Goal: Transaction & Acquisition: Download file/media

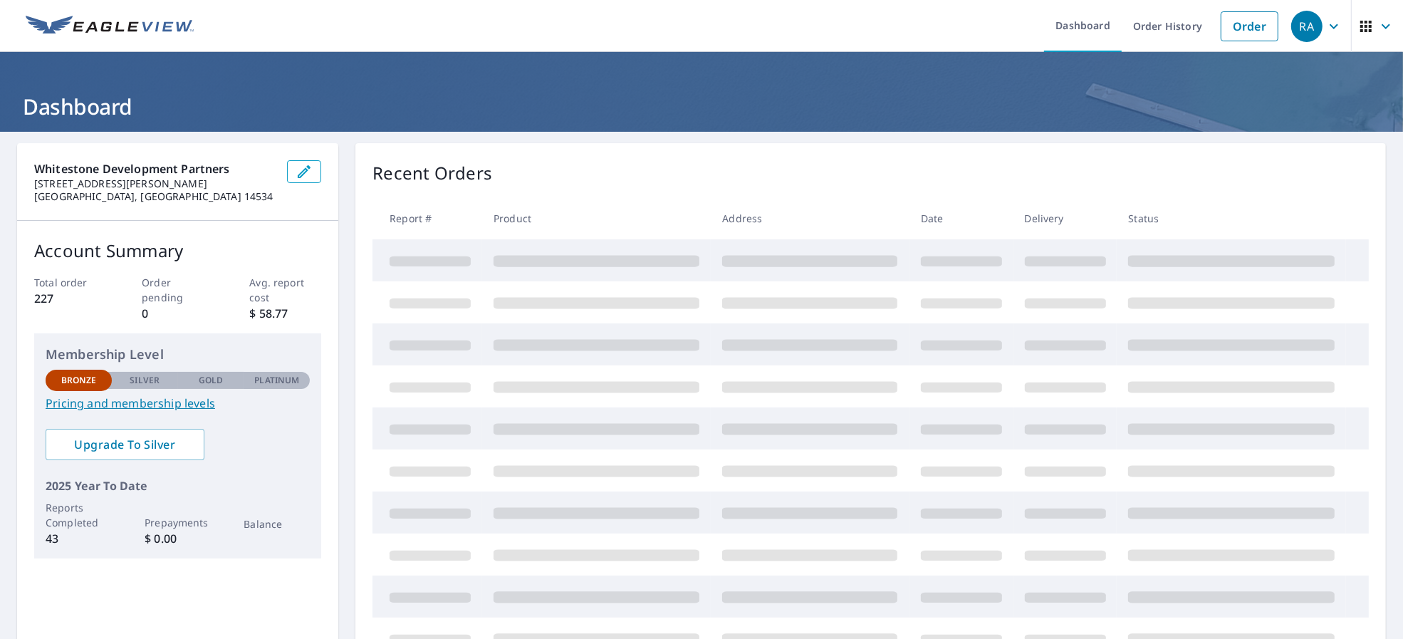
click at [782, 157] on div "Recent Orders Report # Product Address Date Delivery Status" at bounding box center [870, 410] width 1031 height 534
click at [826, 167] on div "Recent Orders View All Orders Start New Order" at bounding box center [871, 173] width 997 height 26
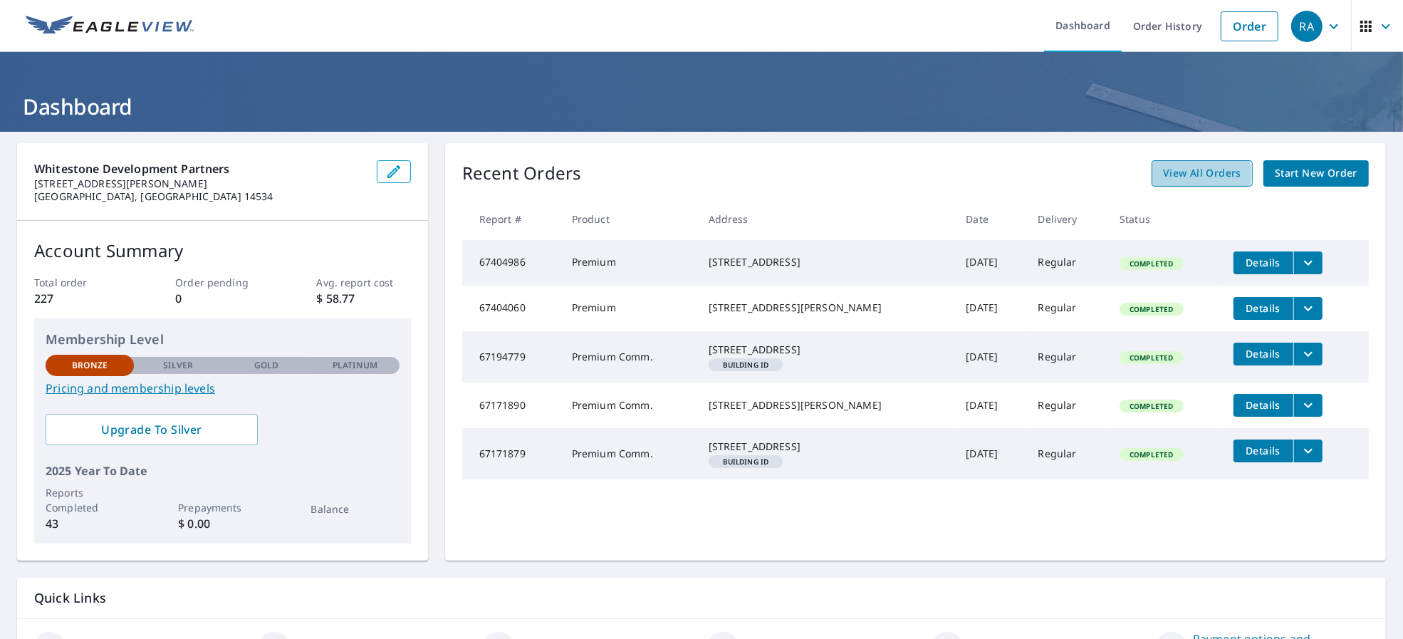
click at [1152, 174] on link "View All Orders" at bounding box center [1202, 173] width 101 height 26
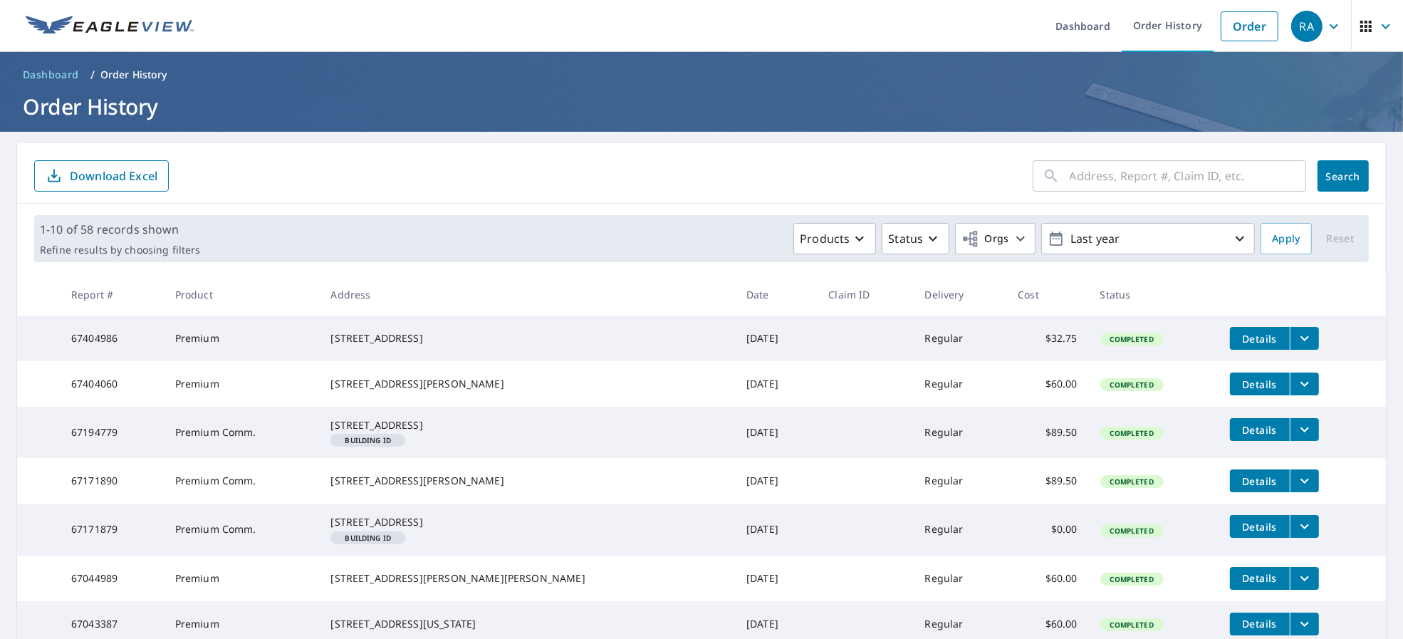
click at [1052, 256] on div "1-10 of 58 records shown Refine results by choosing filters Products Status Org…" at bounding box center [701, 238] width 1335 height 47
click at [1065, 250] on p "Last year" at bounding box center [1148, 239] width 167 height 25
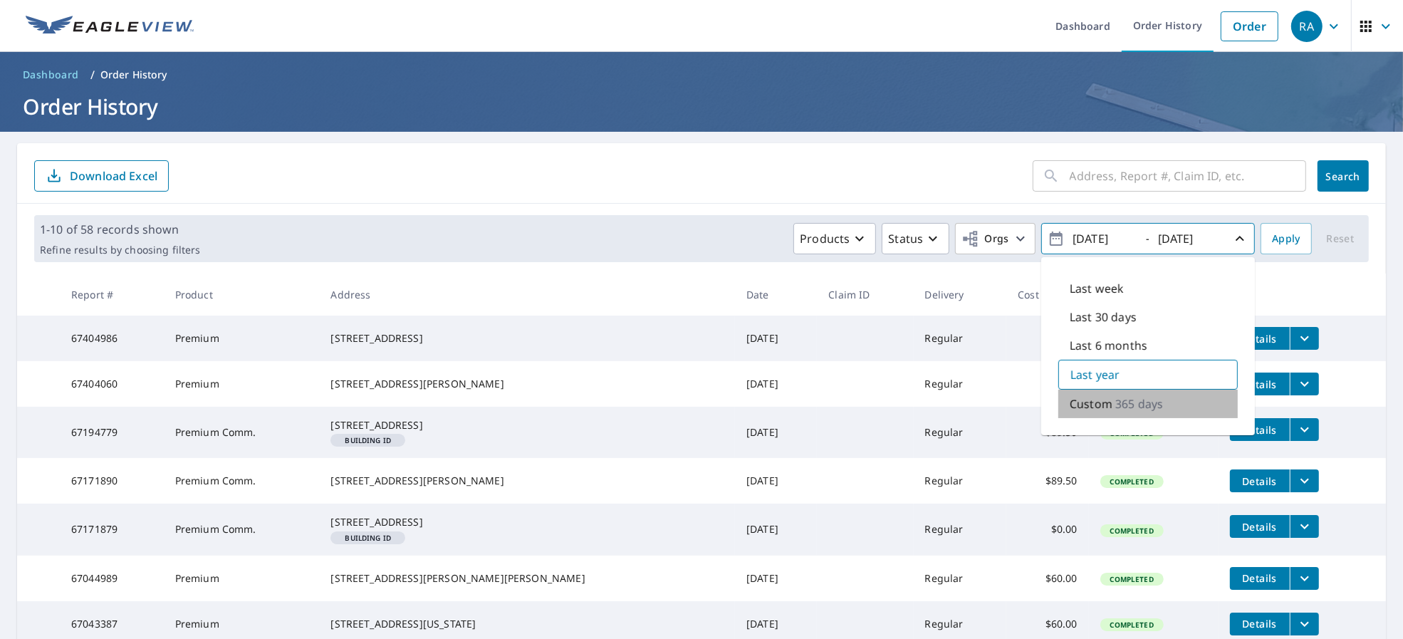
click at [1096, 403] on p "Custom" at bounding box center [1091, 403] width 43 height 17
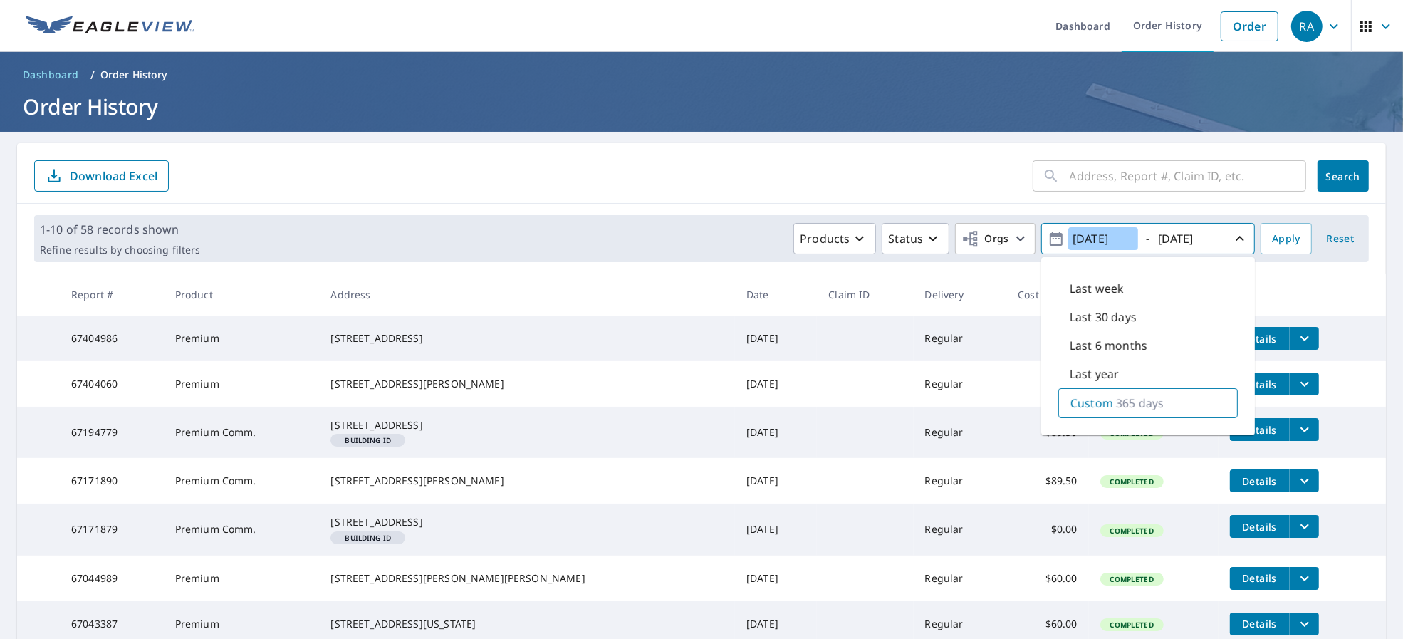
click at [1069, 240] on input "2024/10/06" at bounding box center [1104, 238] width 70 height 23
click at [1084, 239] on input "2024/10/06" at bounding box center [1104, 238] width 70 height 23
type input "2022/10/06"
click at [1283, 242] on span "Apply" at bounding box center [1286, 239] width 28 height 18
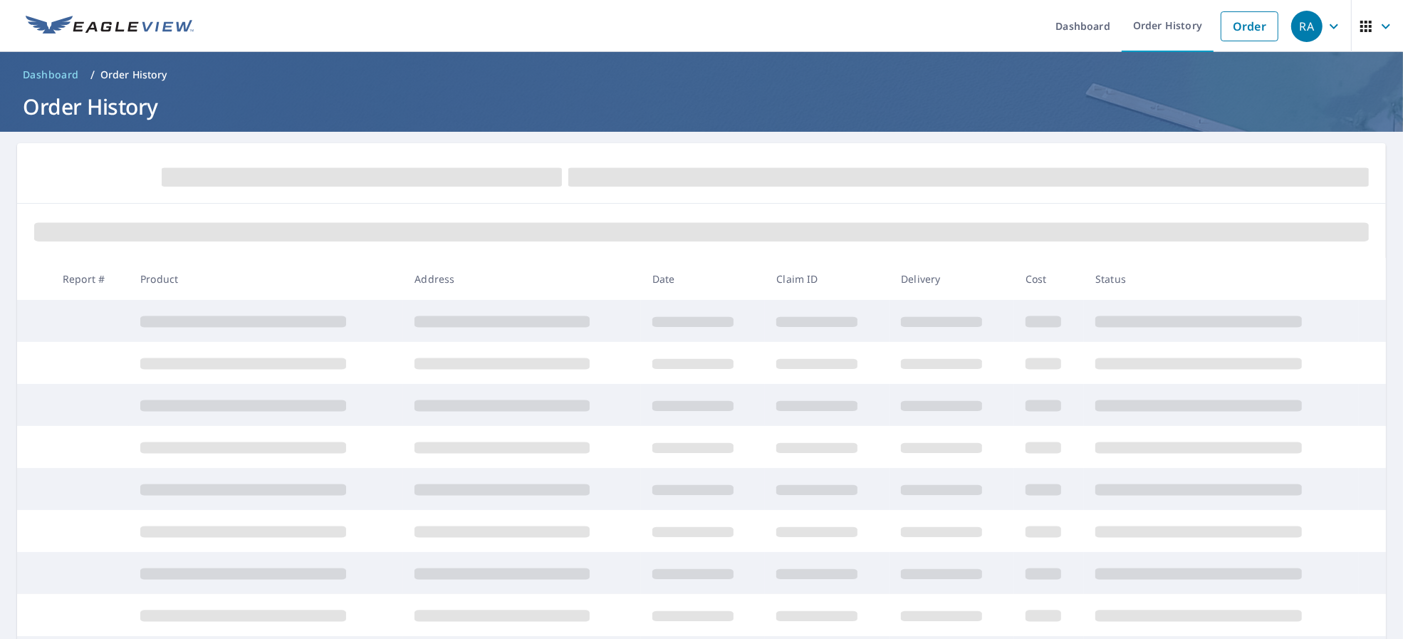
click at [608, 243] on div at bounding box center [701, 231] width 1369 height 54
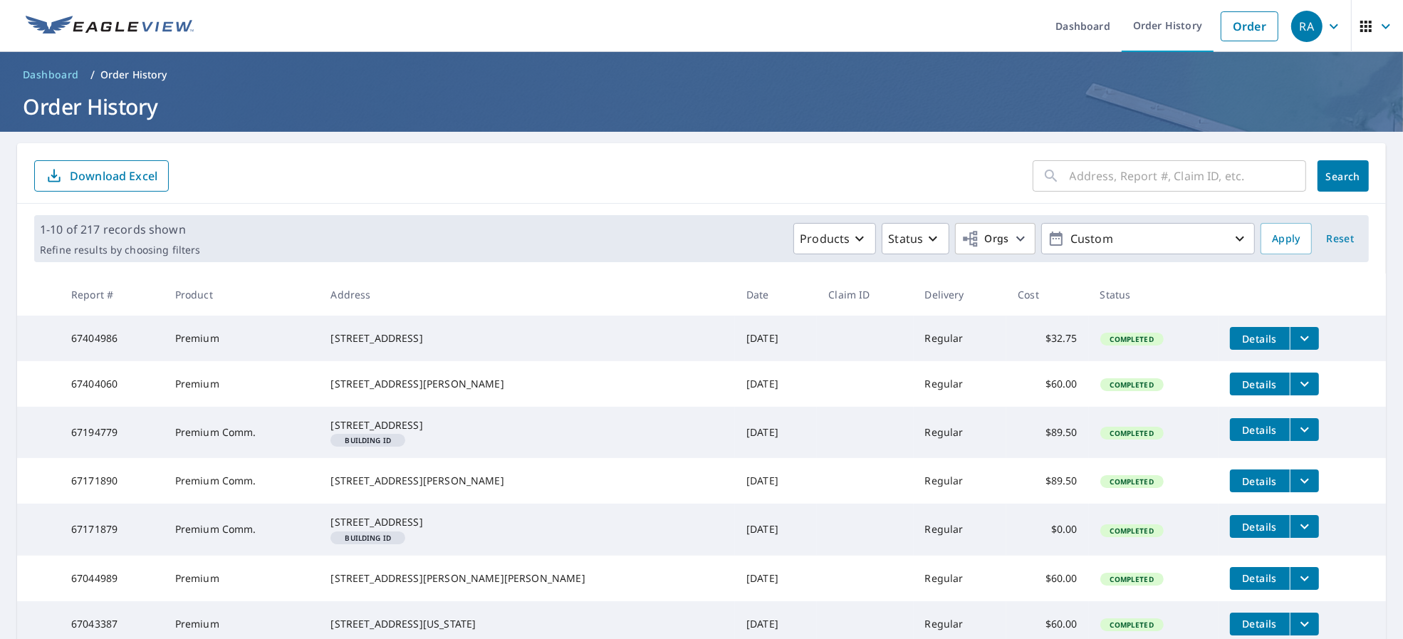
click at [1108, 176] on input "text" at bounding box center [1188, 176] width 237 height 40
type input "[GEOGRAPHIC_DATA]"
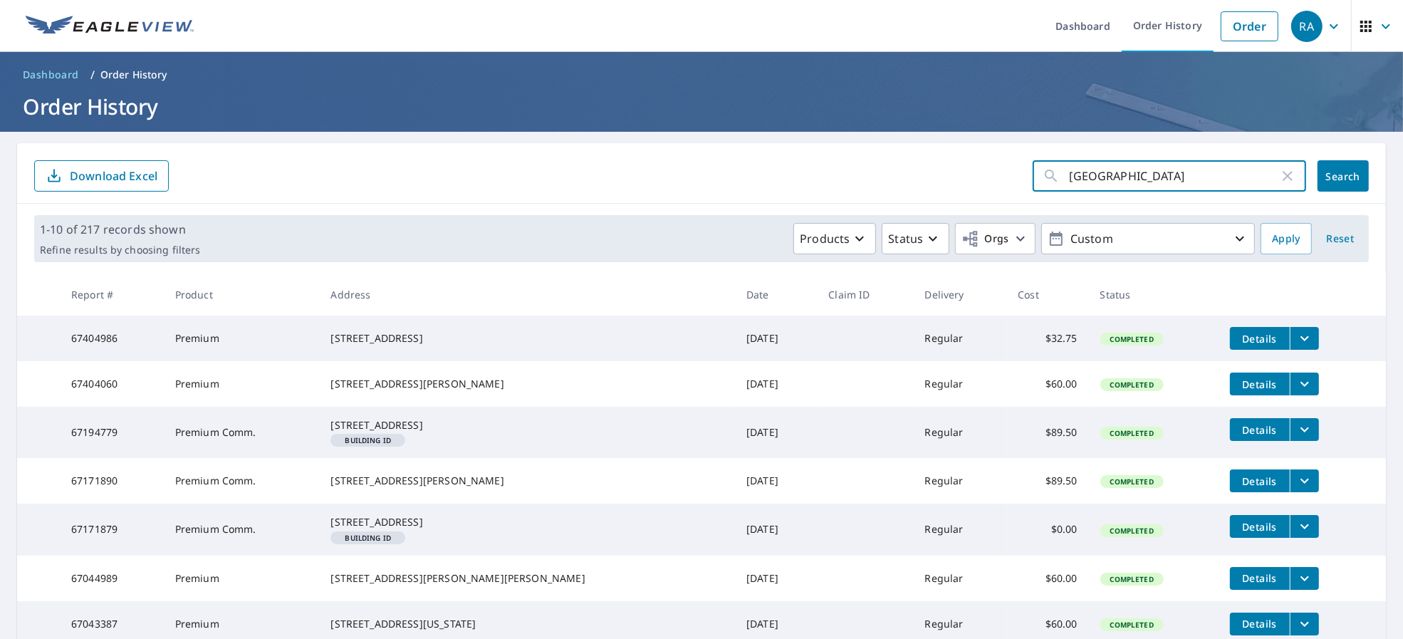
click button "Search" at bounding box center [1343, 175] width 51 height 31
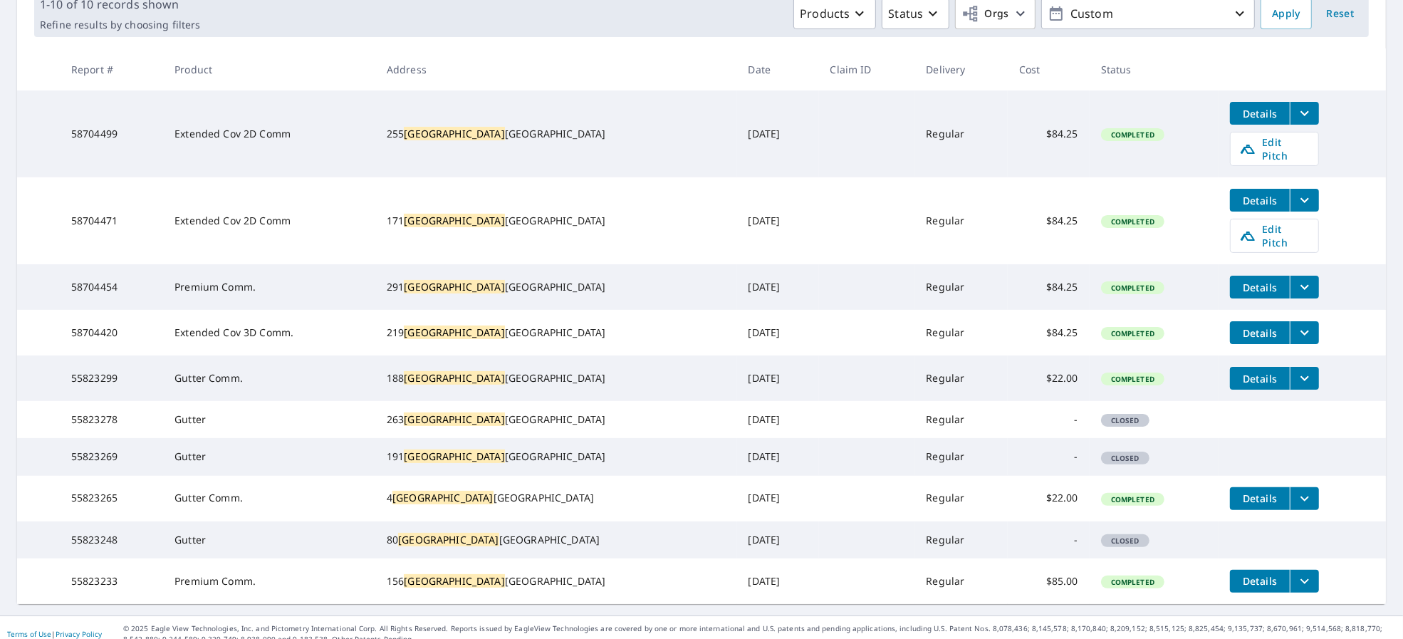
scroll to position [193, 0]
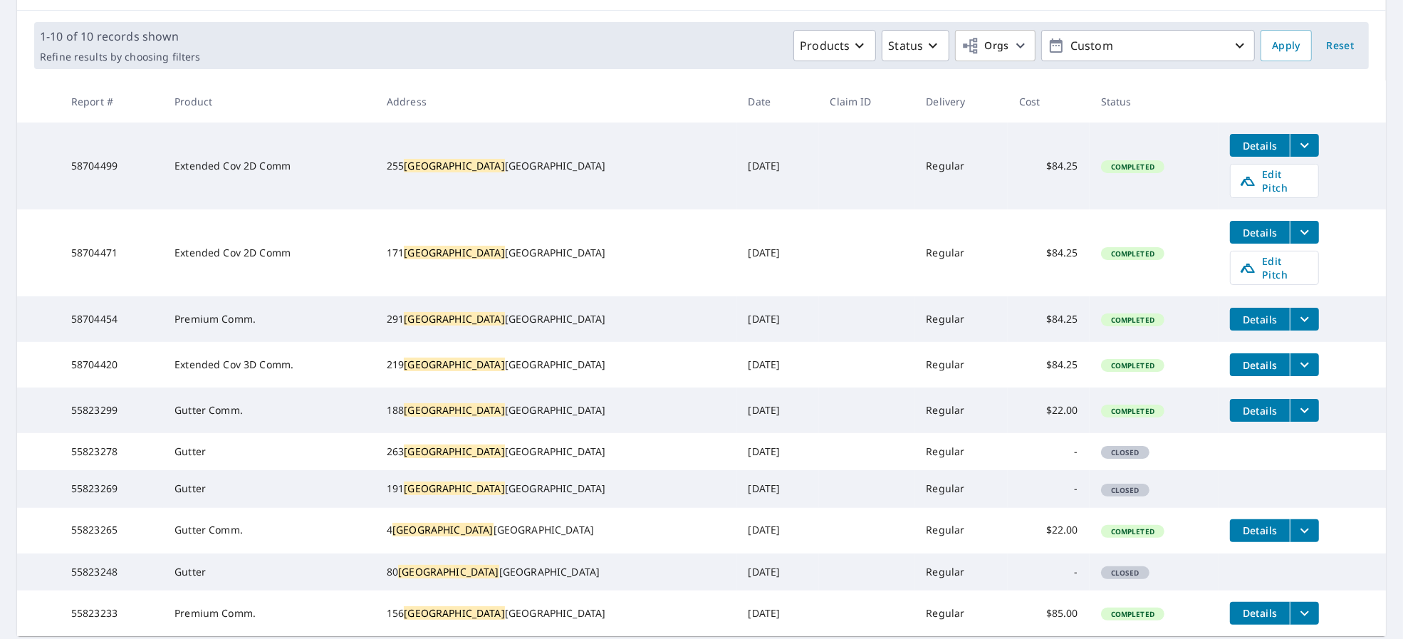
click at [1219, 130] on td "Details Edit Pitch" at bounding box center [1302, 166] width 167 height 87
click at [1239, 149] on span "Details" at bounding box center [1260, 146] width 43 height 14
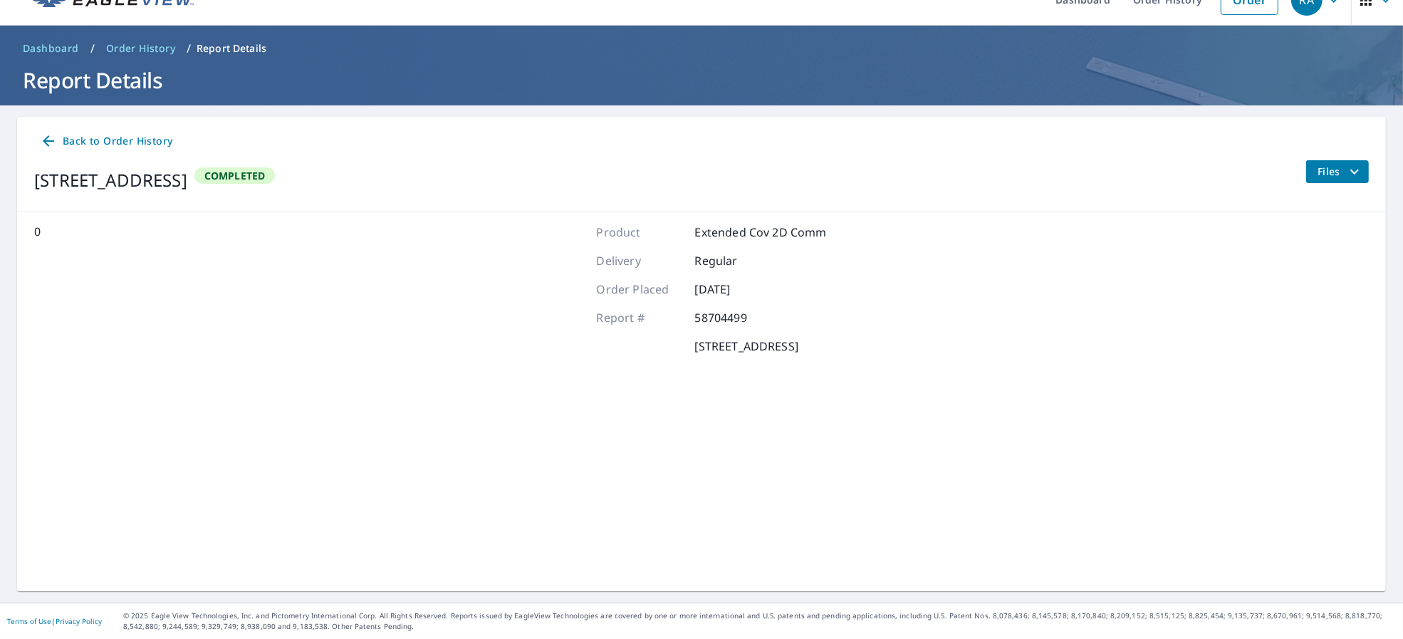
scroll to position [25, 0]
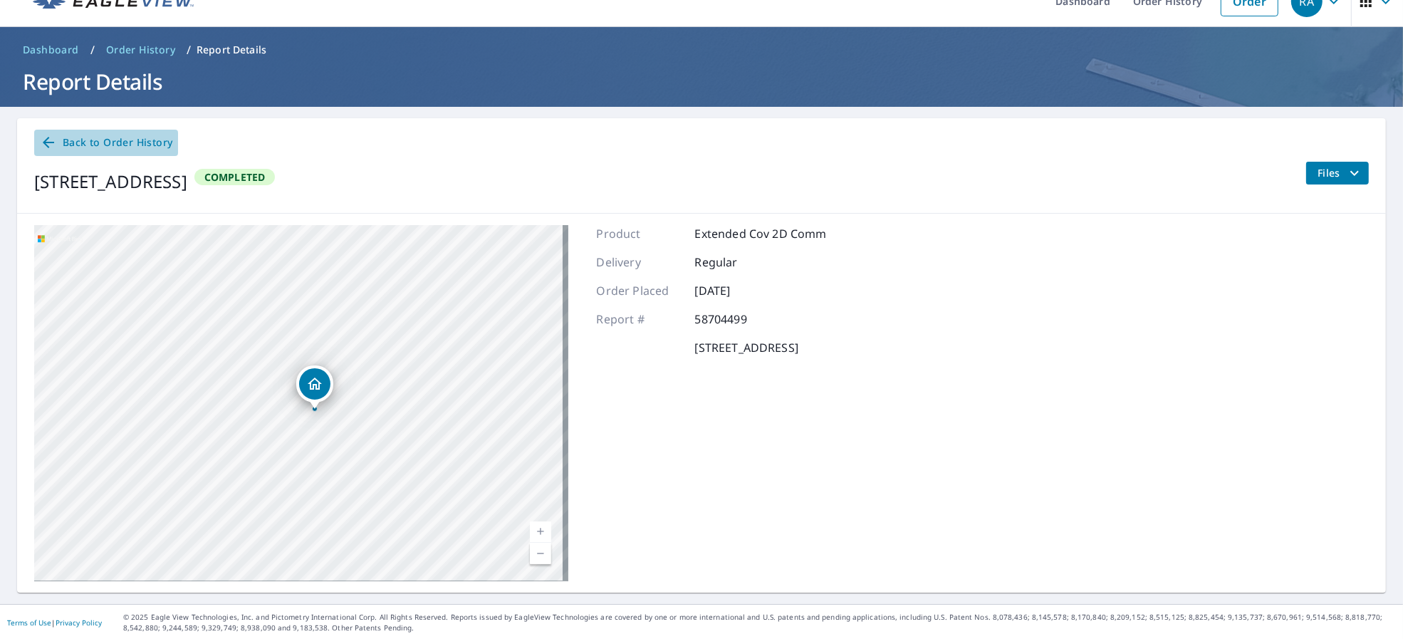
click at [71, 146] on span "Back to Order History" at bounding box center [106, 143] width 133 height 18
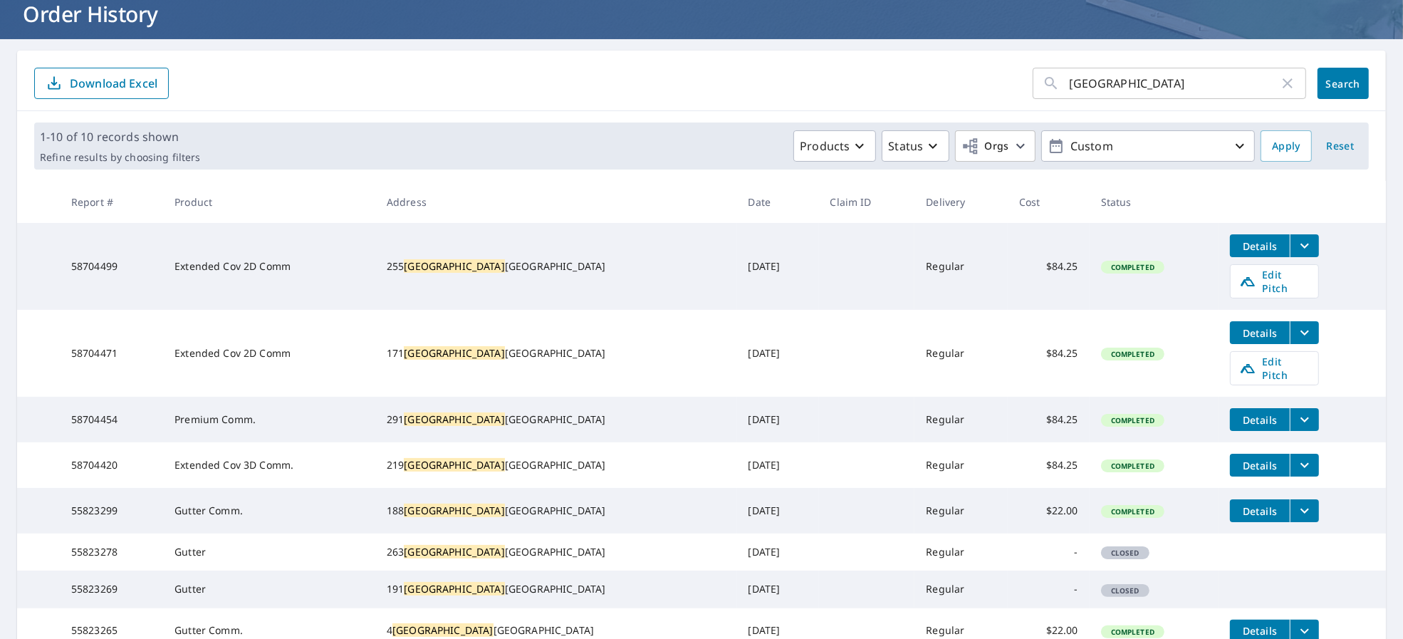
scroll to position [120, 0]
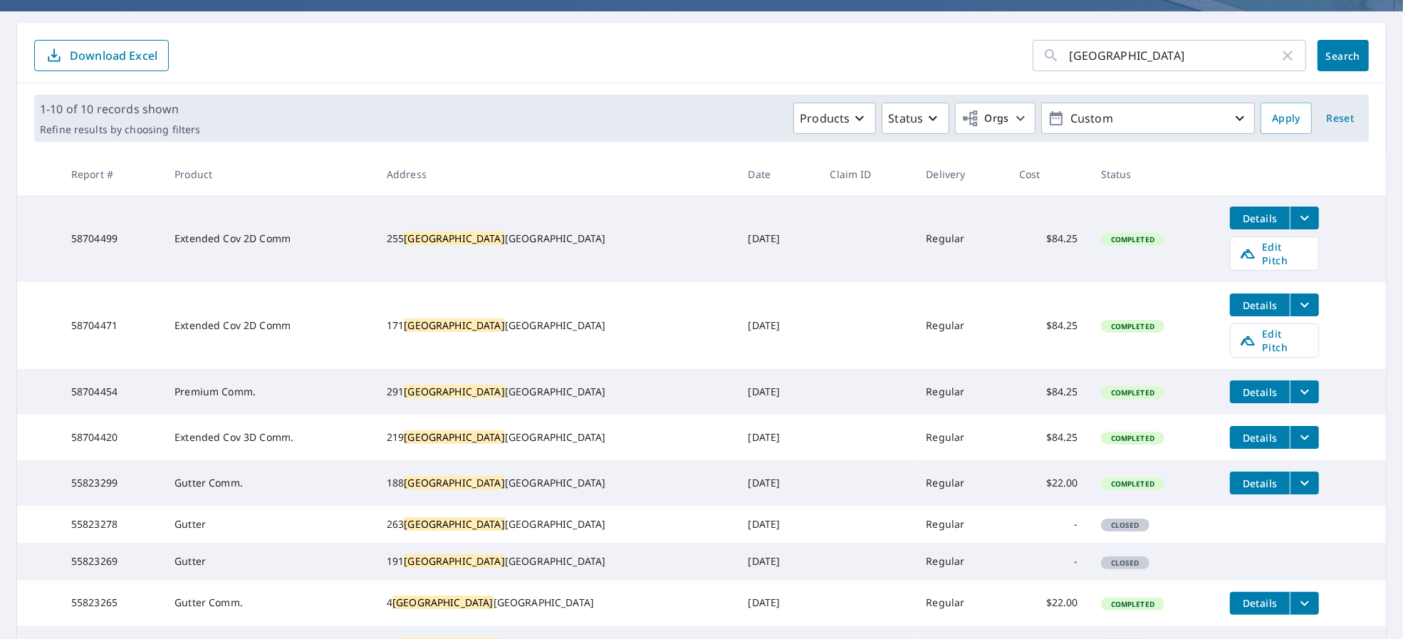
click at [1239, 298] on span "Details" at bounding box center [1260, 305] width 43 height 14
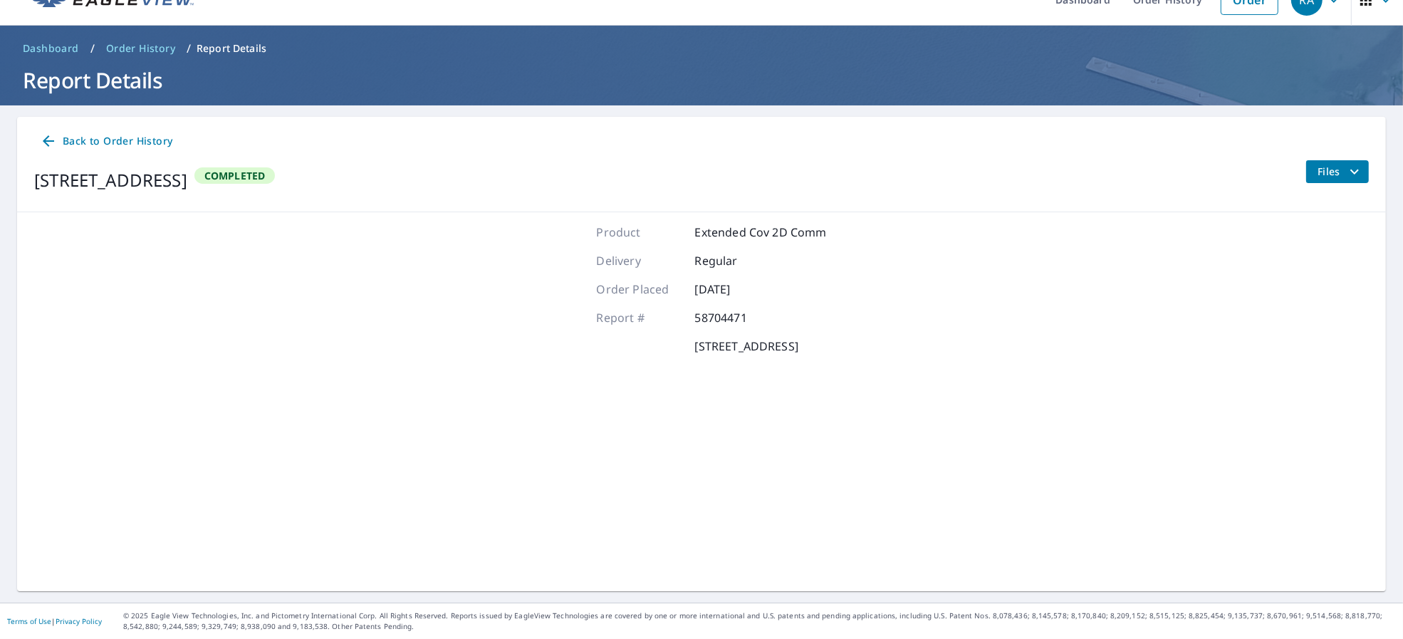
scroll to position [25, 0]
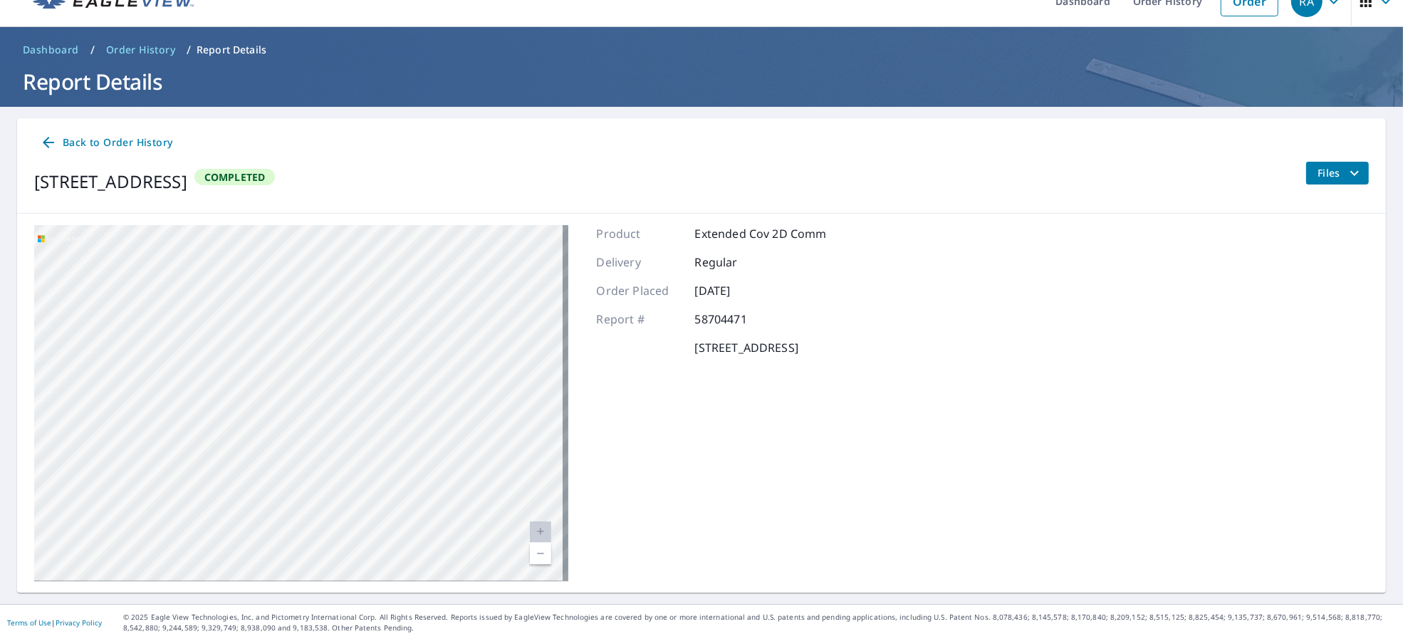
drag, startPoint x: 149, startPoint y: 390, endPoint x: 499, endPoint y: 564, distance: 390.6
click at [497, 581] on div "[STREET_ADDRESS] A standard road map Aerial A detailed look from above Labels L…" at bounding box center [701, 403] width 1369 height 379
click at [739, 358] on div "Product Extended Cov 2D Comm Delivery Regular Order Placed [DATE] Report # 5870…" at bounding box center [712, 403] width 230 height 356
click at [270, 508] on div "[STREET_ADDRESS]" at bounding box center [301, 403] width 534 height 356
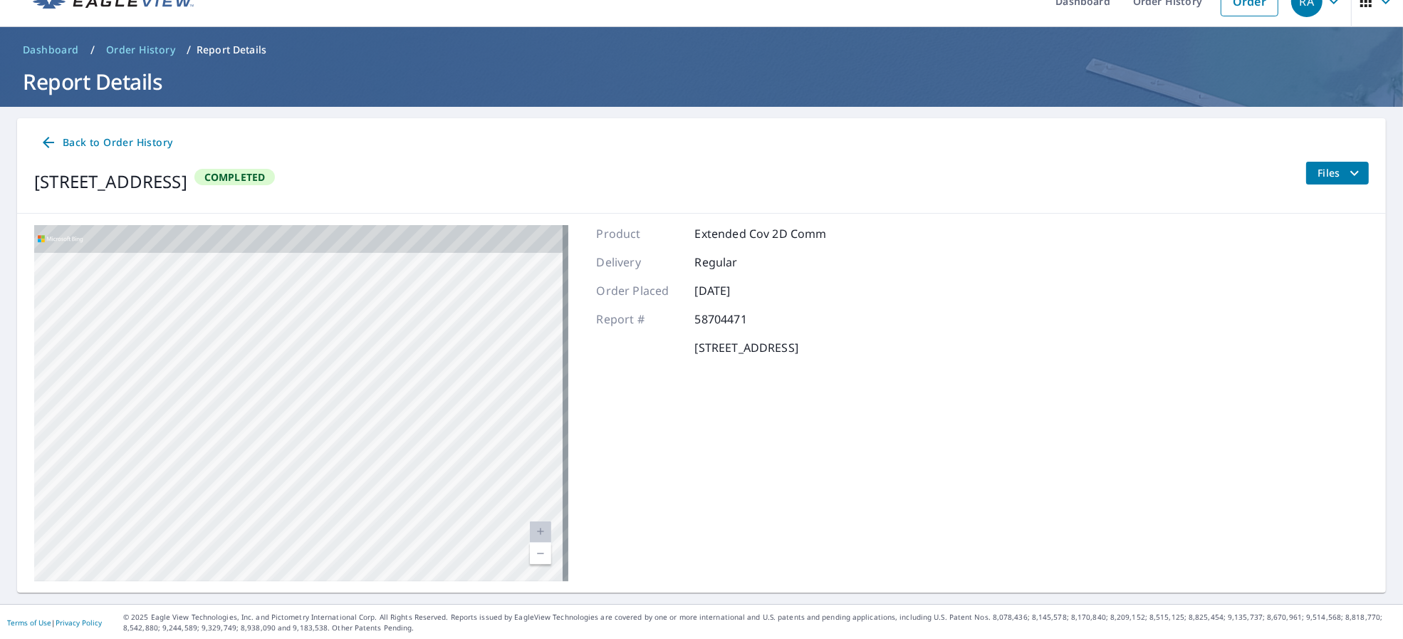
drag, startPoint x: 377, startPoint y: 374, endPoint x: 300, endPoint y: 655, distance: 291.0
click at [300, 638] on html "RA RA Dashboard Order History Order RA Dashboard / Order History / Report Detai…" at bounding box center [701, 319] width 1403 height 639
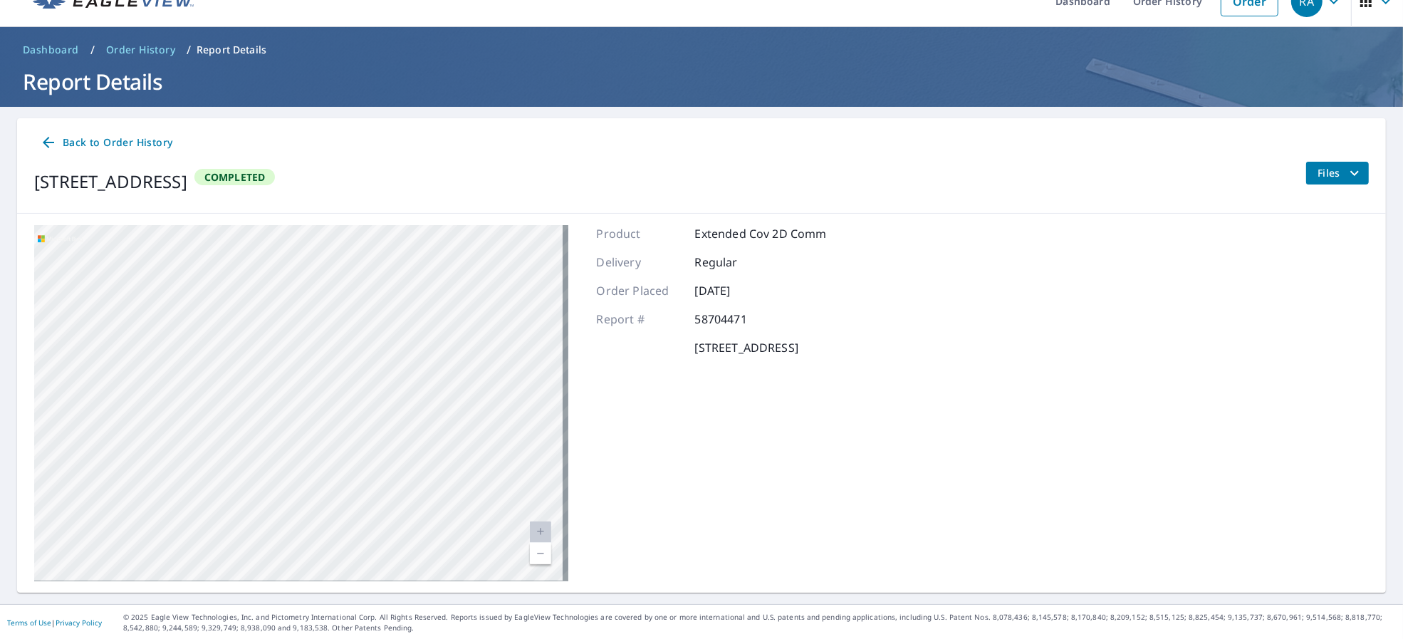
click at [204, 465] on div "[STREET_ADDRESS]" at bounding box center [301, 403] width 534 height 356
drag, startPoint x: 102, startPoint y: 399, endPoint x: 430, endPoint y: 375, distance: 328.6
click at [427, 375] on div "[STREET_ADDRESS]" at bounding box center [301, 403] width 534 height 356
drag, startPoint x: 430, startPoint y: 375, endPoint x: 680, endPoint y: 453, distance: 262.7
click at [678, 453] on div "[STREET_ADDRESS] A standard road map Aerial A detailed look from above Labels L…" at bounding box center [701, 403] width 1369 height 379
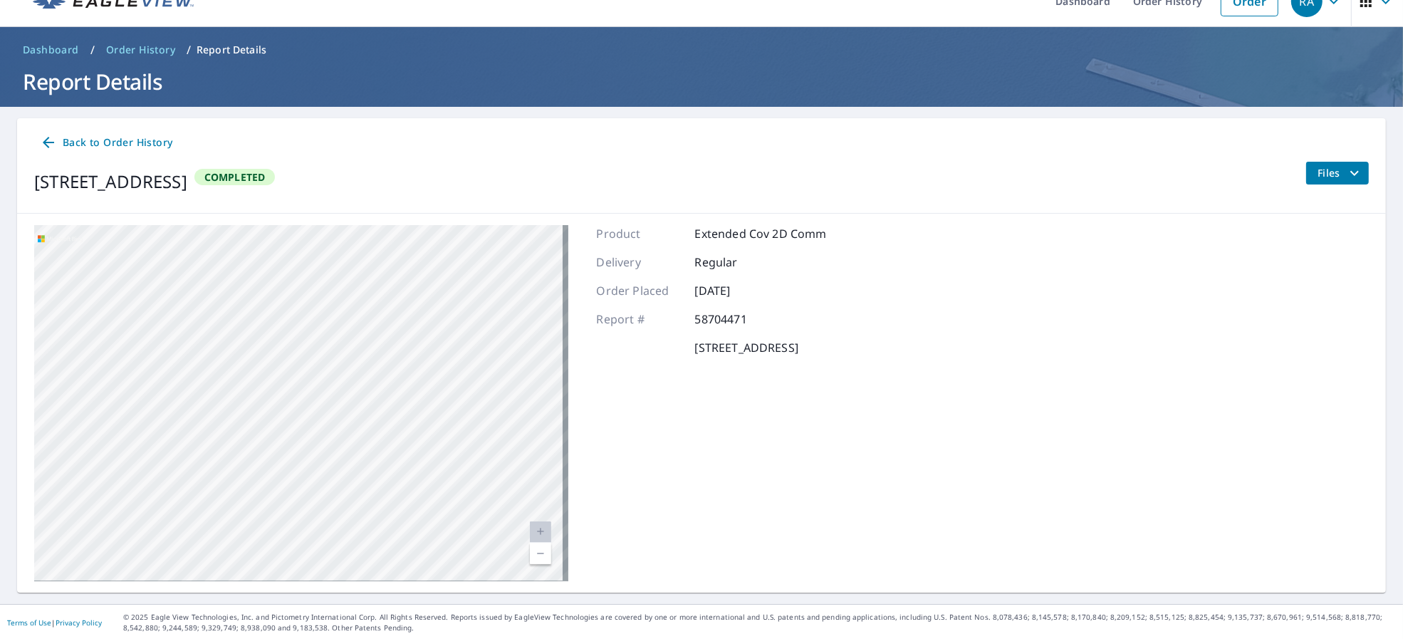
click at [494, 431] on div "[STREET_ADDRESS]" at bounding box center [301, 403] width 534 height 356
drag, startPoint x: 151, startPoint y: 431, endPoint x: 679, endPoint y: 428, distance: 527.9
click at [648, 428] on div "[STREET_ADDRESS] A standard road map Aerial A detailed look from above Labels L…" at bounding box center [701, 403] width 1369 height 379
click at [608, 450] on div "Product Extended Cov 2D Comm Delivery Regular Order Placed [DATE] Report # 5870…" at bounding box center [712, 403] width 230 height 356
click at [526, 459] on div "[STREET_ADDRESS]" at bounding box center [301, 403] width 534 height 356
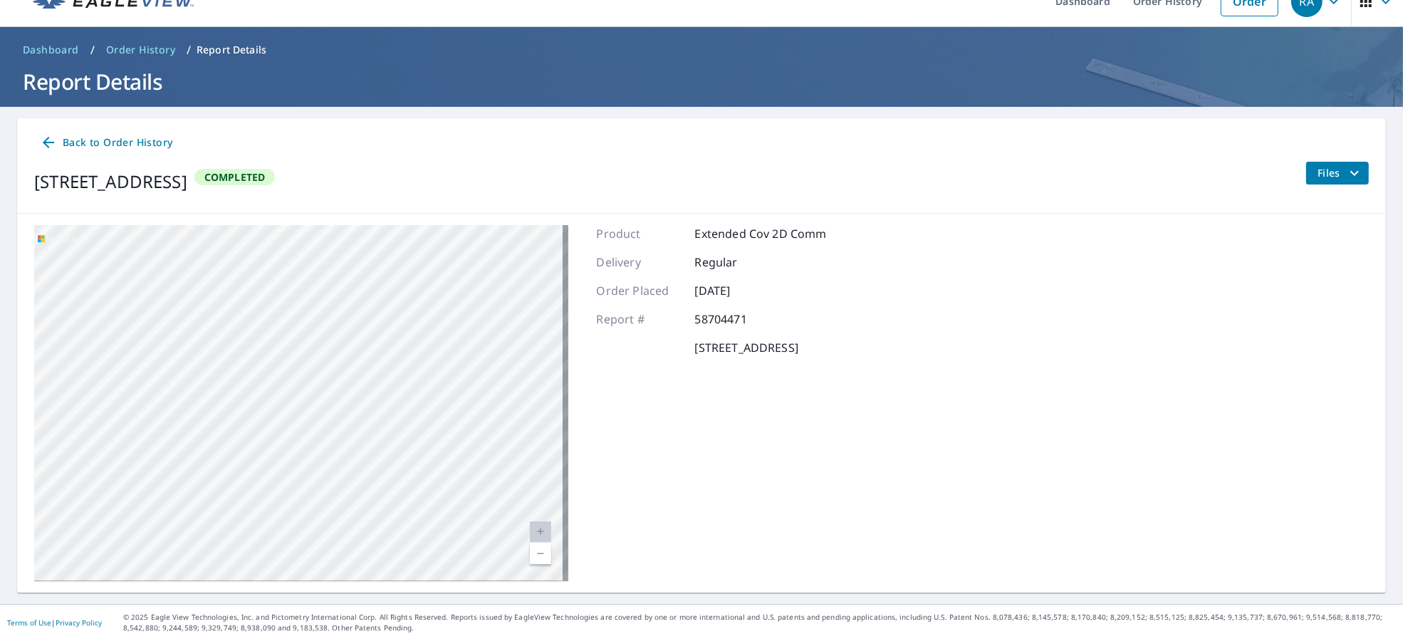
drag, startPoint x: 114, startPoint y: 516, endPoint x: 655, endPoint y: 474, distance: 542.3
click at [655, 474] on div "[STREET_ADDRESS] A standard road map Aerial A detailed look from above Labels L…" at bounding box center [701, 403] width 1369 height 379
click at [516, 479] on div "[STREET_ADDRESS]" at bounding box center [301, 403] width 534 height 356
drag, startPoint x: 121, startPoint y: 513, endPoint x: 593, endPoint y: 380, distance: 489.9
click at [593, 380] on div "[STREET_ADDRESS] A standard road map Aerial A detailed look from above Labels L…" at bounding box center [701, 403] width 1369 height 379
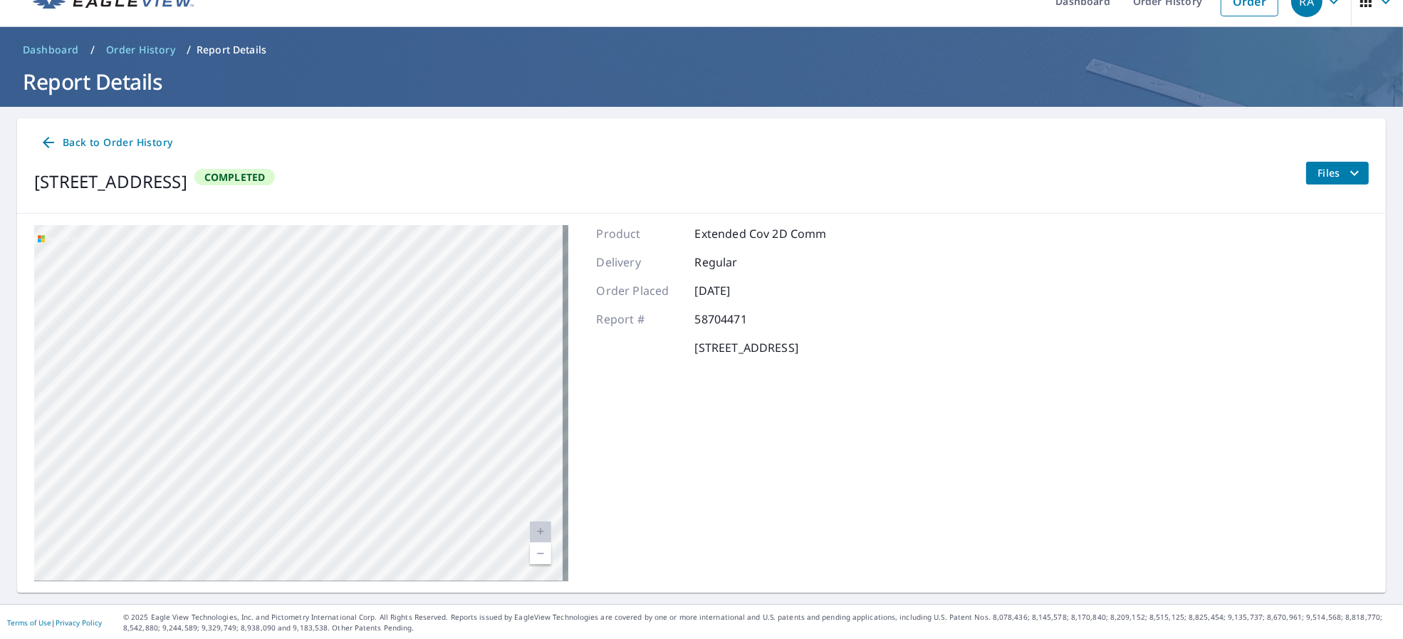
click at [547, 423] on div "[STREET_ADDRESS]" at bounding box center [301, 403] width 534 height 356
drag, startPoint x: 295, startPoint y: 516, endPoint x: 327, endPoint y: 341, distance: 178.2
click at [327, 341] on div "[STREET_ADDRESS]" at bounding box center [301, 403] width 534 height 356
drag, startPoint x: 256, startPoint y: 499, endPoint x: 435, endPoint y: 303, distance: 264.8
click at [435, 303] on div "[STREET_ADDRESS]" at bounding box center [301, 403] width 534 height 356
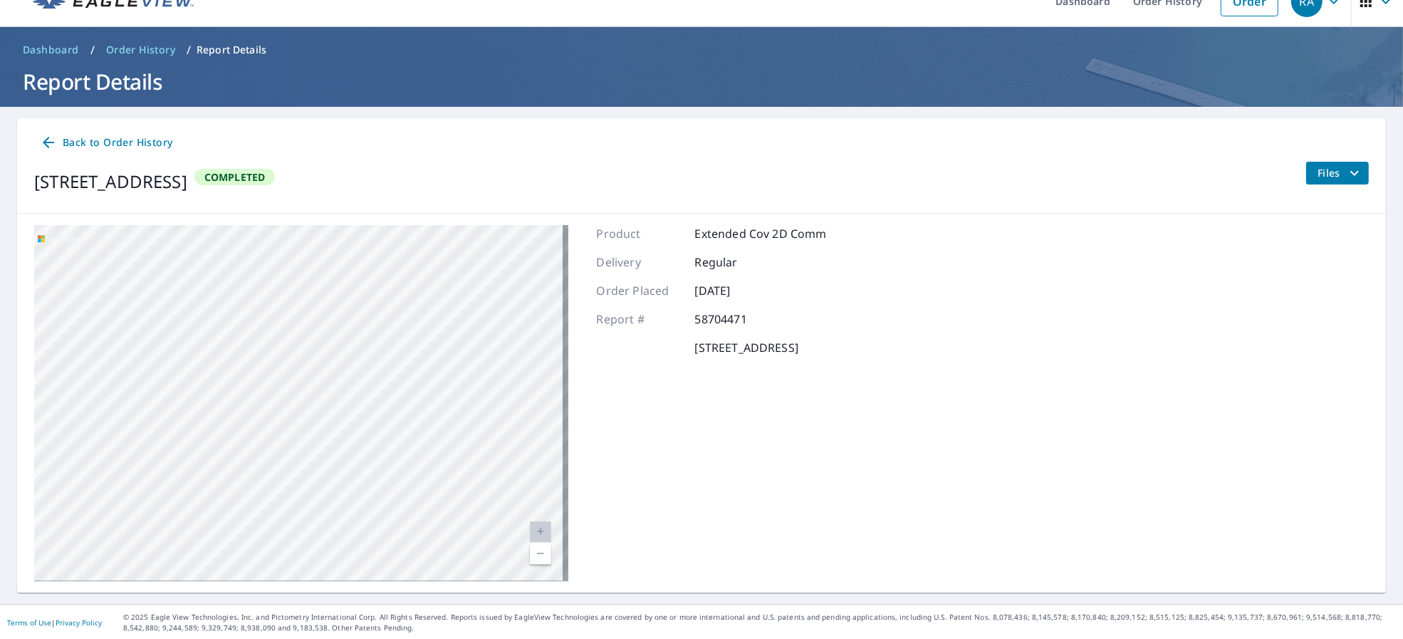
drag, startPoint x: 411, startPoint y: 290, endPoint x: 283, endPoint y: 319, distance: 131.5
click at [283, 319] on div "[STREET_ADDRESS]" at bounding box center [301, 403] width 534 height 356
click at [117, 146] on span "Back to Order History" at bounding box center [106, 143] width 133 height 18
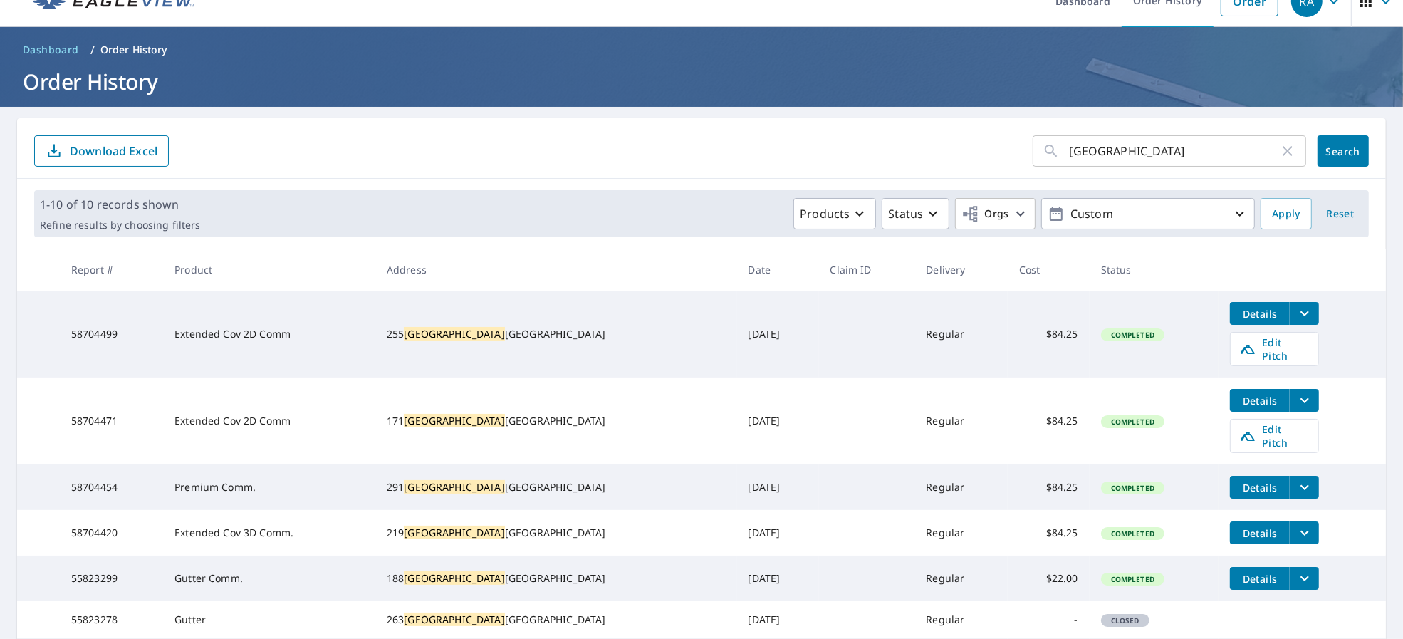
scroll to position [120, 0]
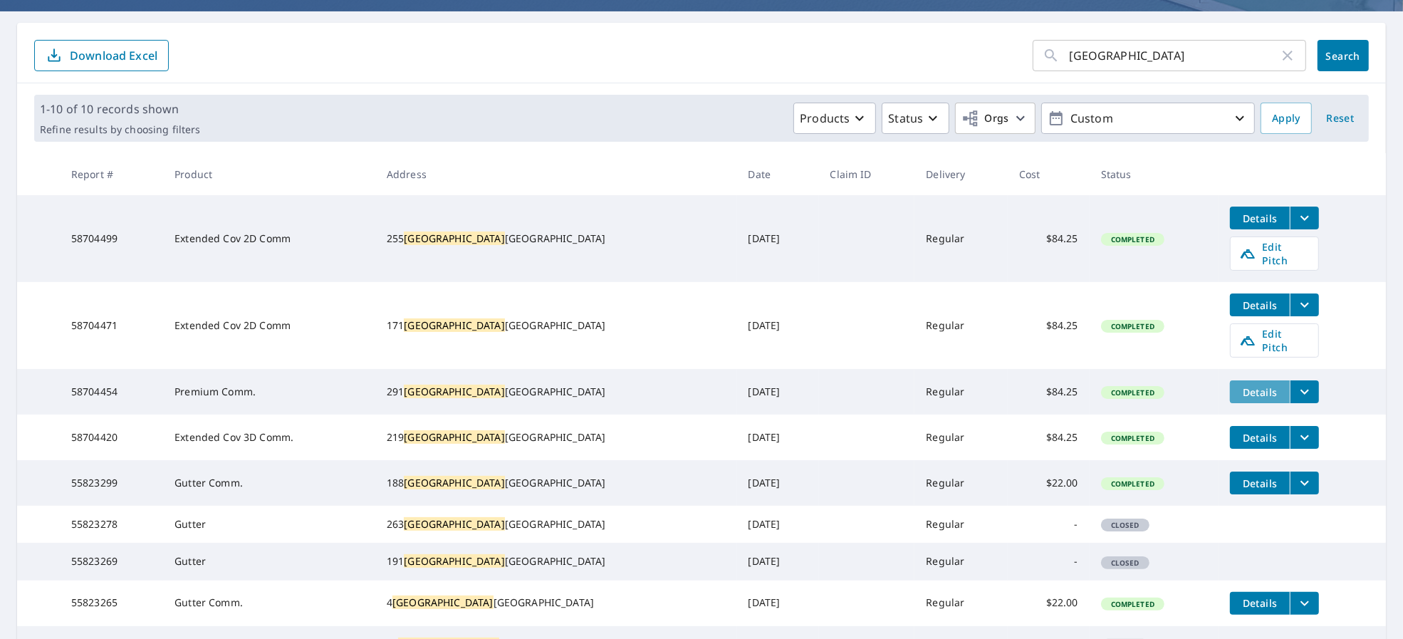
click at [1240, 385] on span "Details" at bounding box center [1260, 392] width 43 height 14
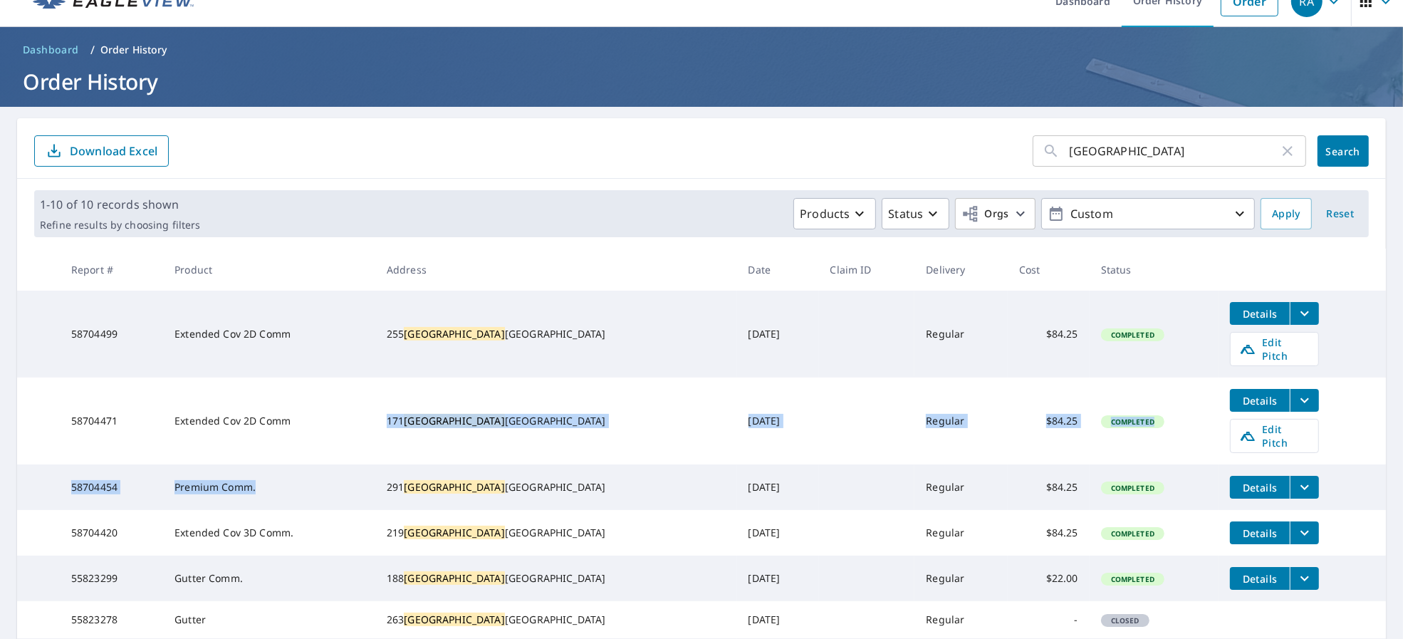
drag, startPoint x: 378, startPoint y: 474, endPoint x: 371, endPoint y: 391, distance: 82.9
click at [371, 391] on tbody "58704499 Extended Cov 2D Comm [STREET_ADDRESS] [DATE] Regular $84.25 Completed …" at bounding box center [701, 548] width 1369 height 514
click at [371, 391] on td "Extended Cov 2D Comm" at bounding box center [269, 421] width 212 height 87
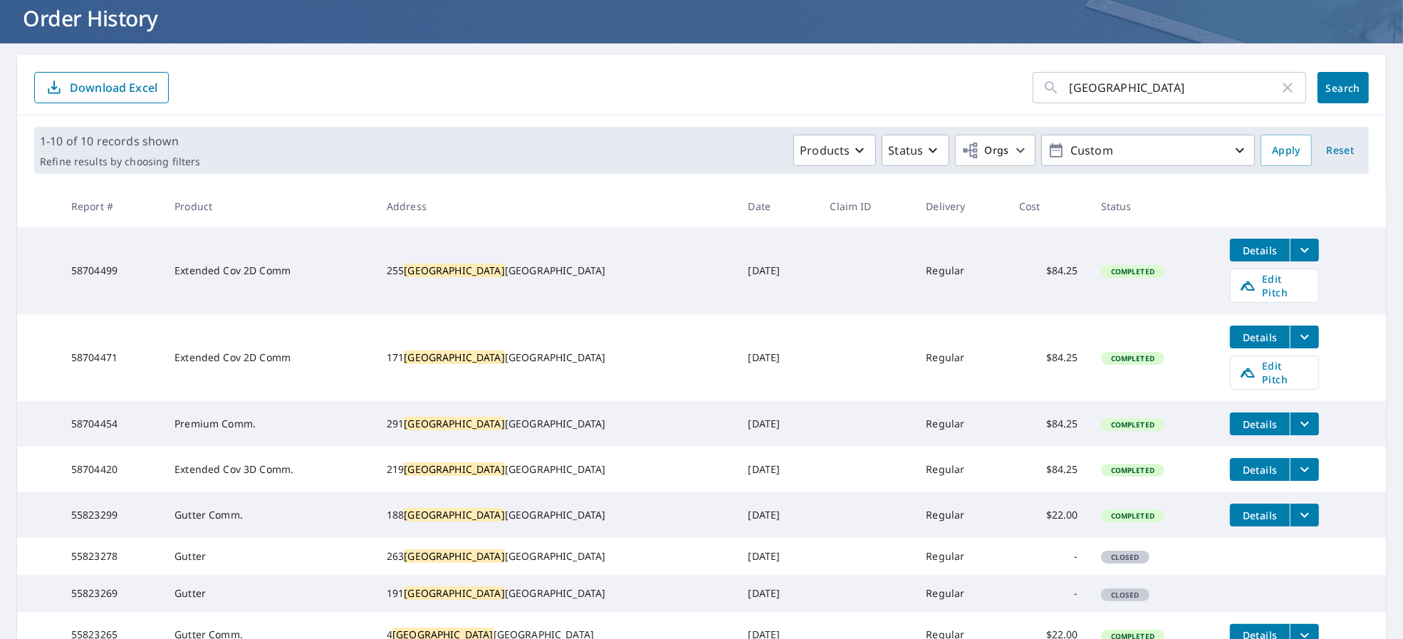
scroll to position [120, 0]
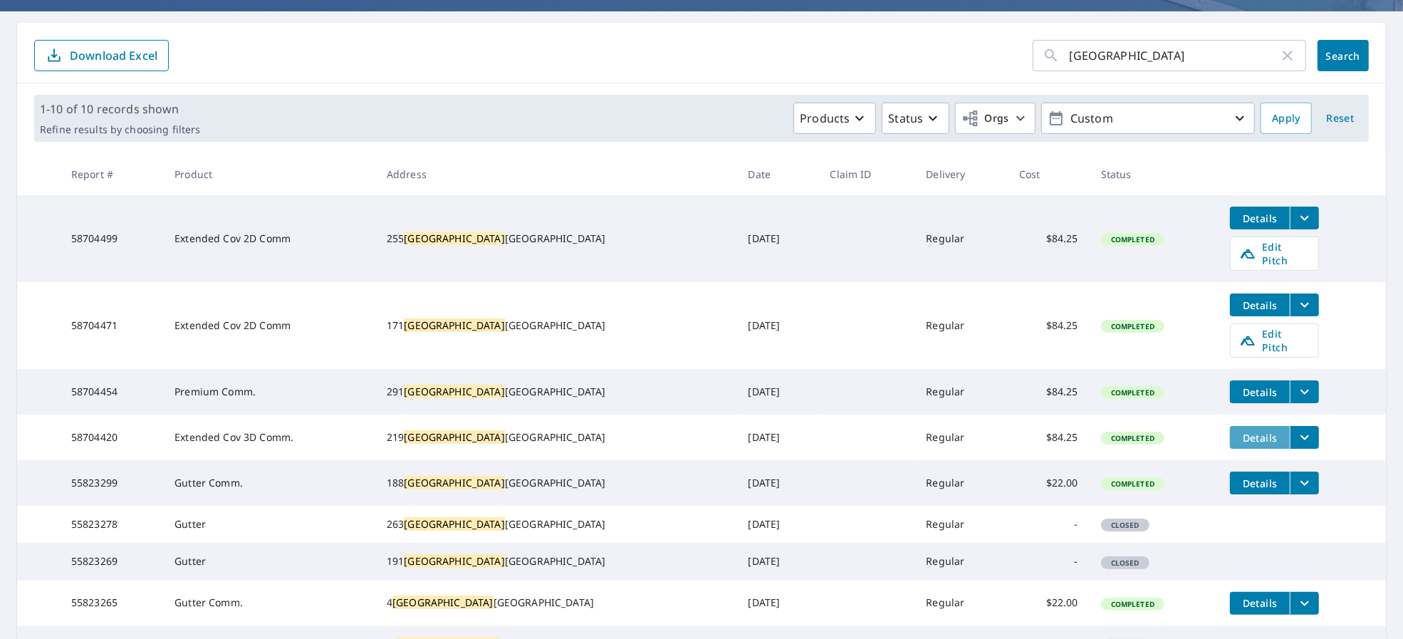
click at [1239, 431] on span "Details" at bounding box center [1260, 438] width 43 height 14
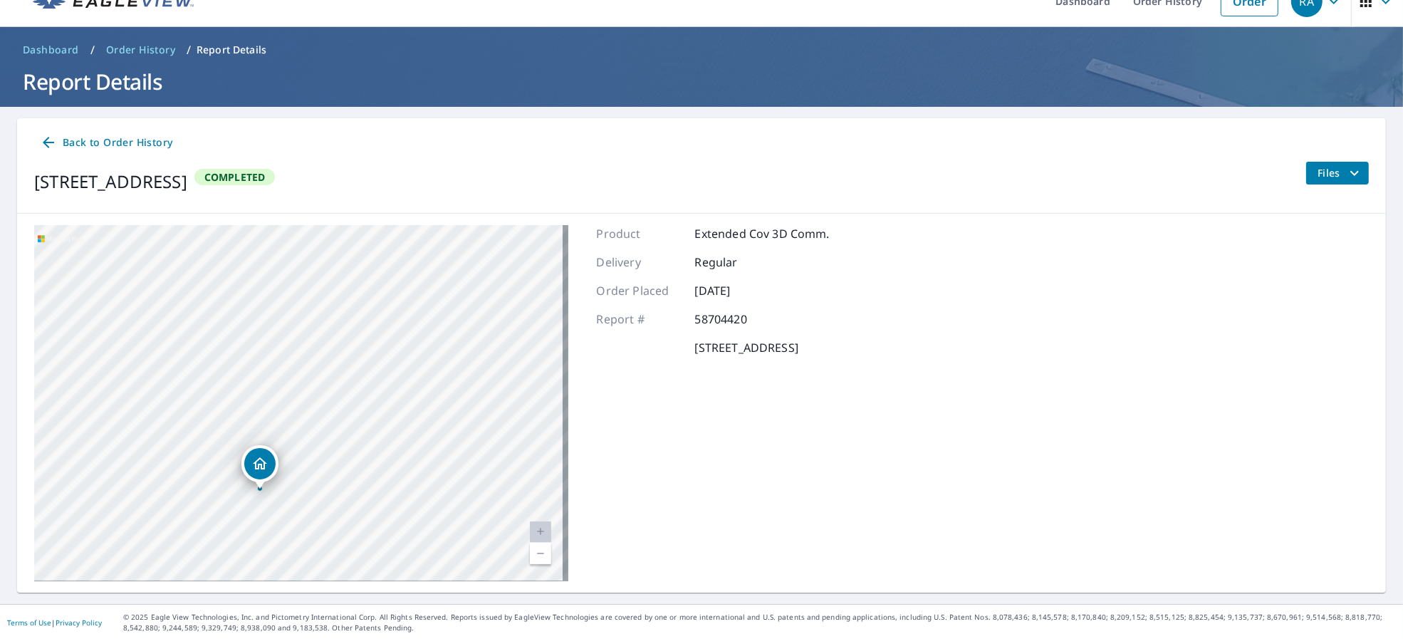
drag, startPoint x: 374, startPoint y: 328, endPoint x: 311, endPoint y: 472, distance: 157.0
click at [311, 472] on div "[STREET_ADDRESS]" at bounding box center [301, 403] width 534 height 356
click at [62, 130] on link "Back to Order History" at bounding box center [106, 143] width 144 height 26
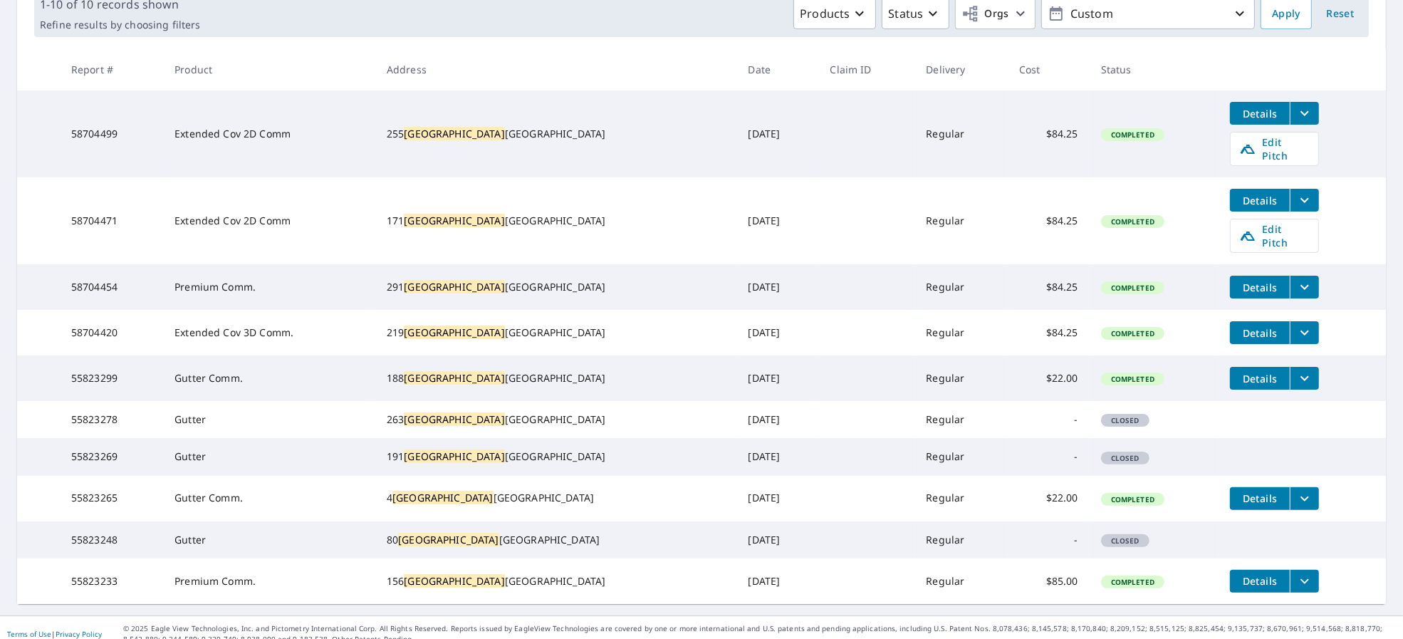
scroll to position [193, 0]
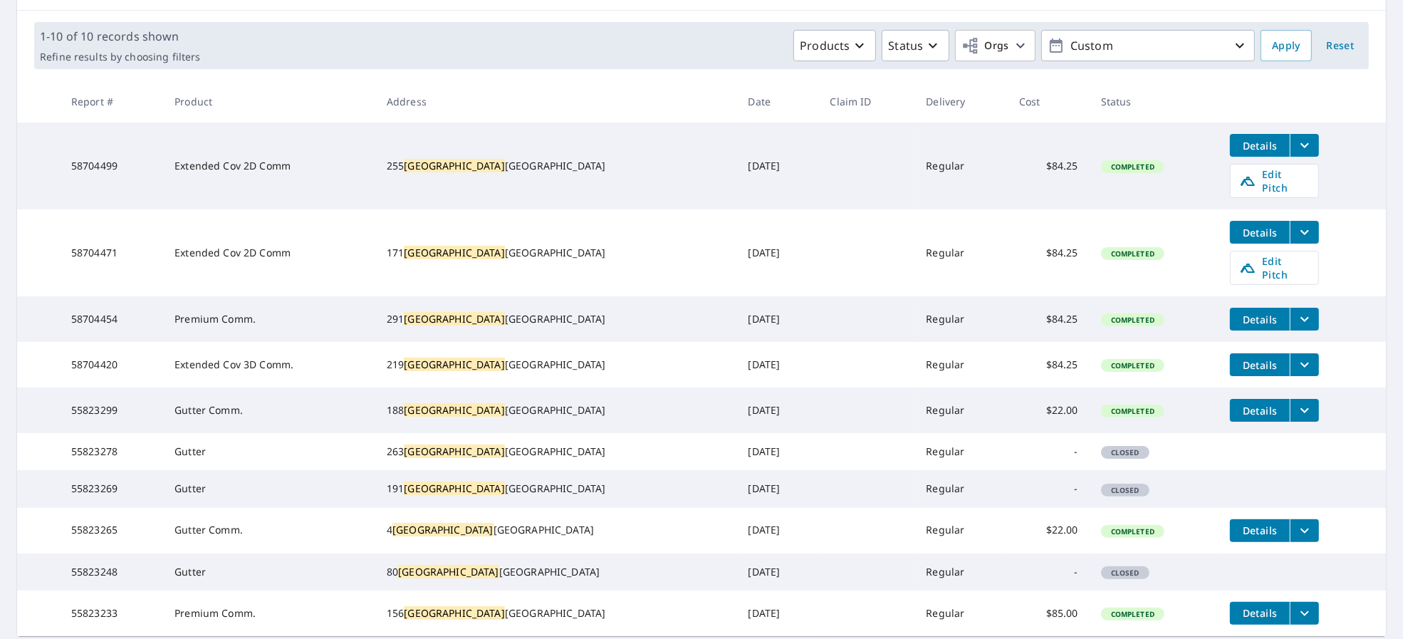
click at [1239, 313] on span "Details" at bounding box center [1260, 320] width 43 height 14
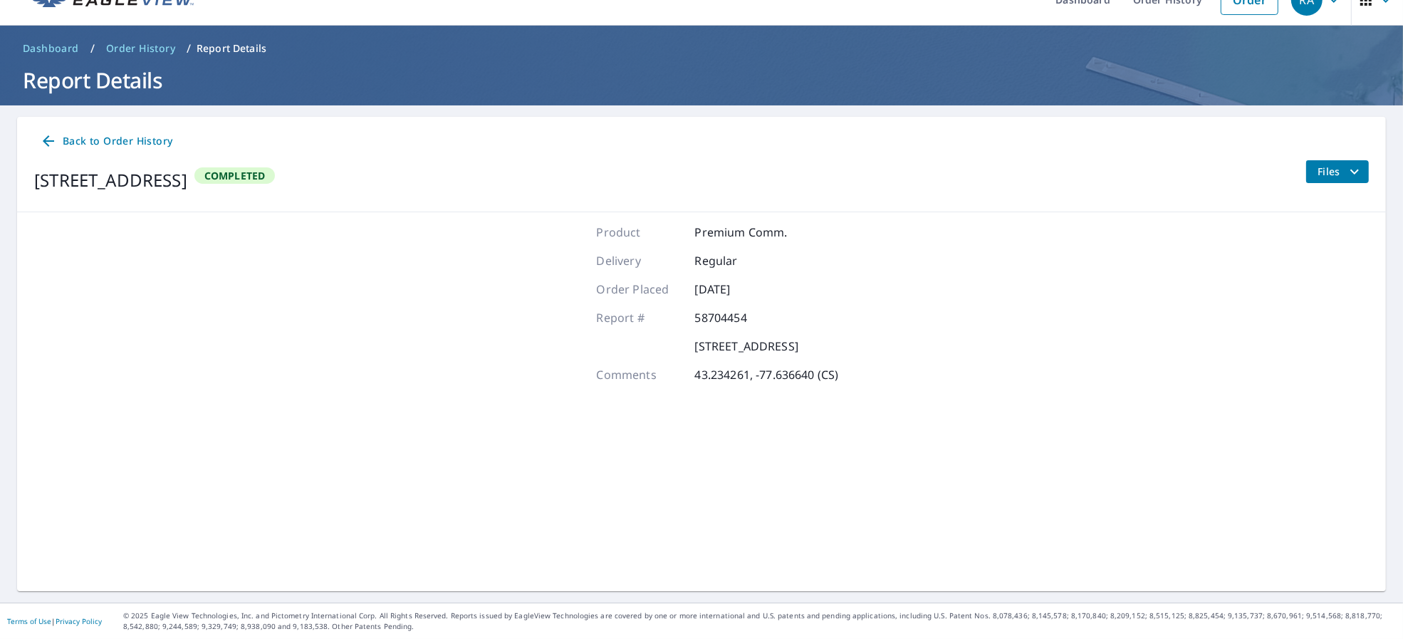
scroll to position [25, 0]
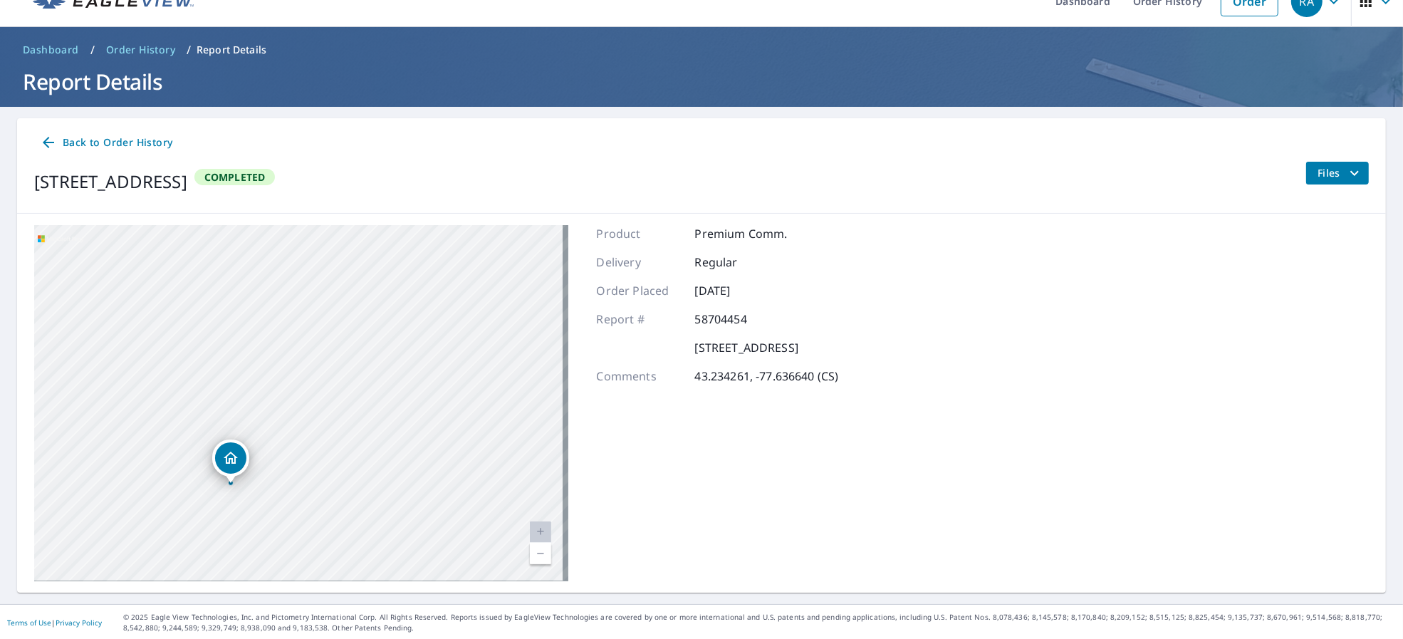
drag, startPoint x: 479, startPoint y: 450, endPoint x: 233, endPoint y: 440, distance: 246.7
click at [233, 440] on div "[STREET_ADDRESS]" at bounding box center [301, 403] width 534 height 356
drag, startPoint x: 402, startPoint y: 327, endPoint x: 81, endPoint y: 425, distance: 336.0
click at [101, 444] on div "[STREET_ADDRESS]" at bounding box center [301, 403] width 534 height 356
drag, startPoint x: 411, startPoint y: 370, endPoint x: 199, endPoint y: 329, distance: 215.6
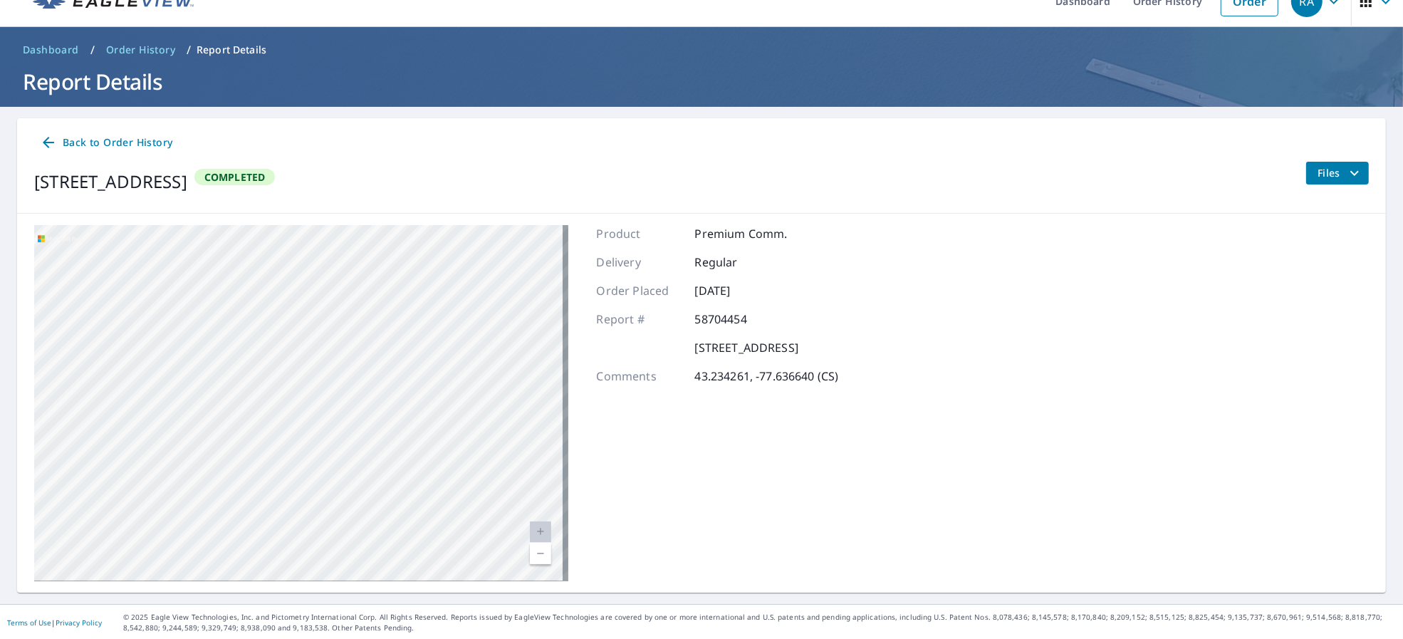
click at [199, 329] on div "[STREET_ADDRESS]" at bounding box center [301, 403] width 534 height 356
drag, startPoint x: 99, startPoint y: 332, endPoint x: 578, endPoint y: 365, distance: 480.6
click at [536, 360] on div "[STREET_ADDRESS]" at bounding box center [301, 403] width 534 height 356
drag, startPoint x: 234, startPoint y: 375, endPoint x: 732, endPoint y: 321, distance: 501.6
click at [728, 321] on div "[STREET_ADDRESS] A standard road map Aerial A detailed look from above Labels L…" at bounding box center [701, 403] width 1369 height 379
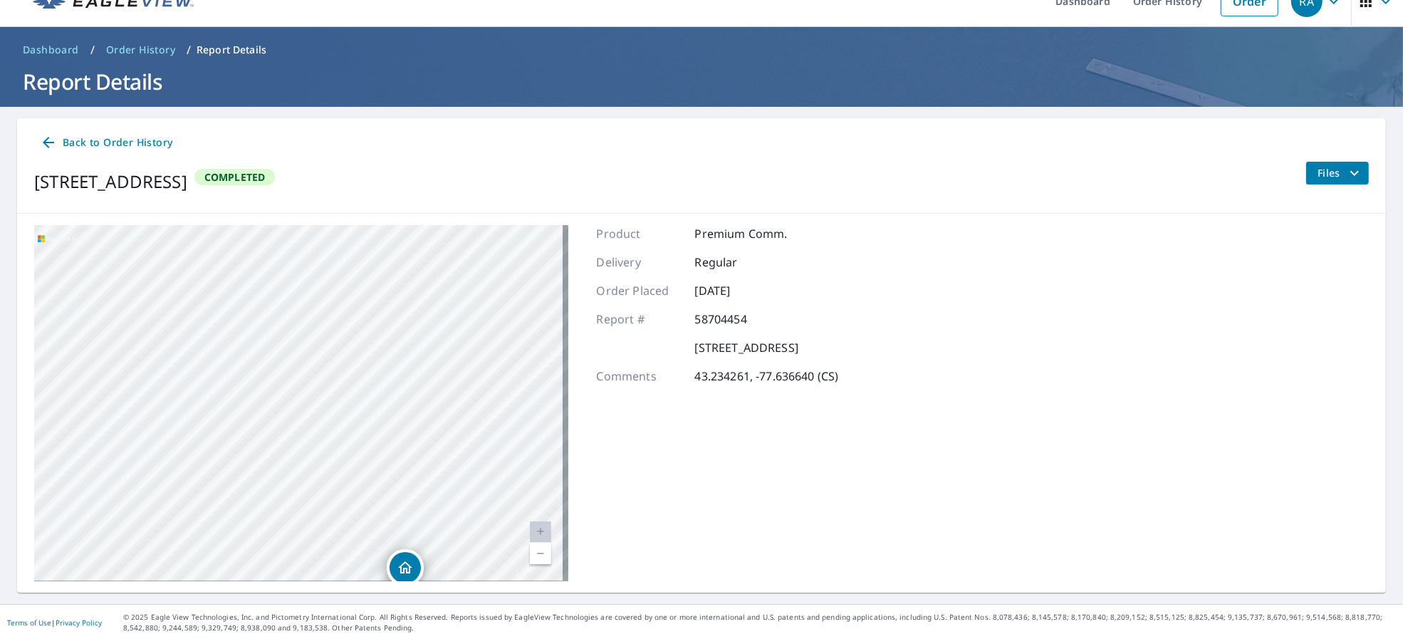
click at [509, 371] on div "[STREET_ADDRESS]" at bounding box center [301, 403] width 534 height 356
drag, startPoint x: 68, startPoint y: 472, endPoint x: 559, endPoint y: 313, distance: 515.9
click at [559, 313] on div "[STREET_ADDRESS]" at bounding box center [301, 403] width 534 height 356
click at [523, 347] on div "[STREET_ADDRESS]" at bounding box center [301, 403] width 534 height 356
drag, startPoint x: 257, startPoint y: 409, endPoint x: 584, endPoint y: 284, distance: 349.9
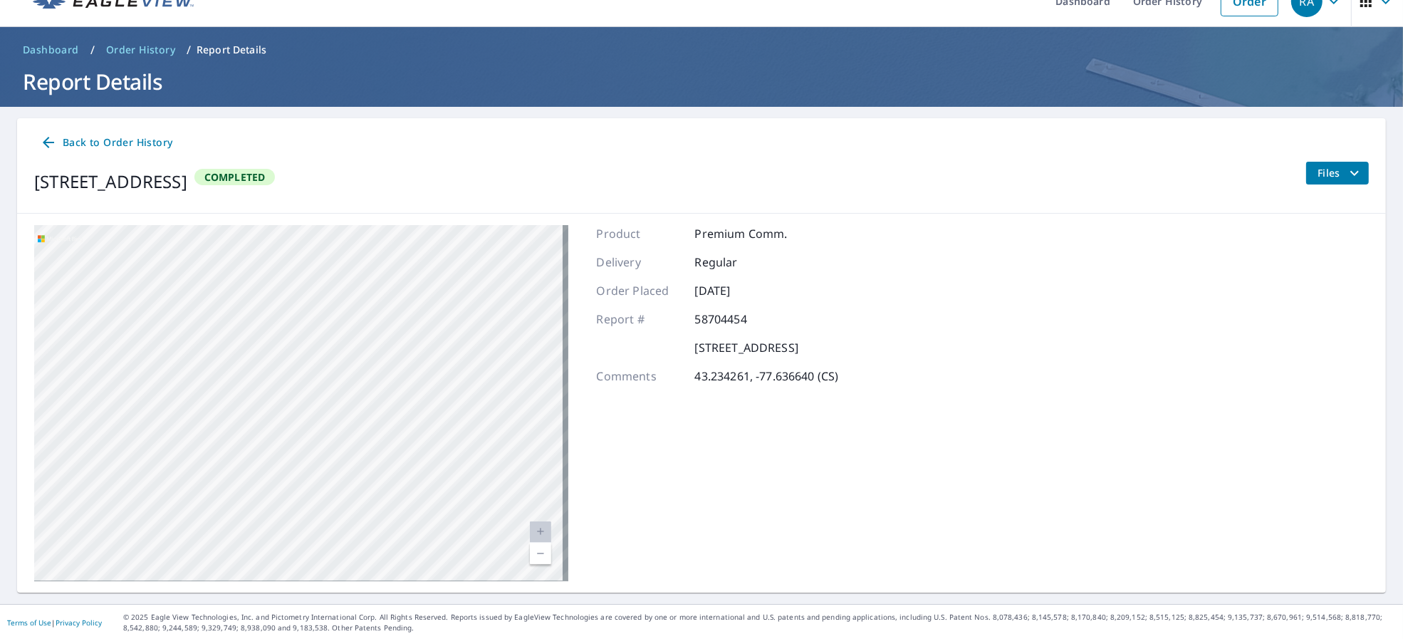
click at [584, 284] on div "[STREET_ADDRESS] A standard road map Aerial A detailed look from above Labels L…" at bounding box center [701, 403] width 1369 height 379
click at [443, 370] on div "[STREET_ADDRESS]" at bounding box center [301, 403] width 534 height 356
click at [96, 150] on span "Back to Order History" at bounding box center [106, 143] width 133 height 18
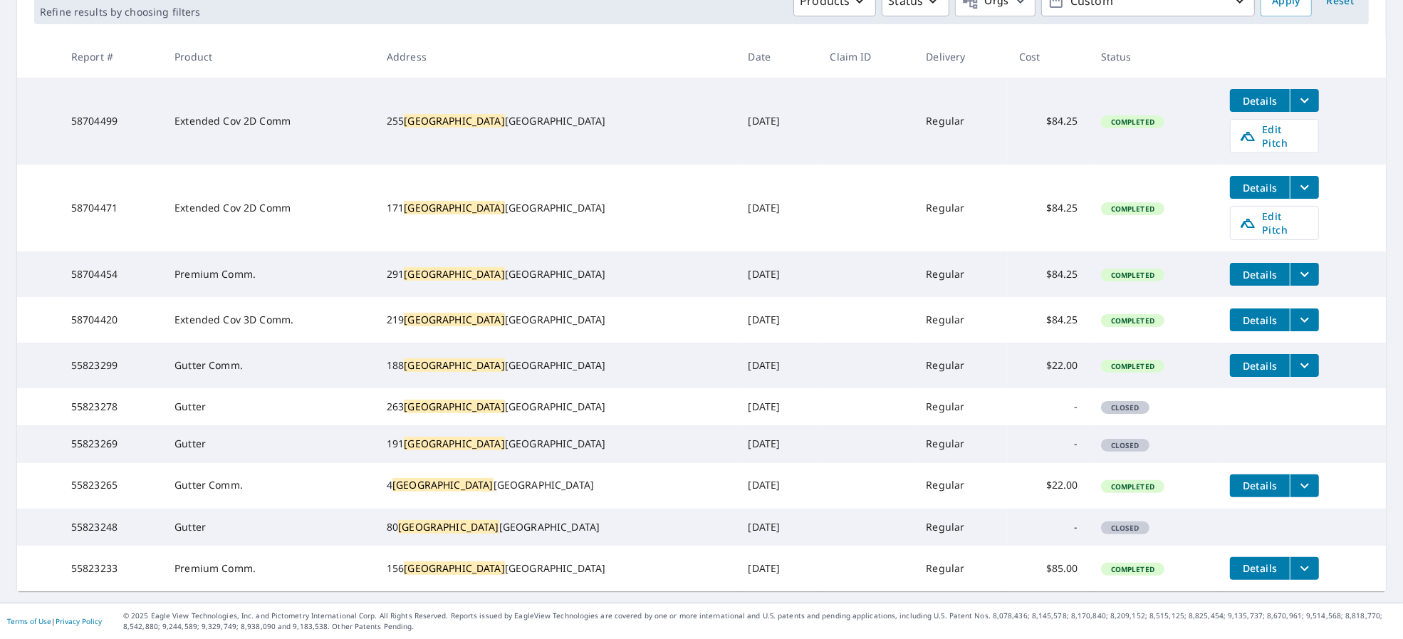
scroll to position [289, 0]
click at [1255, 564] on button "Details" at bounding box center [1260, 568] width 60 height 23
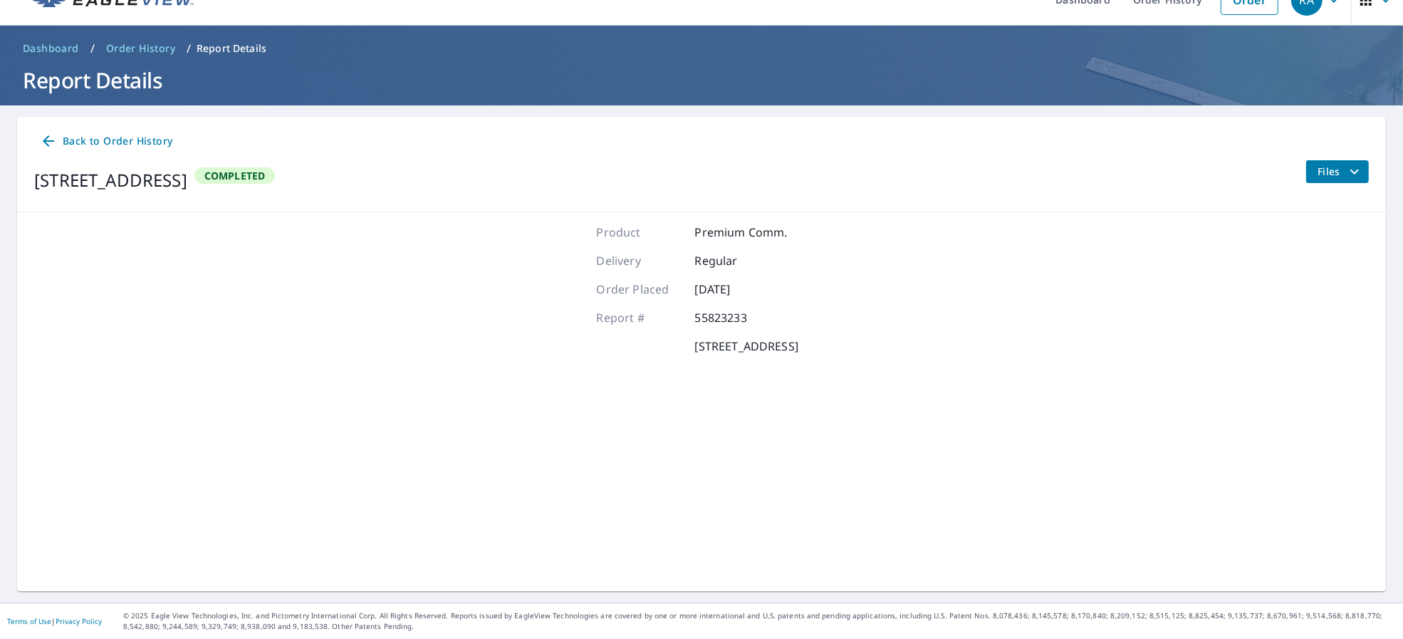
scroll to position [25, 0]
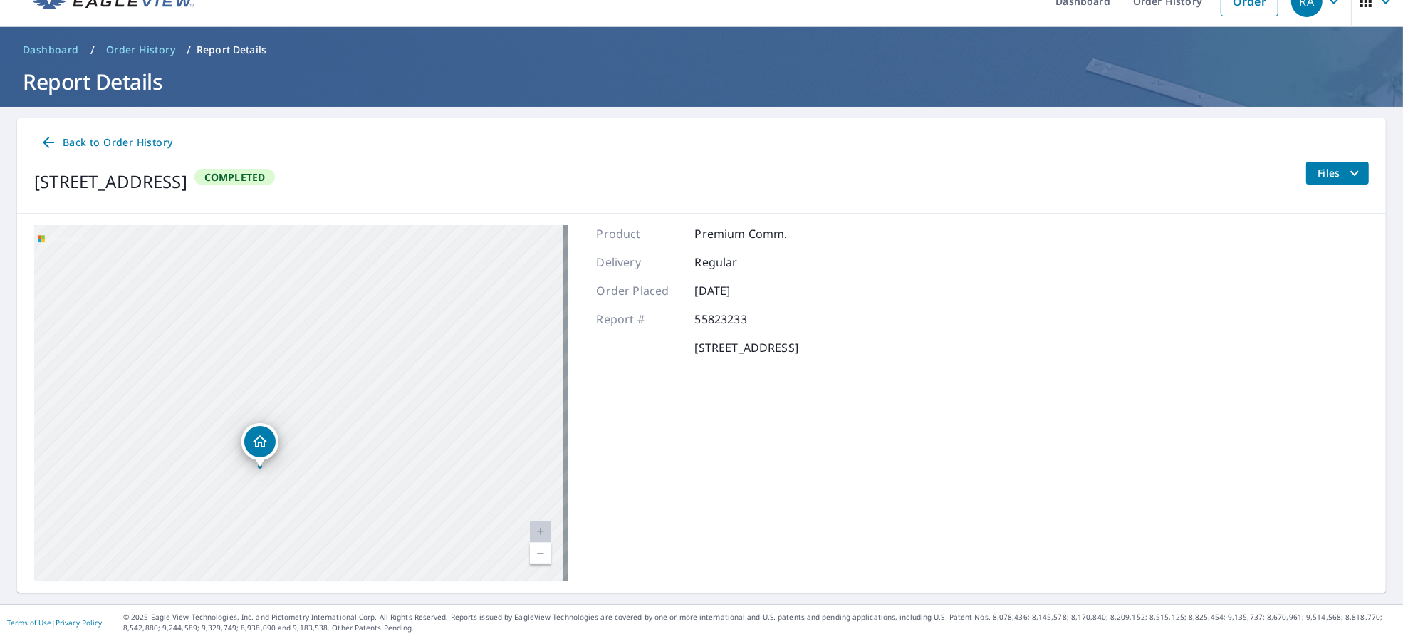
drag, startPoint x: 123, startPoint y: 427, endPoint x: 368, endPoint y: 291, distance: 280.6
click at [368, 292] on div "[STREET_ADDRESS]" at bounding box center [301, 403] width 534 height 356
drag, startPoint x: 328, startPoint y: 368, endPoint x: 340, endPoint y: 393, distance: 27.7
click at [340, 393] on div "[STREET_ADDRESS]" at bounding box center [301, 403] width 534 height 356
click at [1318, 172] on span "Files" at bounding box center [1341, 173] width 46 height 17
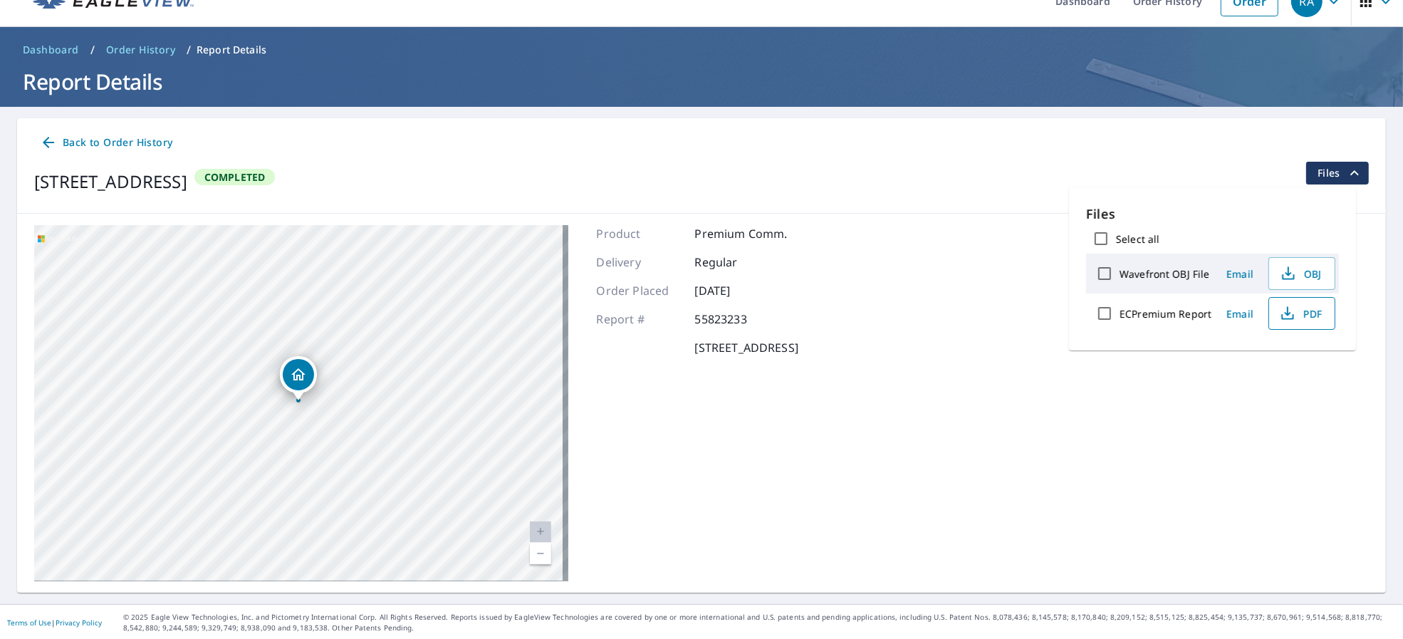
click at [1283, 307] on icon "button" at bounding box center [1287, 313] width 17 height 17
click at [66, 139] on span "Back to Order History" at bounding box center [106, 143] width 133 height 18
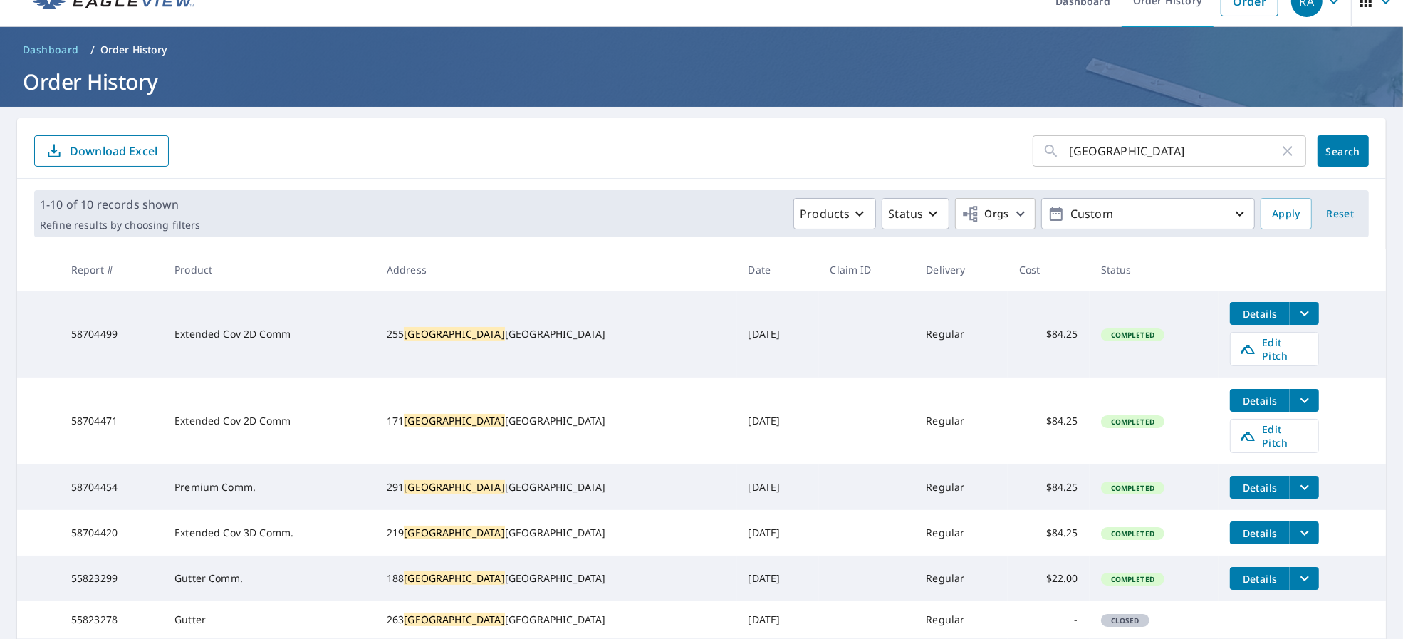
scroll to position [120, 0]
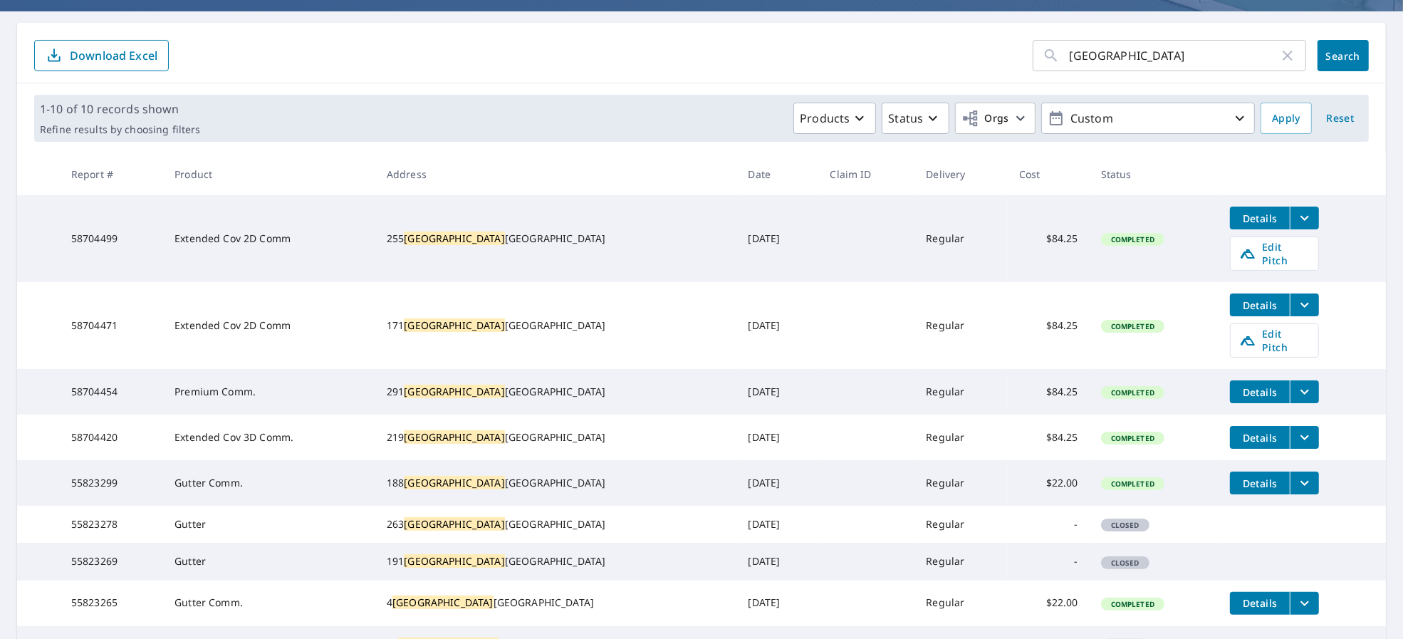
click at [1239, 385] on span "Details" at bounding box center [1260, 392] width 43 height 14
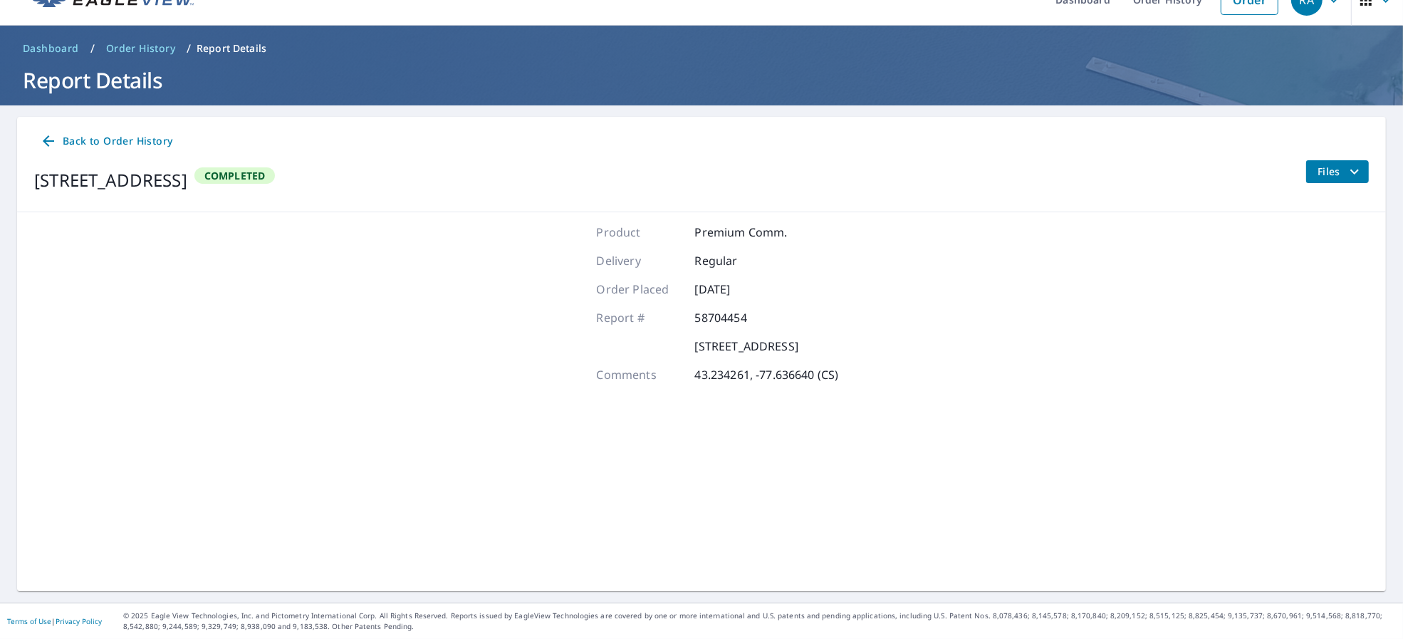
scroll to position [25, 0]
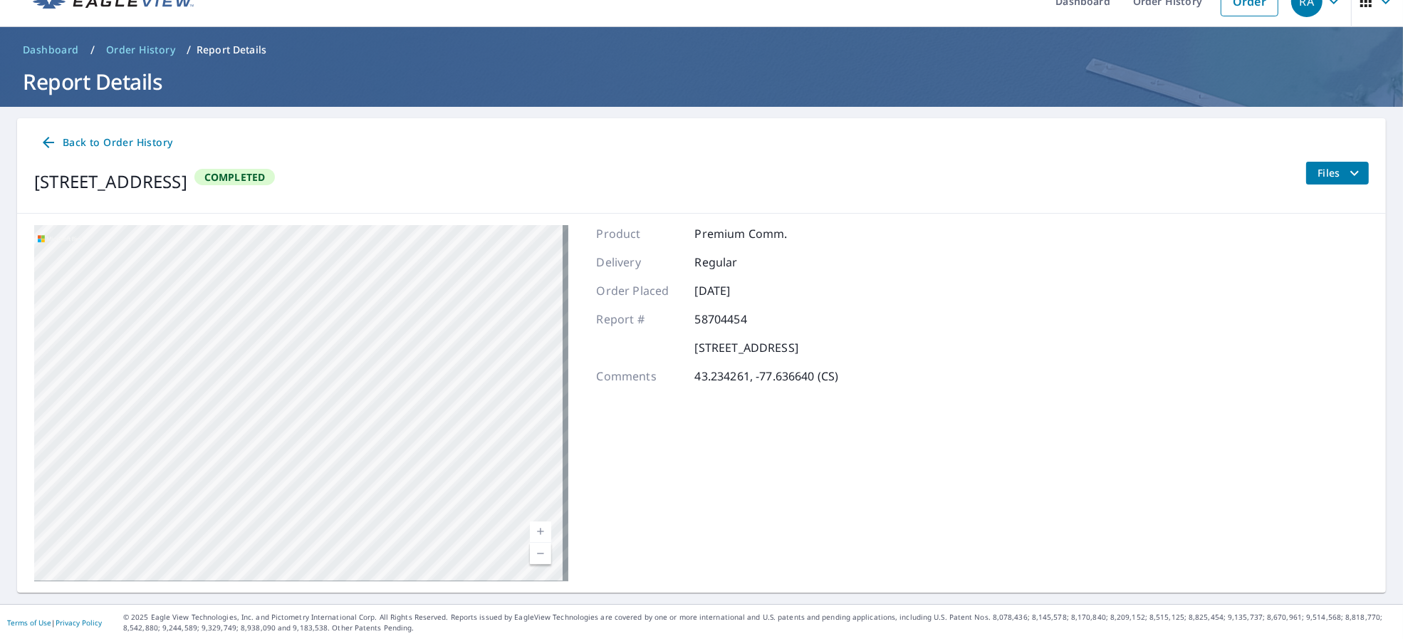
click at [1329, 165] on span "Files" at bounding box center [1341, 173] width 46 height 17
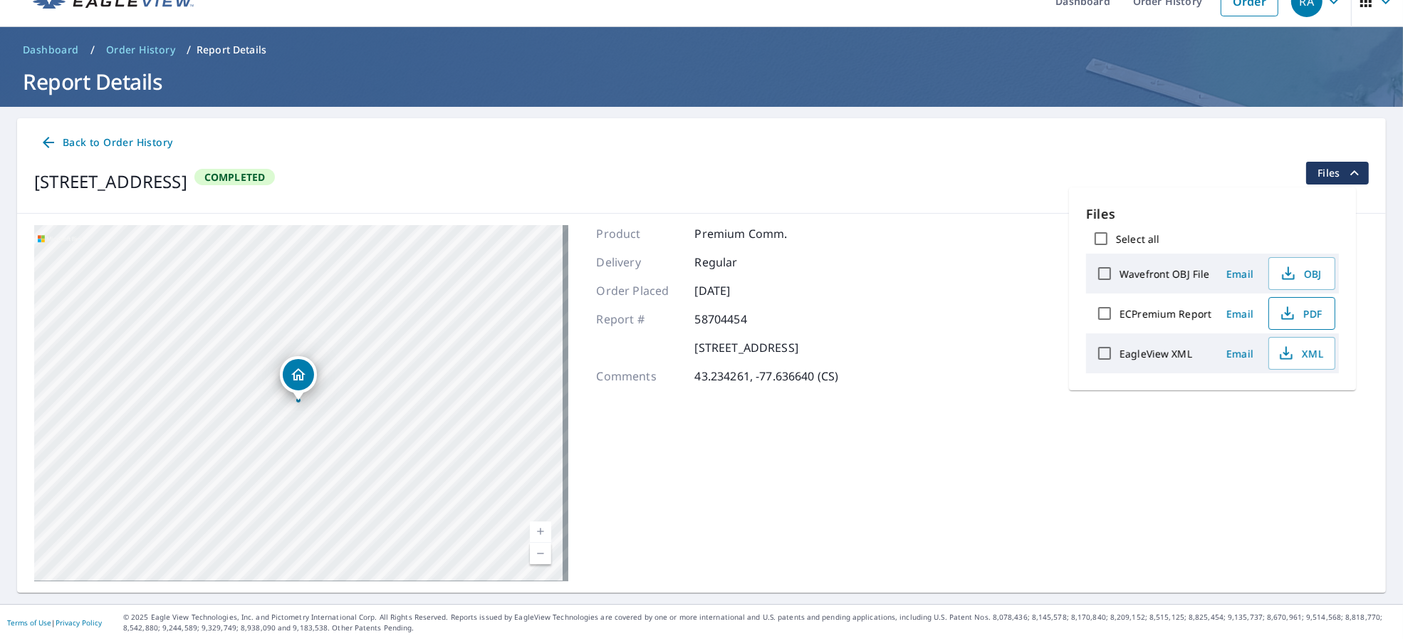
click at [1294, 314] on icon "button" at bounding box center [1287, 313] width 17 height 17
click at [127, 140] on span "Back to Order History" at bounding box center [106, 143] width 133 height 18
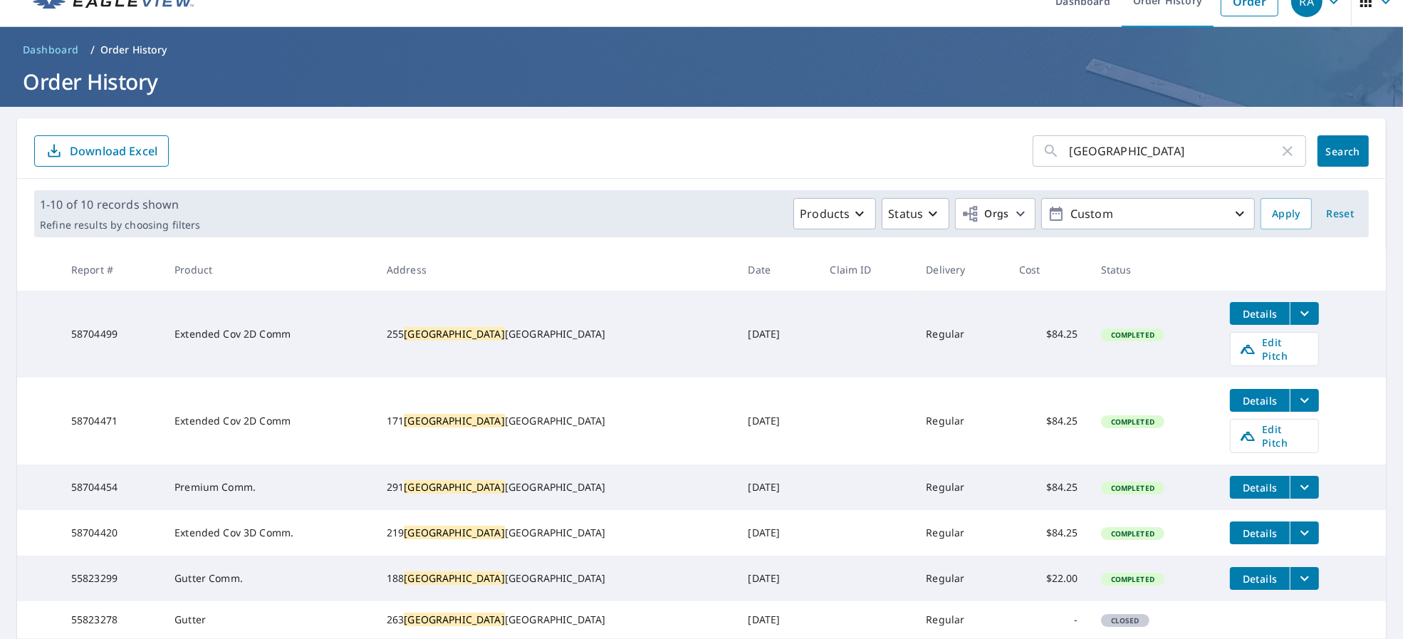
scroll to position [120, 0]
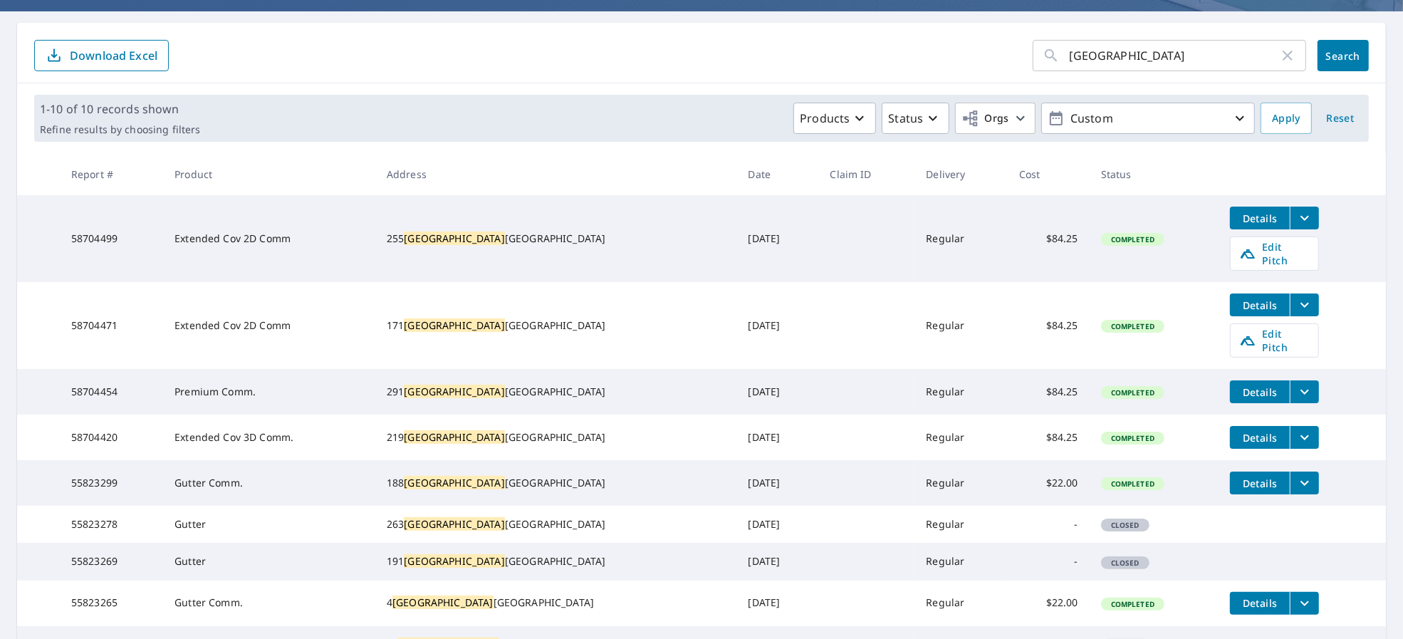
click at [1239, 212] on span "Details" at bounding box center [1260, 219] width 43 height 14
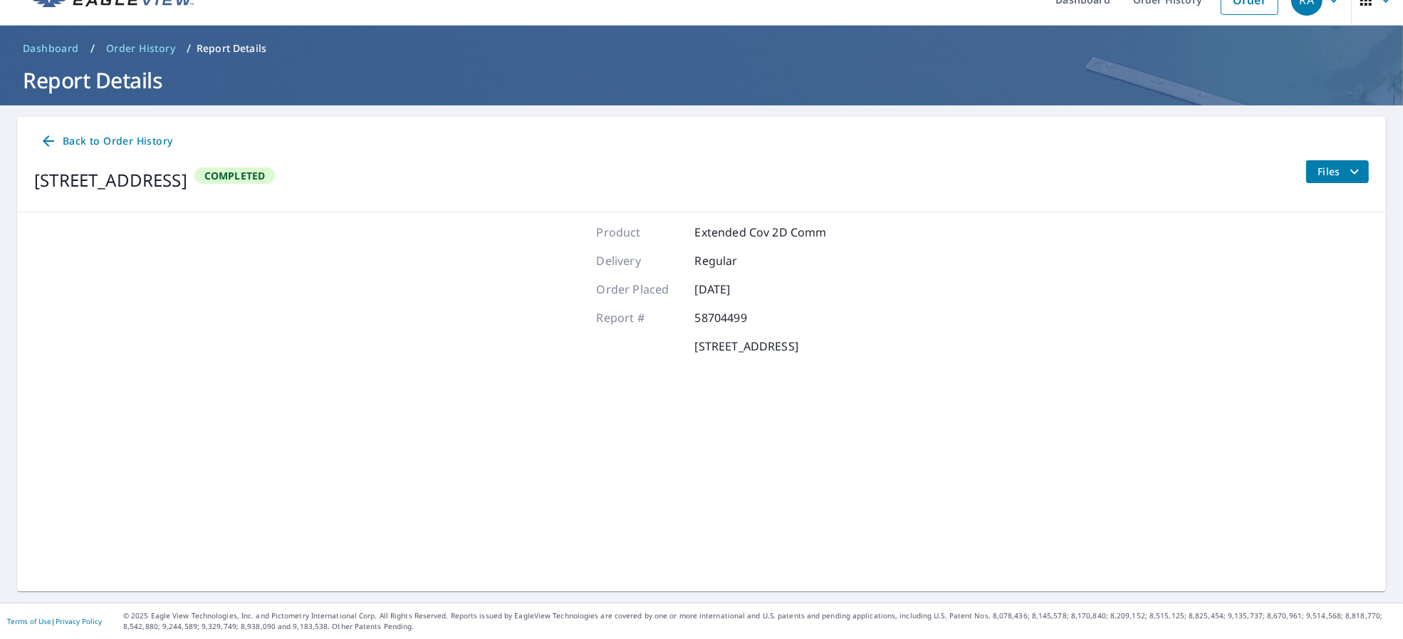
scroll to position [25, 0]
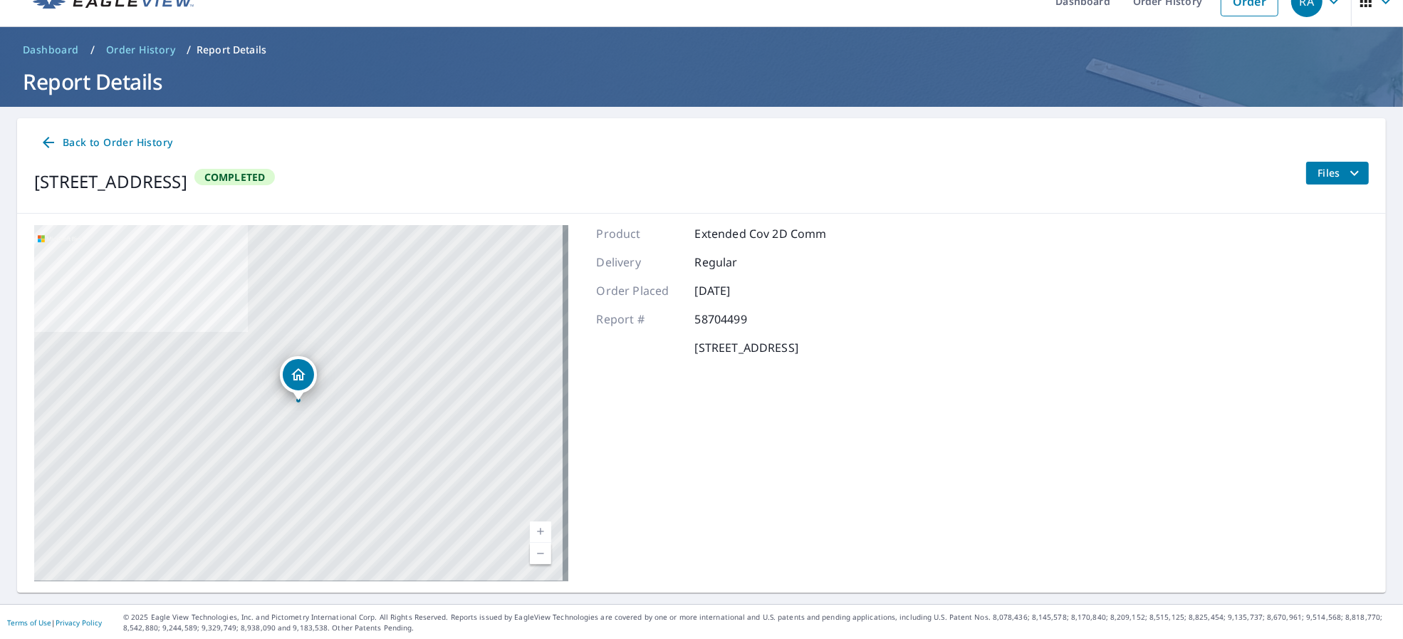
click at [1318, 174] on span "Files" at bounding box center [1341, 173] width 46 height 17
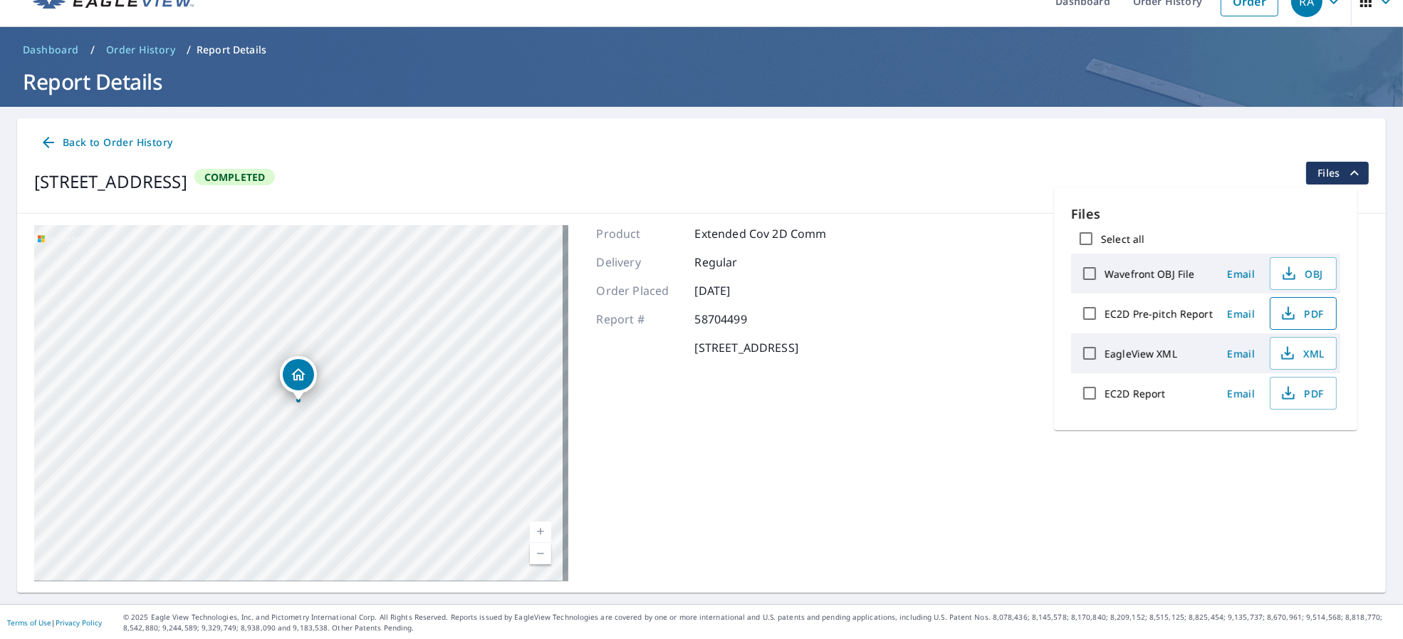
click at [1322, 315] on button "PDF" at bounding box center [1303, 313] width 67 height 33
click at [92, 134] on span "Back to Order History" at bounding box center [106, 143] width 133 height 18
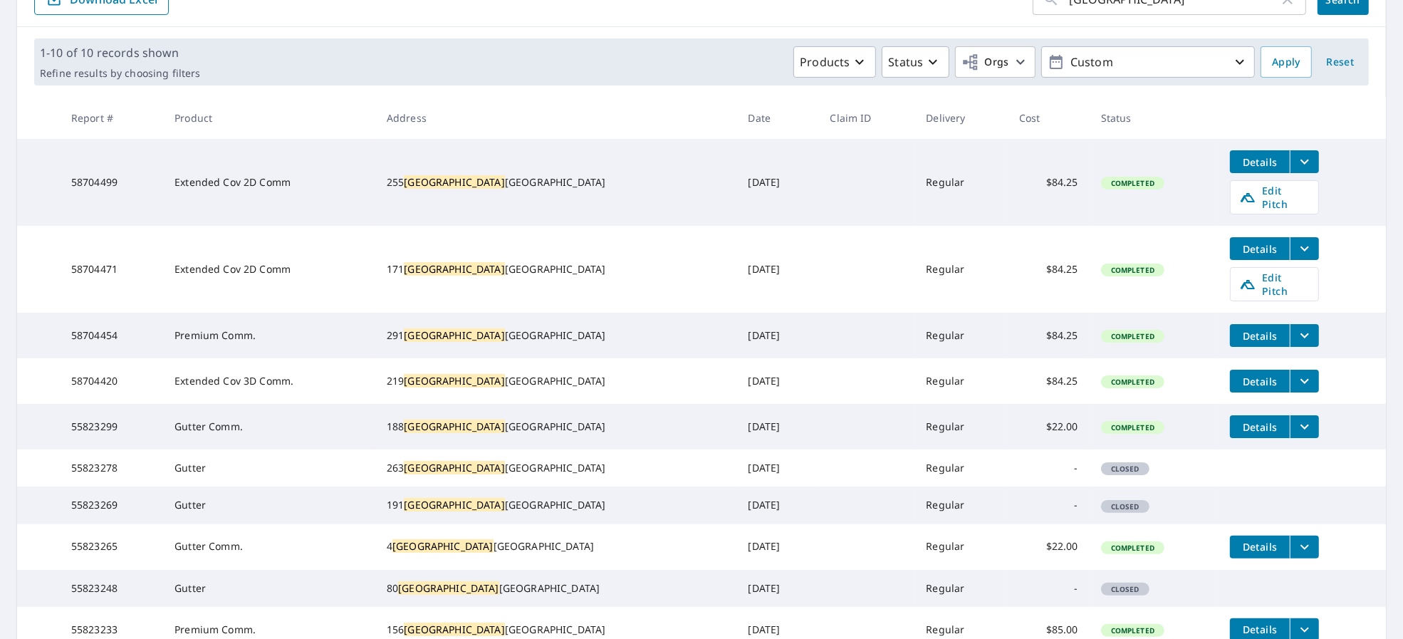
scroll to position [215, 0]
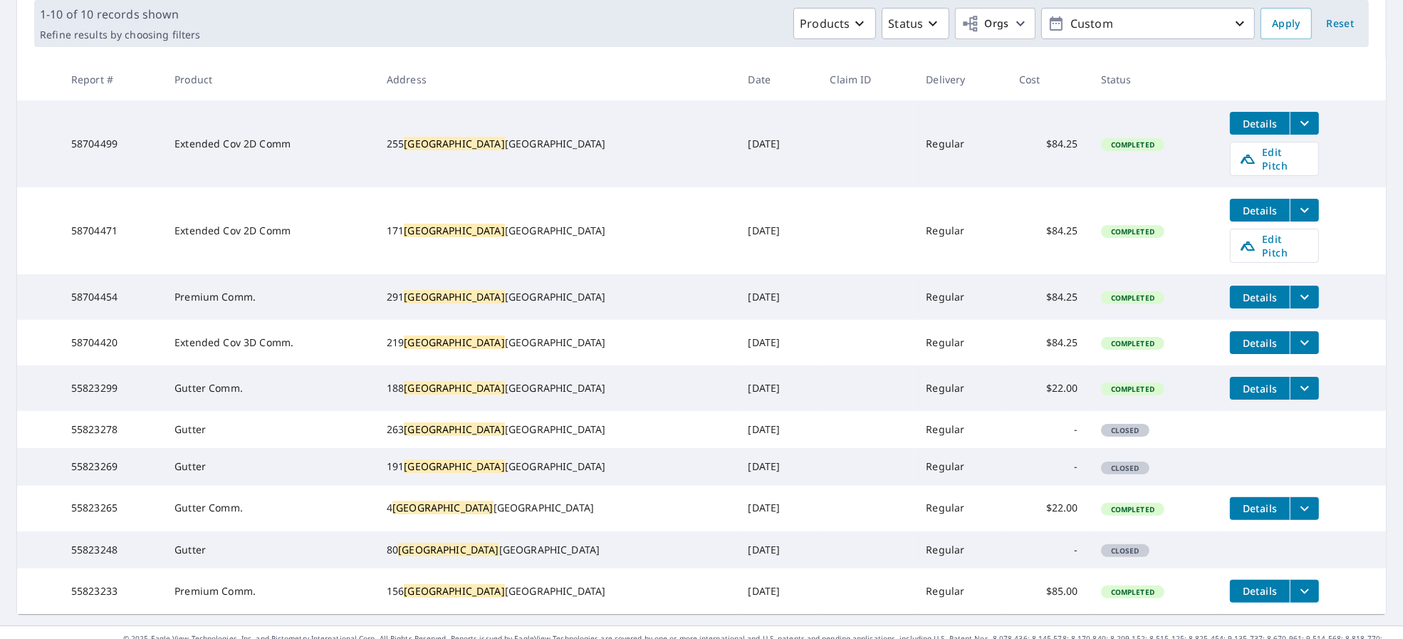
click at [1242, 331] on button "Details" at bounding box center [1260, 342] width 60 height 23
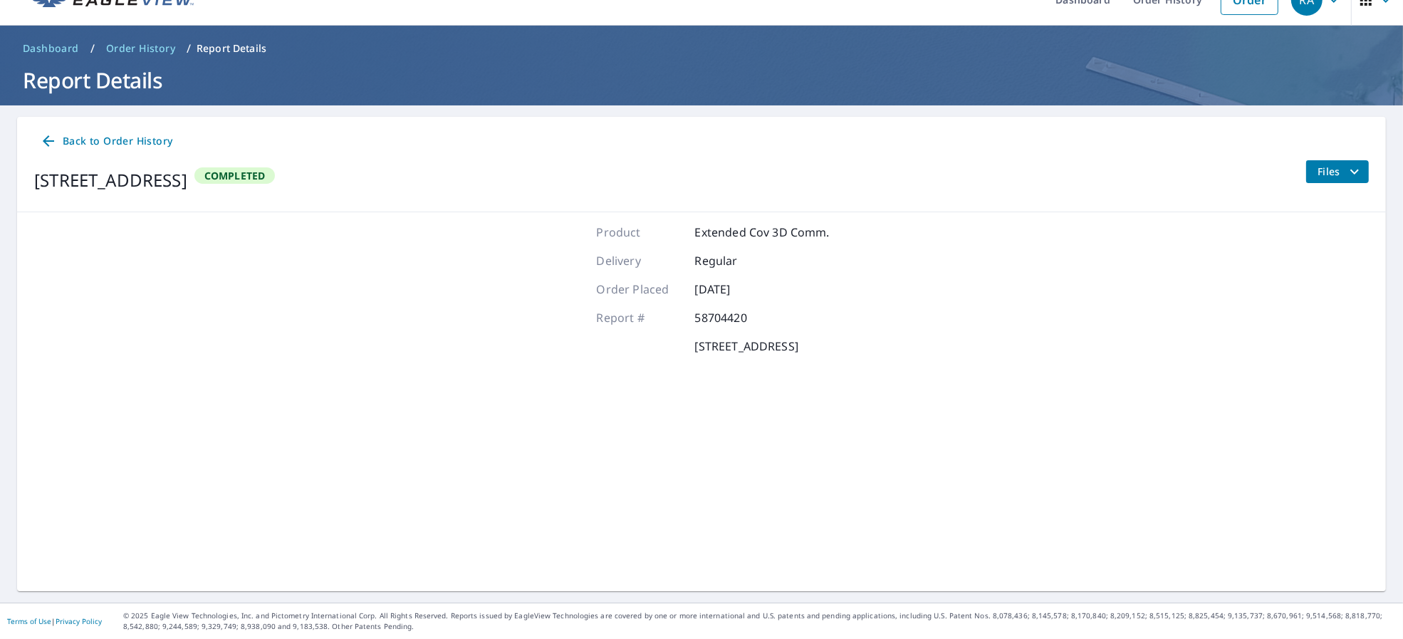
scroll to position [25, 0]
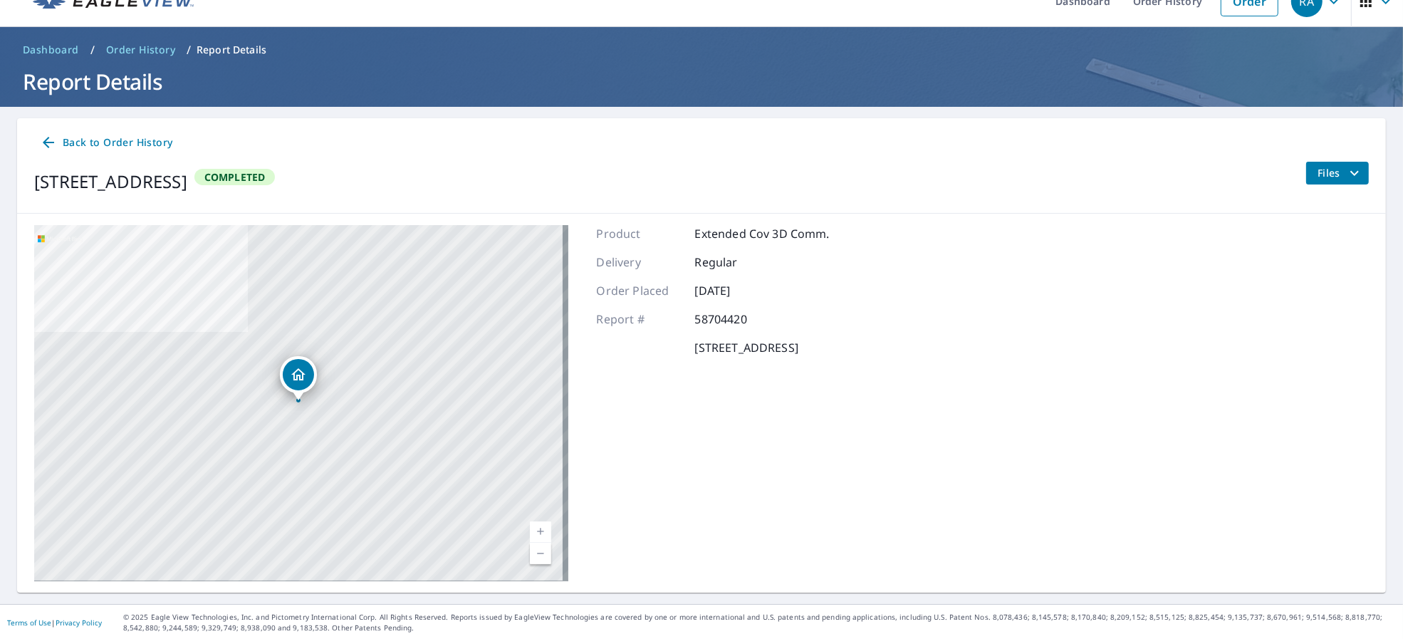
click at [1346, 178] on icon "filesDropdownBtn-58704420" at bounding box center [1354, 173] width 17 height 17
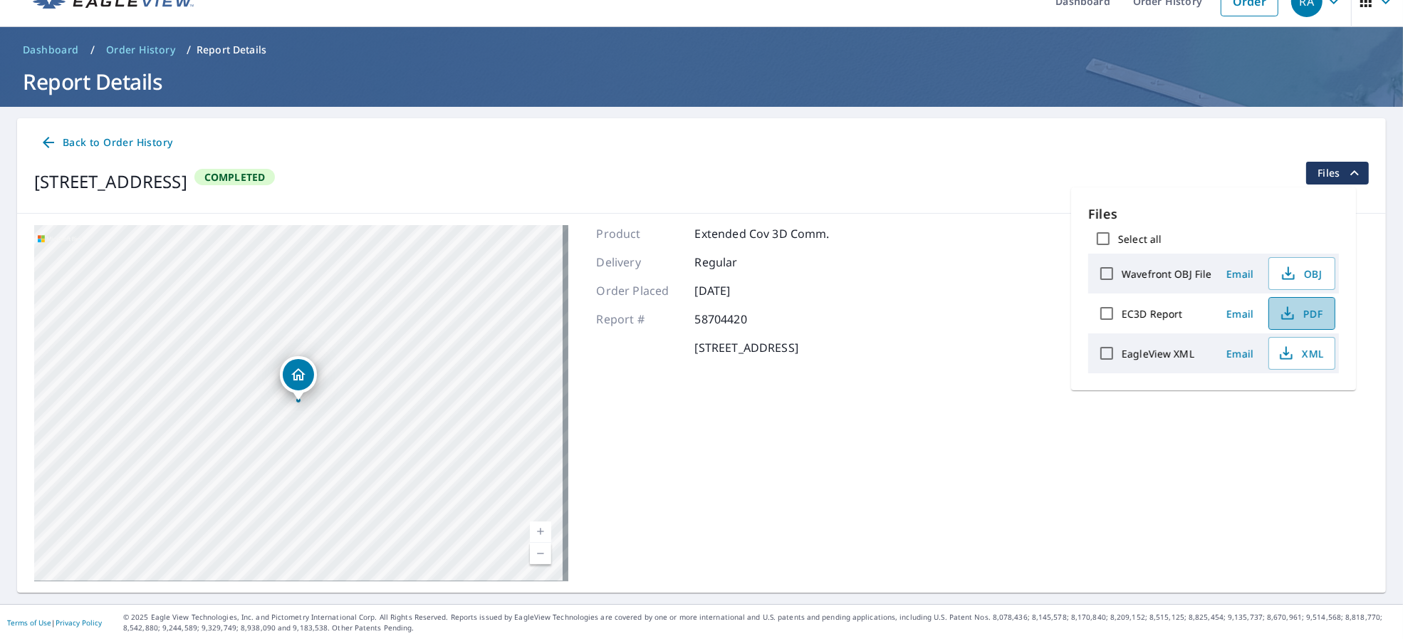
click at [1309, 303] on button "PDF" at bounding box center [1302, 313] width 67 height 33
drag, startPoint x: 390, startPoint y: 341, endPoint x: 274, endPoint y: 403, distance: 132.3
click at [274, 403] on div "[STREET_ADDRESS]" at bounding box center [301, 403] width 534 height 356
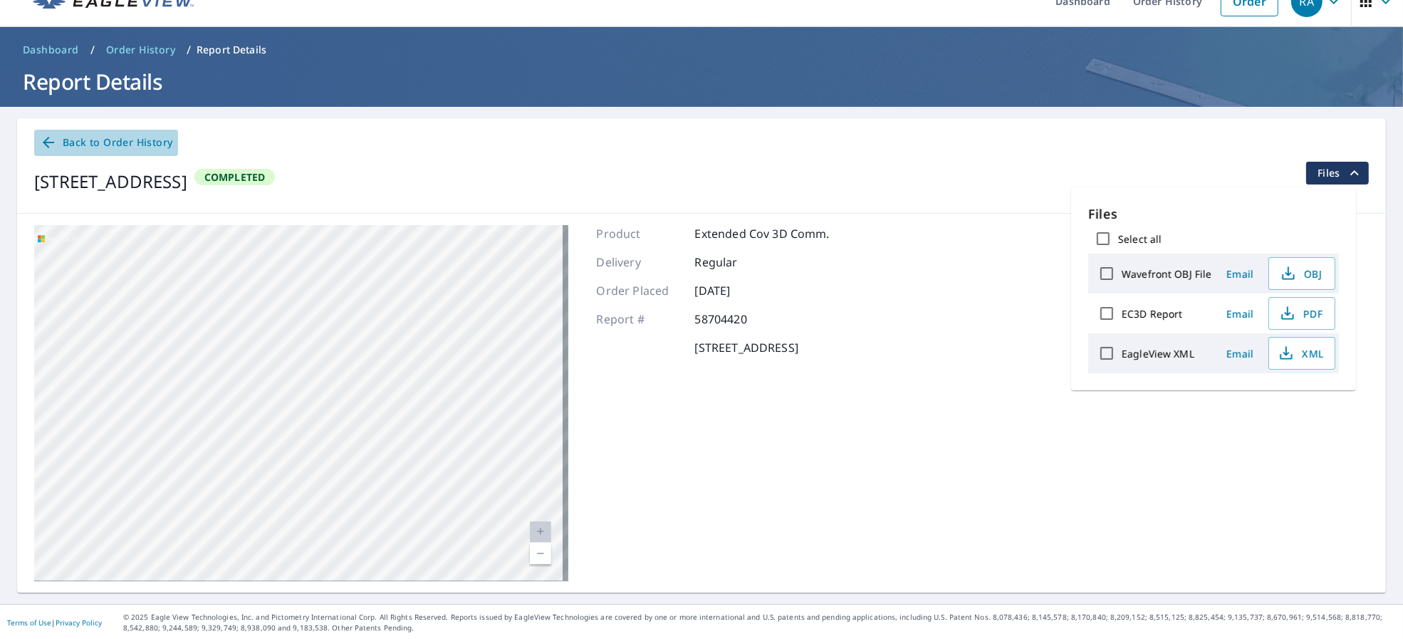
click at [120, 136] on span "Back to Order History" at bounding box center [106, 143] width 133 height 18
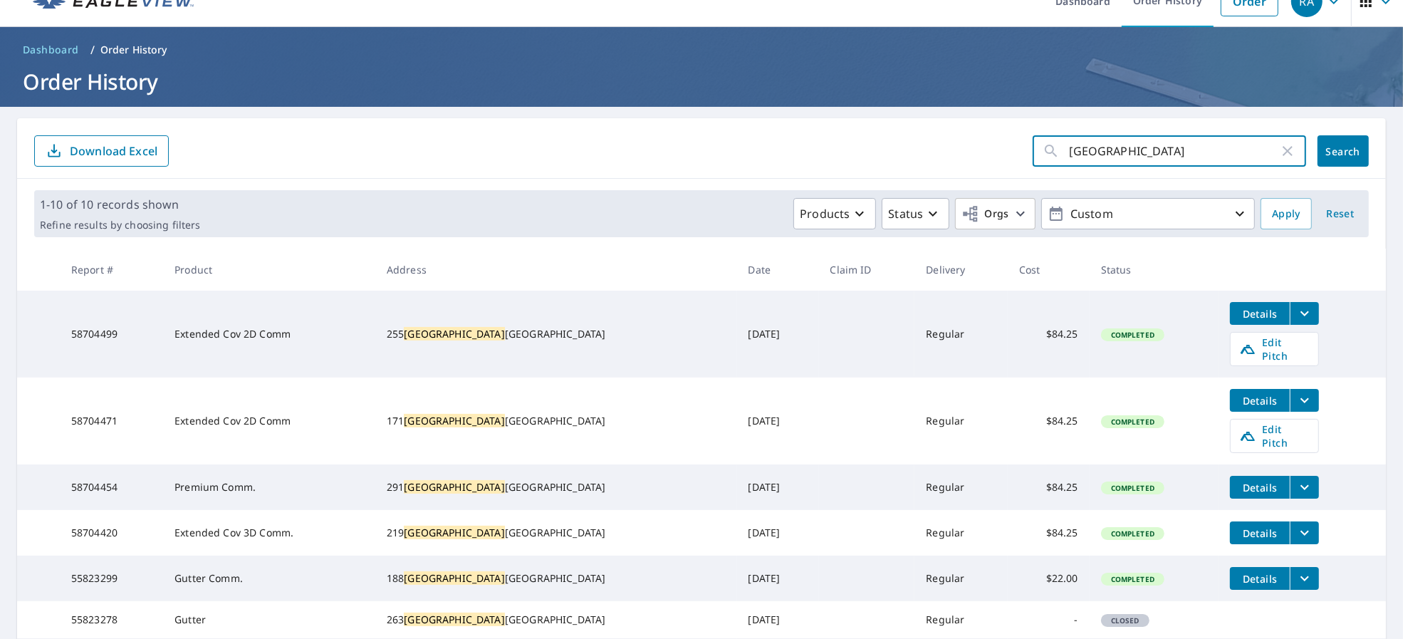
click at [1133, 152] on input "[GEOGRAPHIC_DATA]" at bounding box center [1174, 151] width 209 height 40
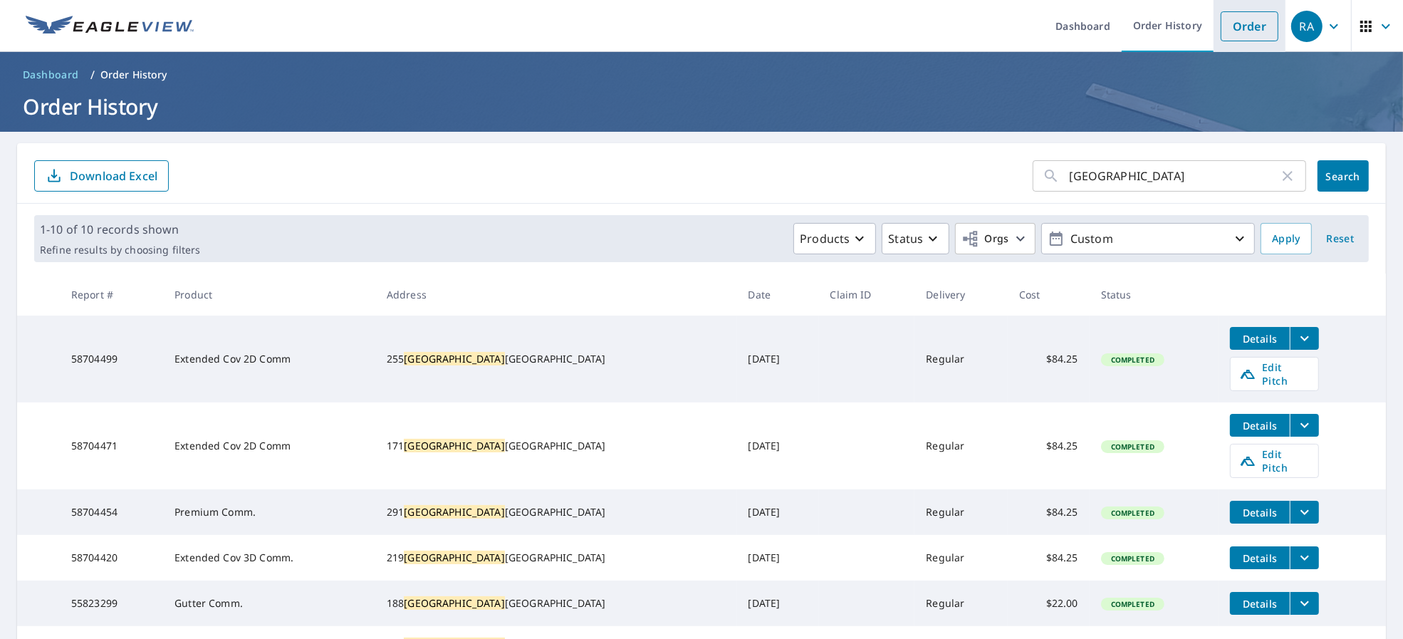
click at [1253, 13] on link "Order" at bounding box center [1250, 26] width 58 height 30
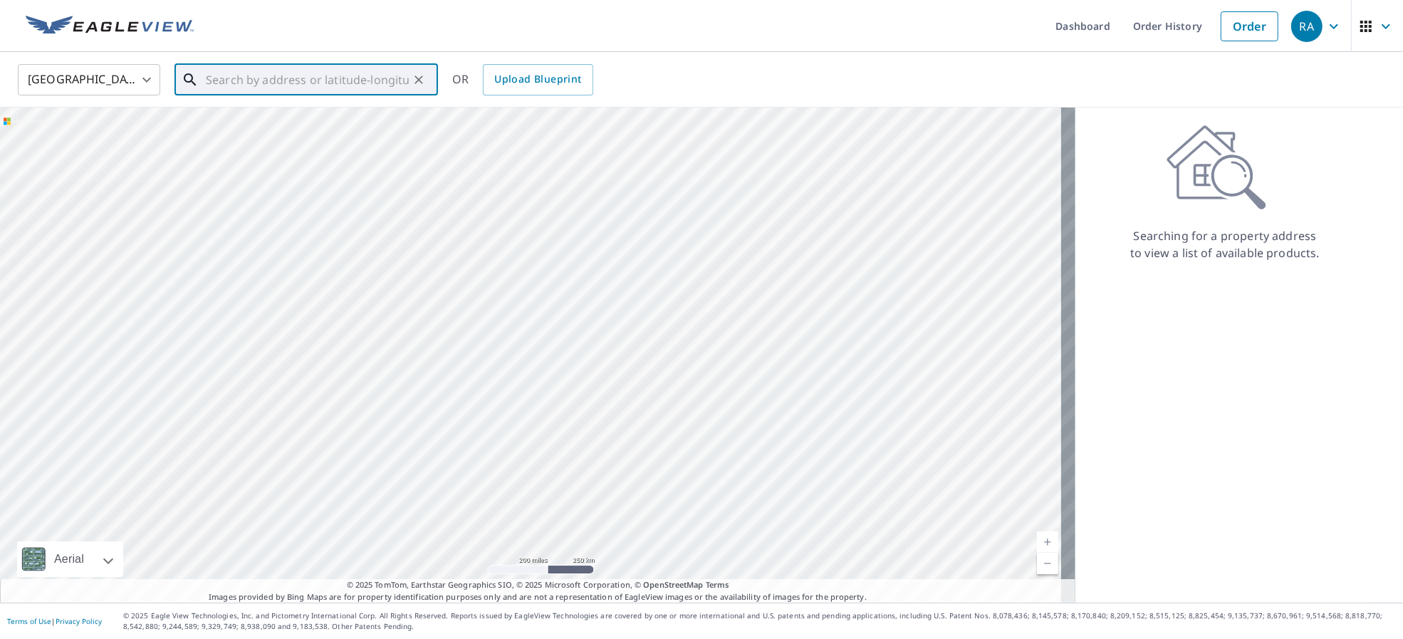
click at [291, 85] on input "text" at bounding box center [307, 80] width 203 height 40
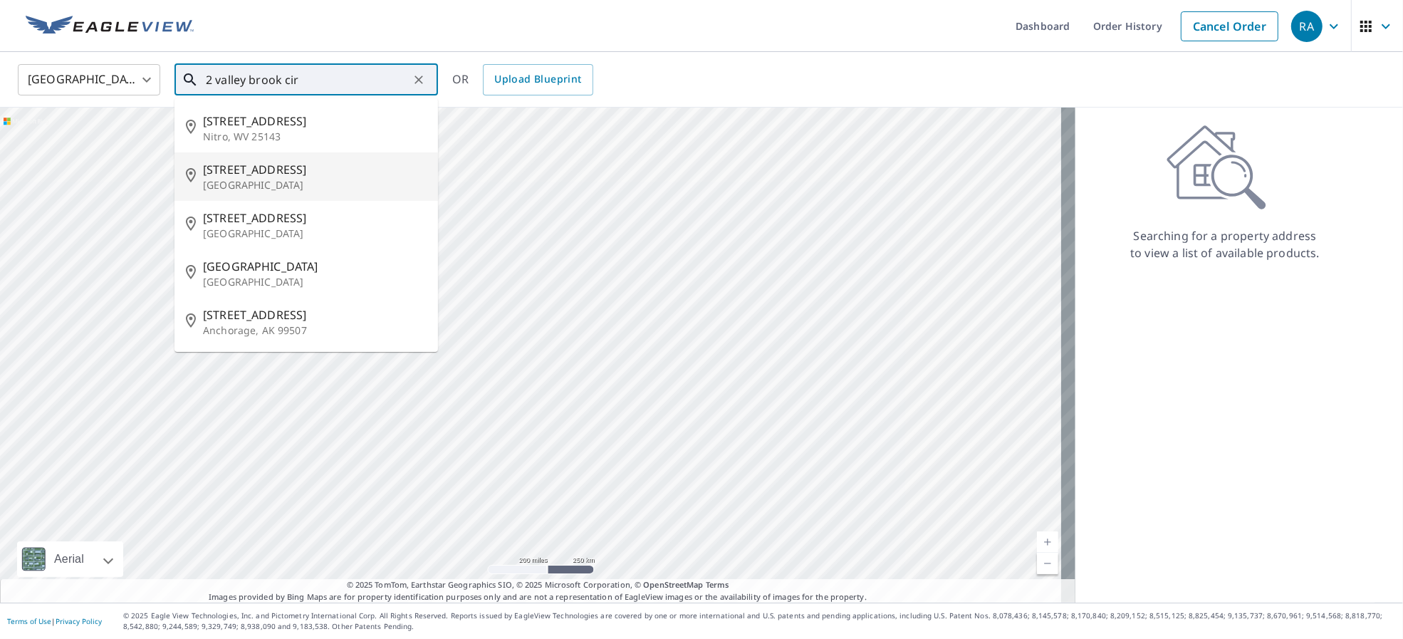
click at [328, 191] on p "[GEOGRAPHIC_DATA]" at bounding box center [315, 185] width 224 height 14
type input "[STREET_ADDRESS]"
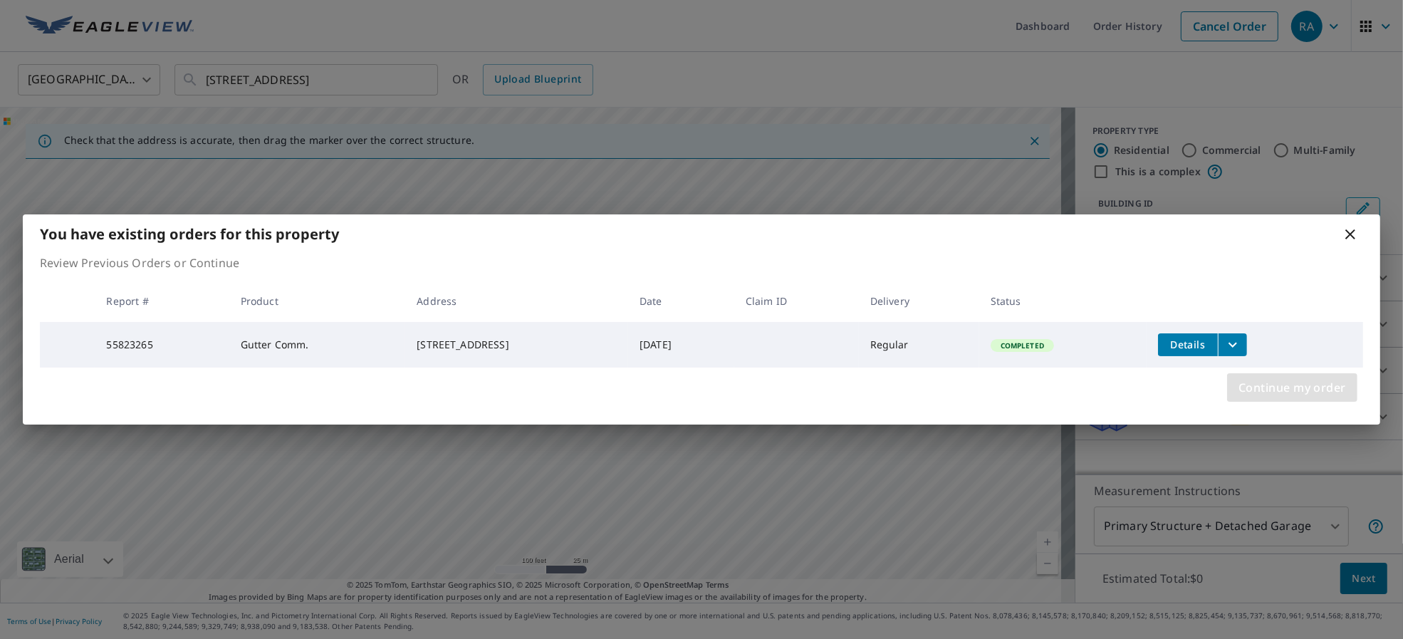
click at [1294, 387] on span "Continue my order" at bounding box center [1293, 388] width 108 height 20
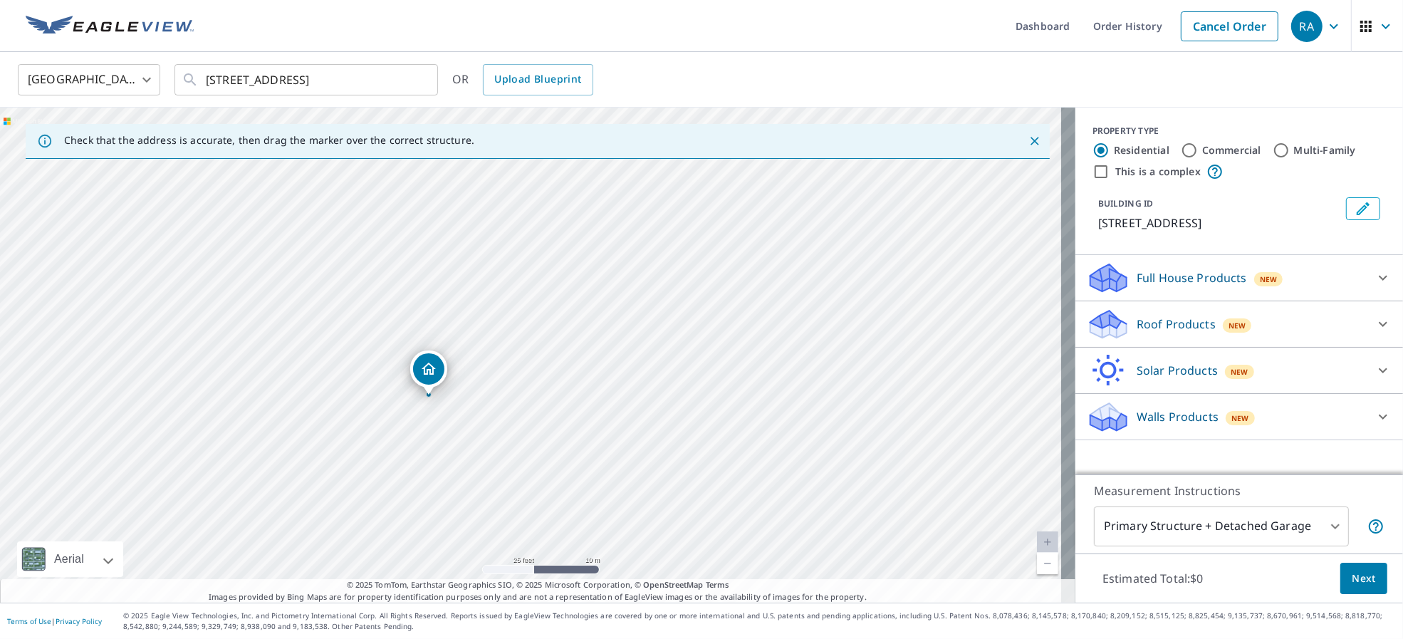
drag, startPoint x: 586, startPoint y: 260, endPoint x: 477, endPoint y: 358, distance: 146.3
click at [477, 358] on div "[STREET_ADDRESS]" at bounding box center [538, 355] width 1076 height 495
drag, startPoint x: 477, startPoint y: 358, endPoint x: 410, endPoint y: 405, distance: 82.4
click at [410, 405] on div "[STREET_ADDRESS]" at bounding box center [538, 355] width 1076 height 495
click at [1158, 326] on p "Roof Products" at bounding box center [1176, 324] width 79 height 17
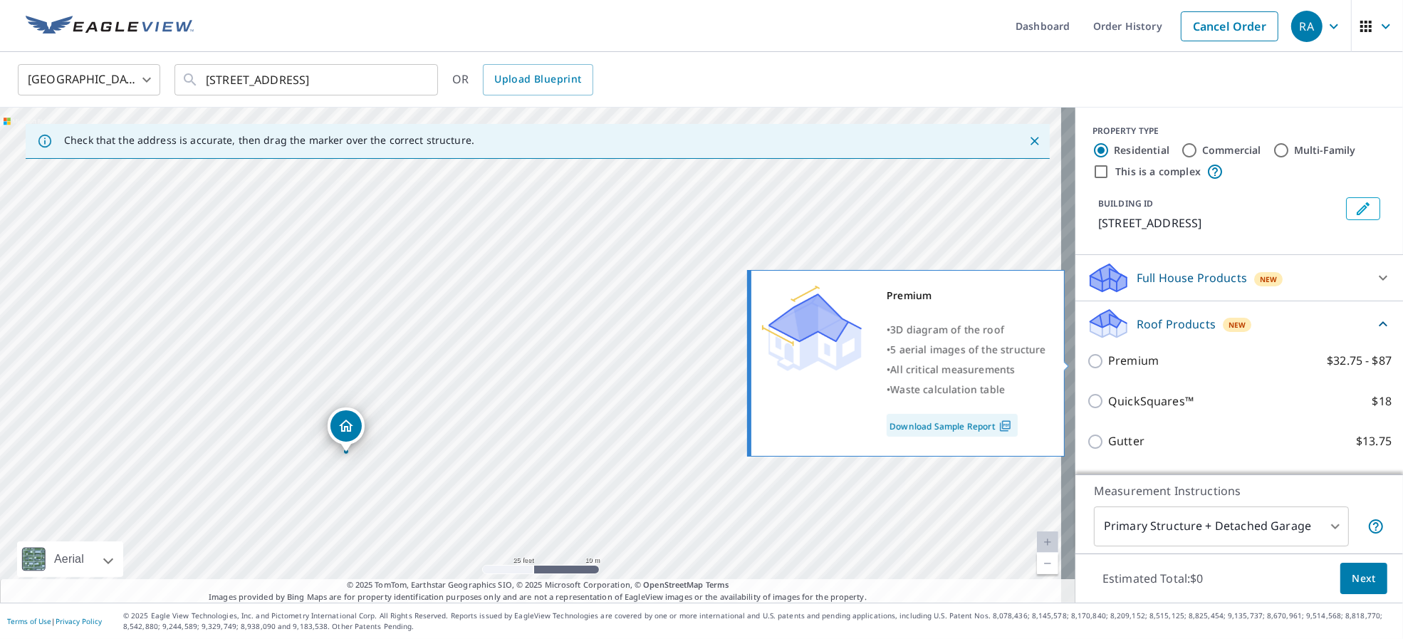
click at [1108, 358] on p "Premium" at bounding box center [1133, 361] width 51 height 18
click at [1108, 358] on input "Premium $32.75 - $87" at bounding box center [1097, 361] width 21 height 17
checkbox input "true"
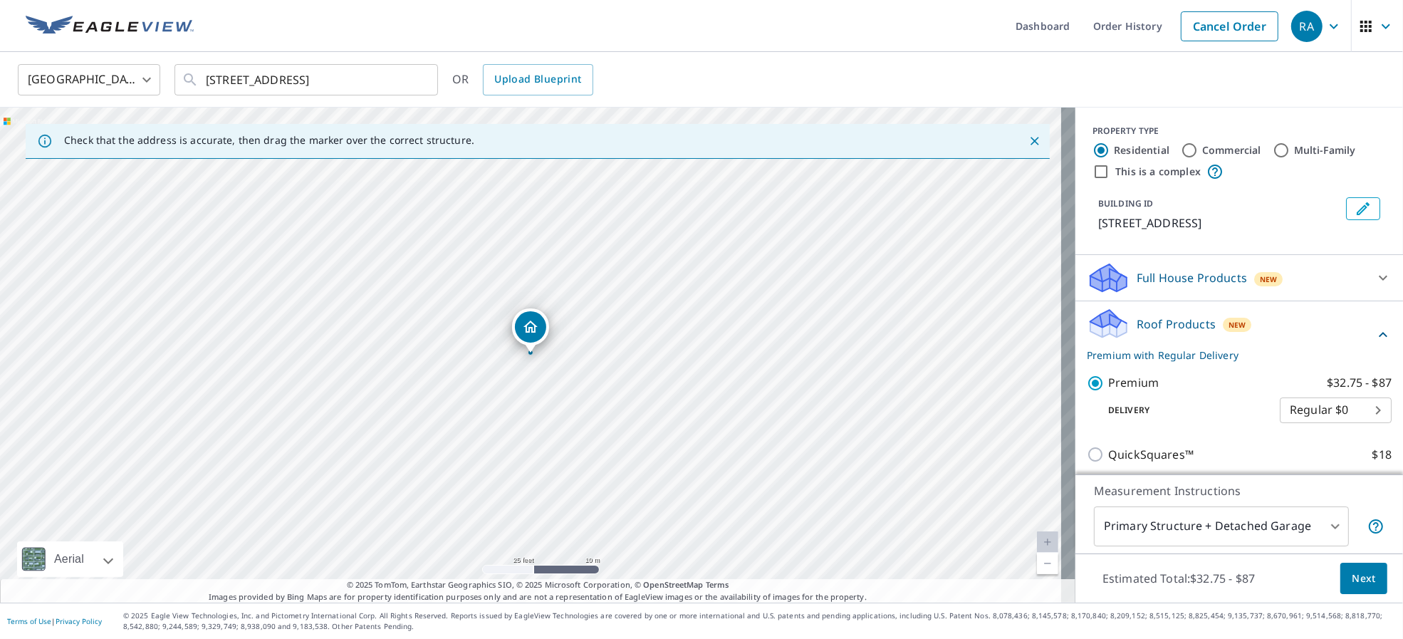
scroll to position [181, 0]
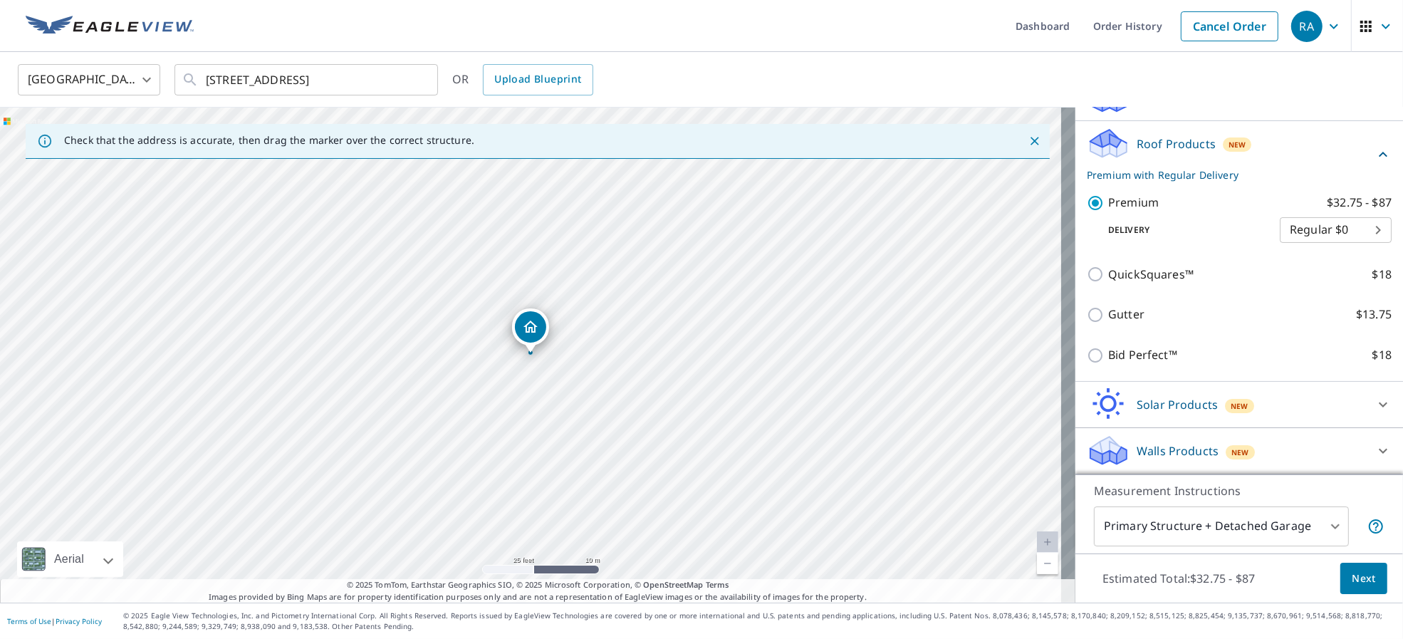
click at [1341, 566] on button "Next" at bounding box center [1364, 579] width 47 height 32
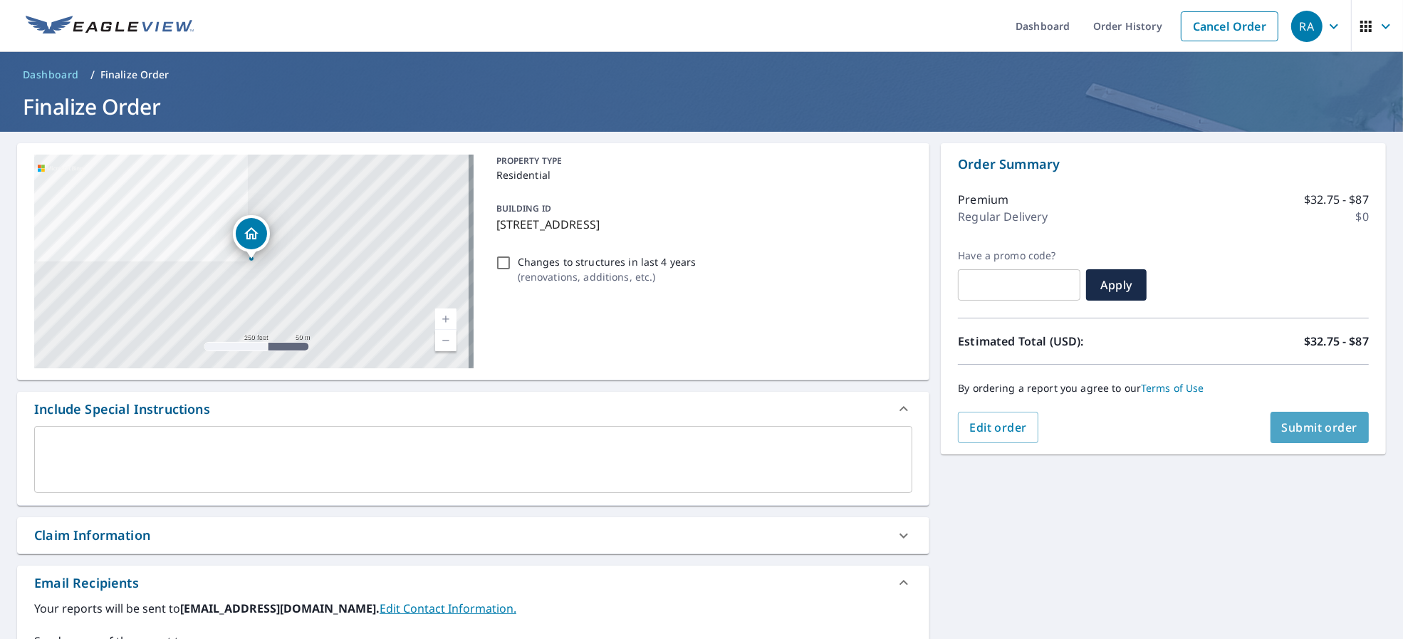
click at [1300, 428] on span "Submit order" at bounding box center [1320, 428] width 76 height 16
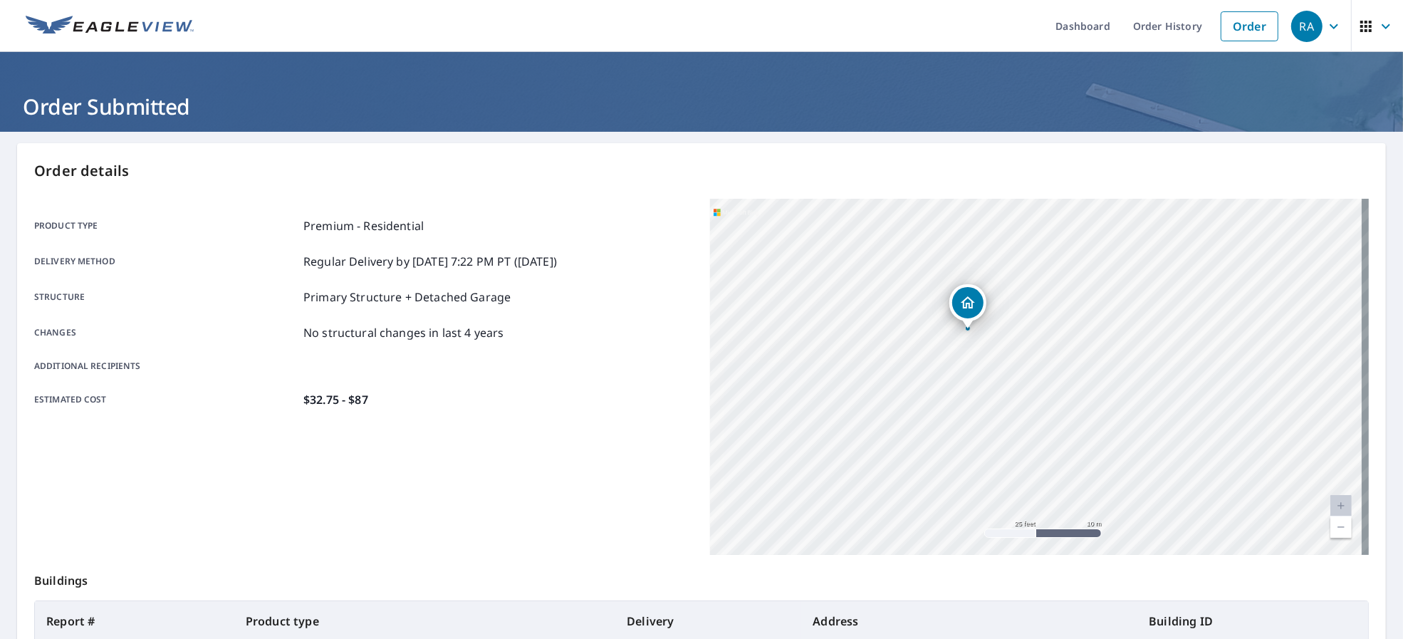
drag, startPoint x: 1079, startPoint y: 281, endPoint x: 933, endPoint y: 422, distance: 203.5
click at [949, 479] on div "[STREET_ADDRESS]" at bounding box center [1039, 377] width 659 height 356
drag, startPoint x: 967, startPoint y: 347, endPoint x: 849, endPoint y: 438, distance: 149.3
click at [849, 438] on div "[STREET_ADDRESS]" at bounding box center [1039, 377] width 659 height 356
drag, startPoint x: 903, startPoint y: 368, endPoint x: 805, endPoint y: 369, distance: 97.6
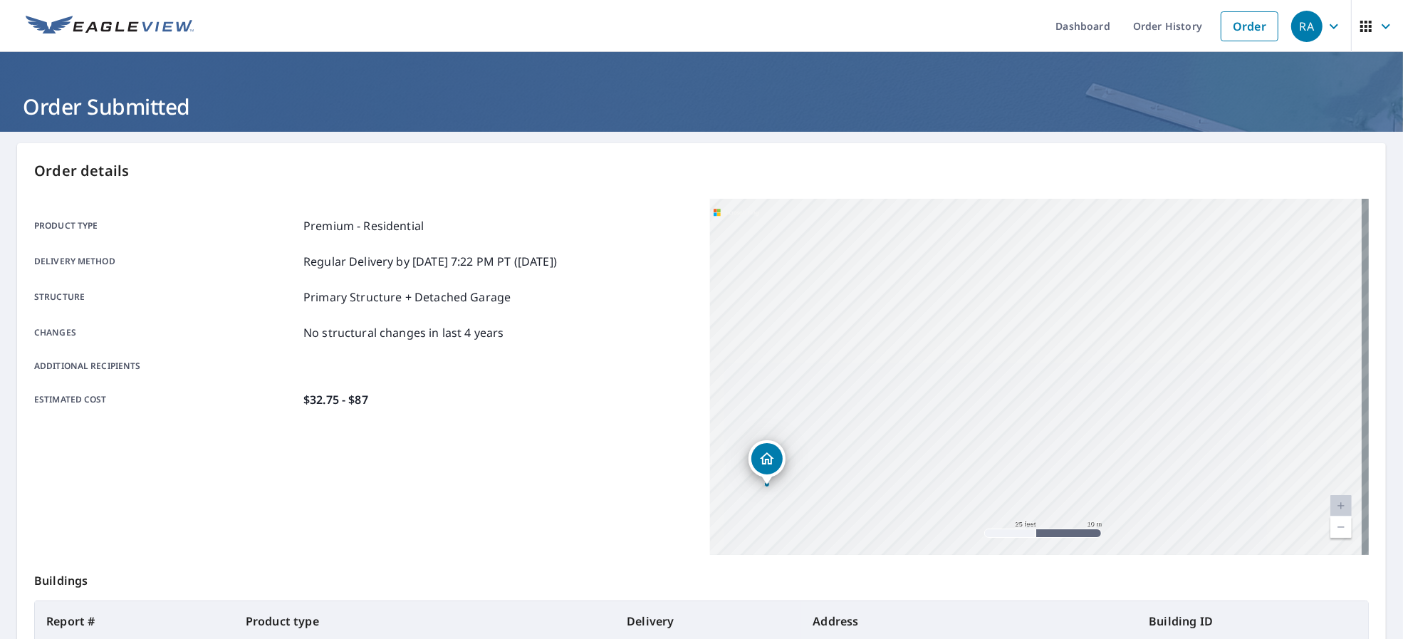
click at [807, 369] on div "[STREET_ADDRESS]" at bounding box center [1039, 377] width 659 height 356
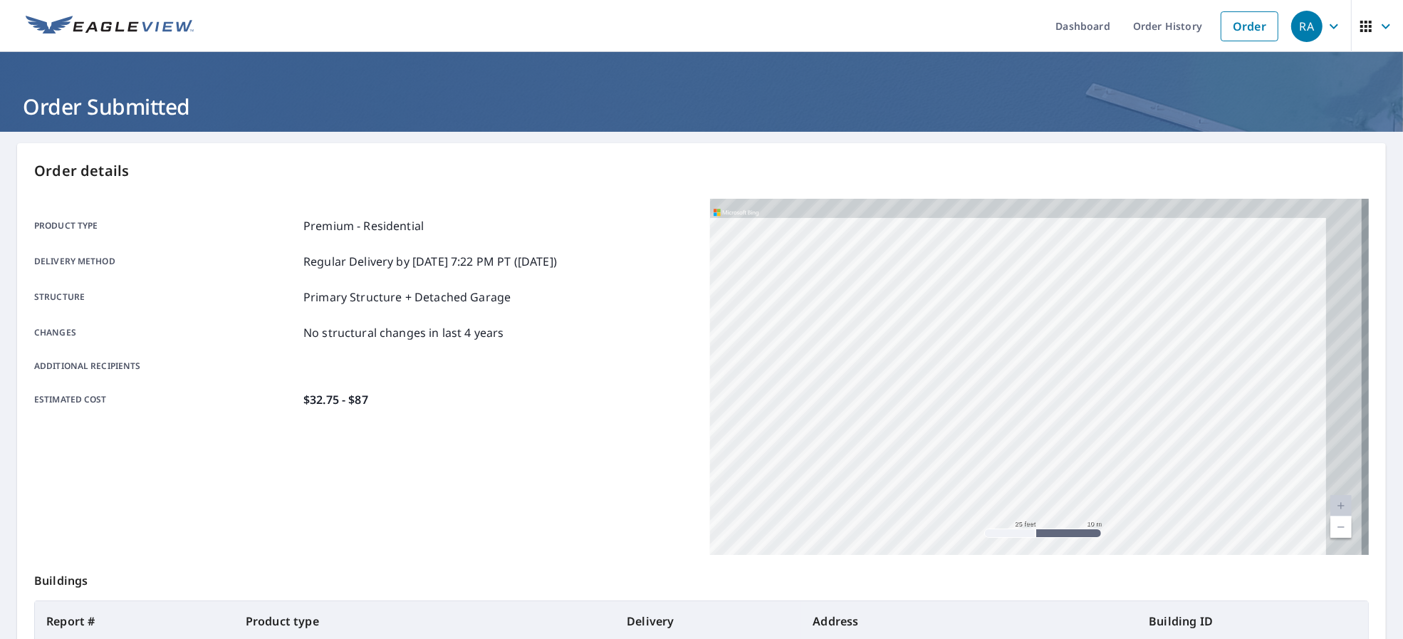
drag, startPoint x: 1009, startPoint y: 229, endPoint x: 722, endPoint y: 413, distance: 340.3
click at [722, 413] on div "[STREET_ADDRESS]" at bounding box center [1039, 377] width 659 height 356
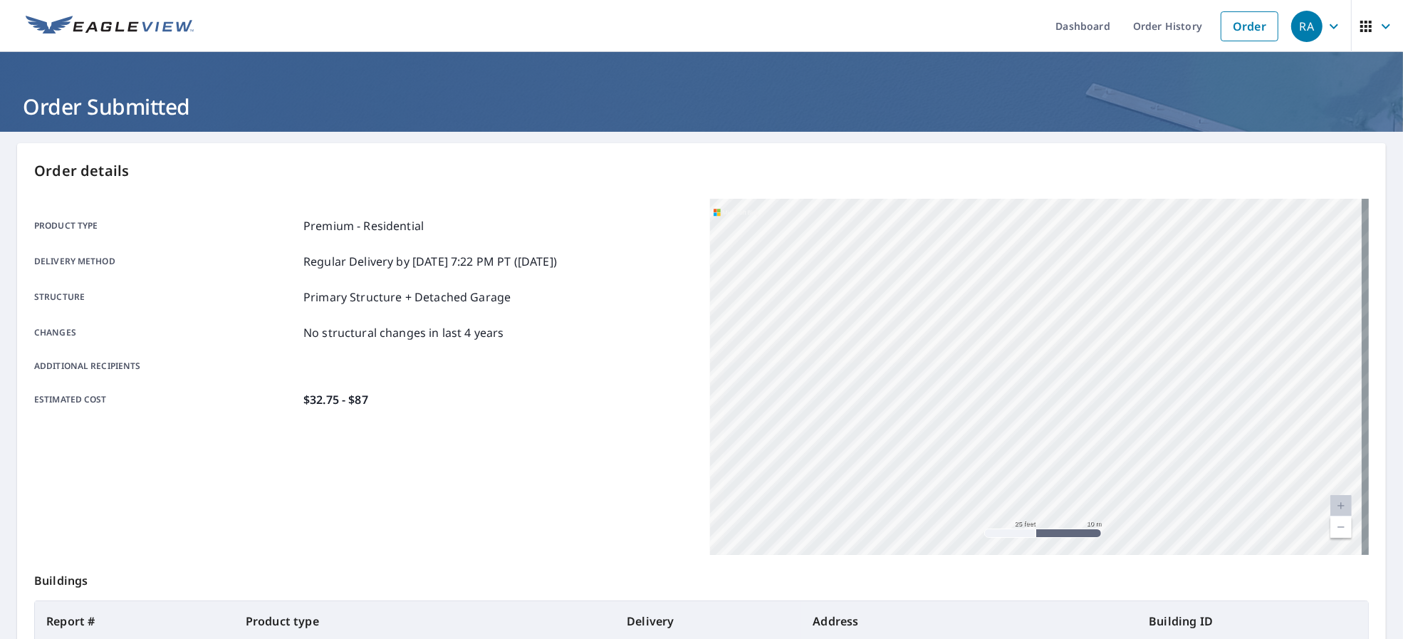
drag, startPoint x: 984, startPoint y: 352, endPoint x: 871, endPoint y: 468, distance: 161.7
click at [871, 468] on div "[STREET_ADDRESS]" at bounding box center [1039, 377] width 659 height 356
drag, startPoint x: 1061, startPoint y: 353, endPoint x: 893, endPoint y: 472, distance: 205.8
click at [893, 472] on div "[STREET_ADDRESS]" at bounding box center [1039, 377] width 659 height 356
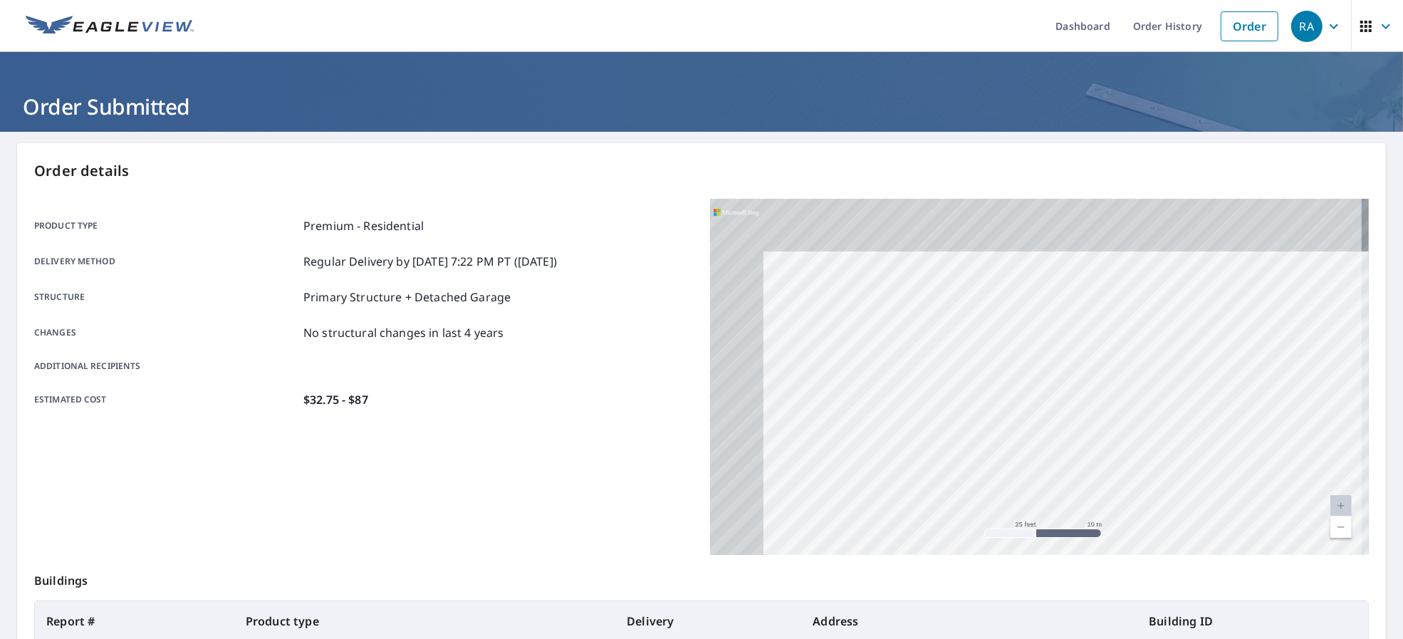
drag, startPoint x: 878, startPoint y: 358, endPoint x: 1103, endPoint y: 604, distance: 333.8
click at [1103, 604] on div "Order details Product type Premium - Residential Delivery method Regular Delive…" at bounding box center [701, 467] width 1369 height 648
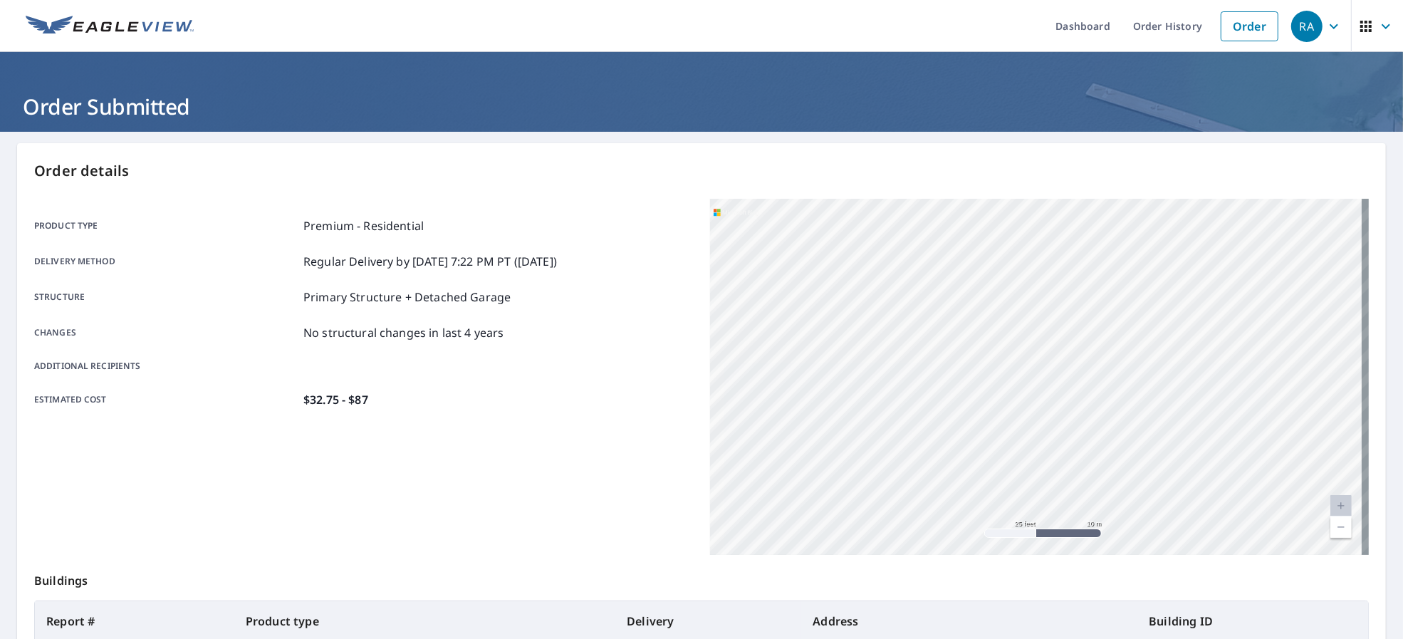
click at [732, 365] on div "[STREET_ADDRESS]" at bounding box center [1039, 377] width 659 height 356
drag, startPoint x: 918, startPoint y: 374, endPoint x: 1160, endPoint y: 320, distance: 248.9
click at [1044, 329] on div "[STREET_ADDRESS]" at bounding box center [1039, 377] width 659 height 356
drag, startPoint x: 703, startPoint y: 458, endPoint x: 1189, endPoint y: 370, distance: 493.7
click at [1189, 370] on div "[STREET_ADDRESS]" at bounding box center [1039, 377] width 659 height 356
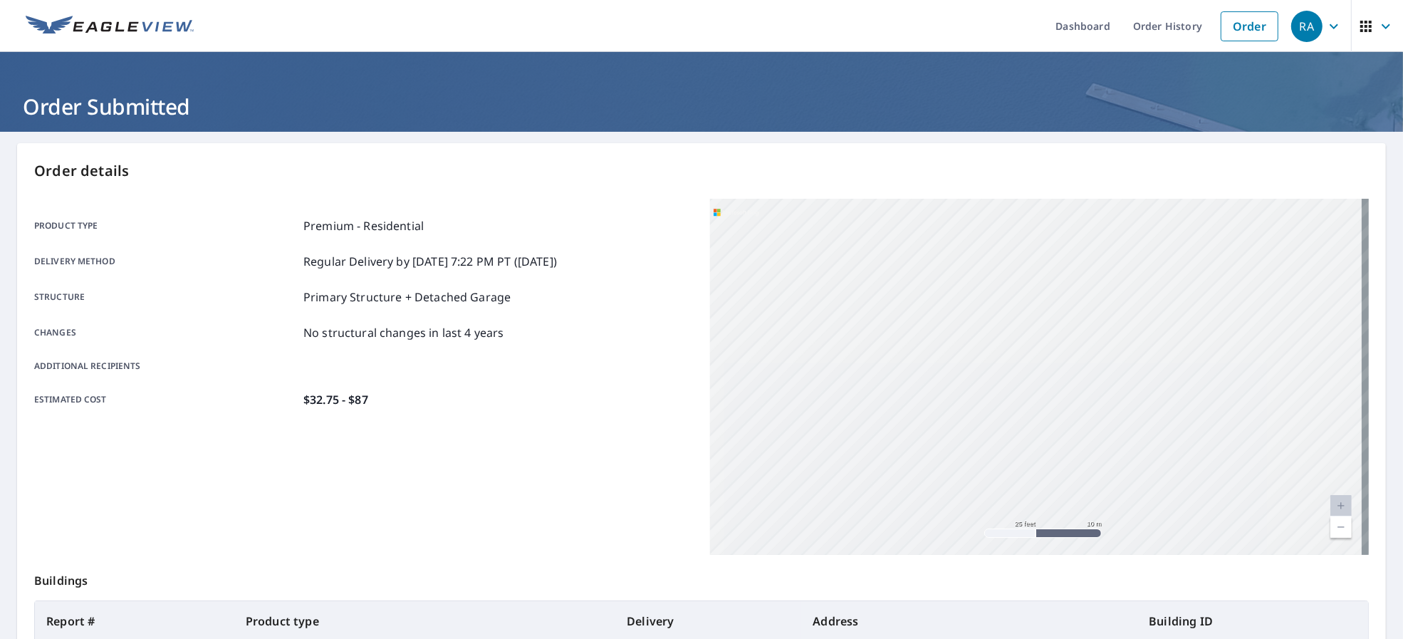
drag, startPoint x: 935, startPoint y: 391, endPoint x: 1135, endPoint y: 258, distance: 240.5
click at [1154, 251] on div "[STREET_ADDRESS]" at bounding box center [1039, 377] width 659 height 356
drag, startPoint x: 888, startPoint y: 421, endPoint x: 863, endPoint y: 246, distance: 176.2
click at [863, 246] on div "[STREET_ADDRESS]" at bounding box center [1039, 377] width 659 height 356
drag, startPoint x: 1089, startPoint y: 254, endPoint x: 995, endPoint y: 254, distance: 93.3
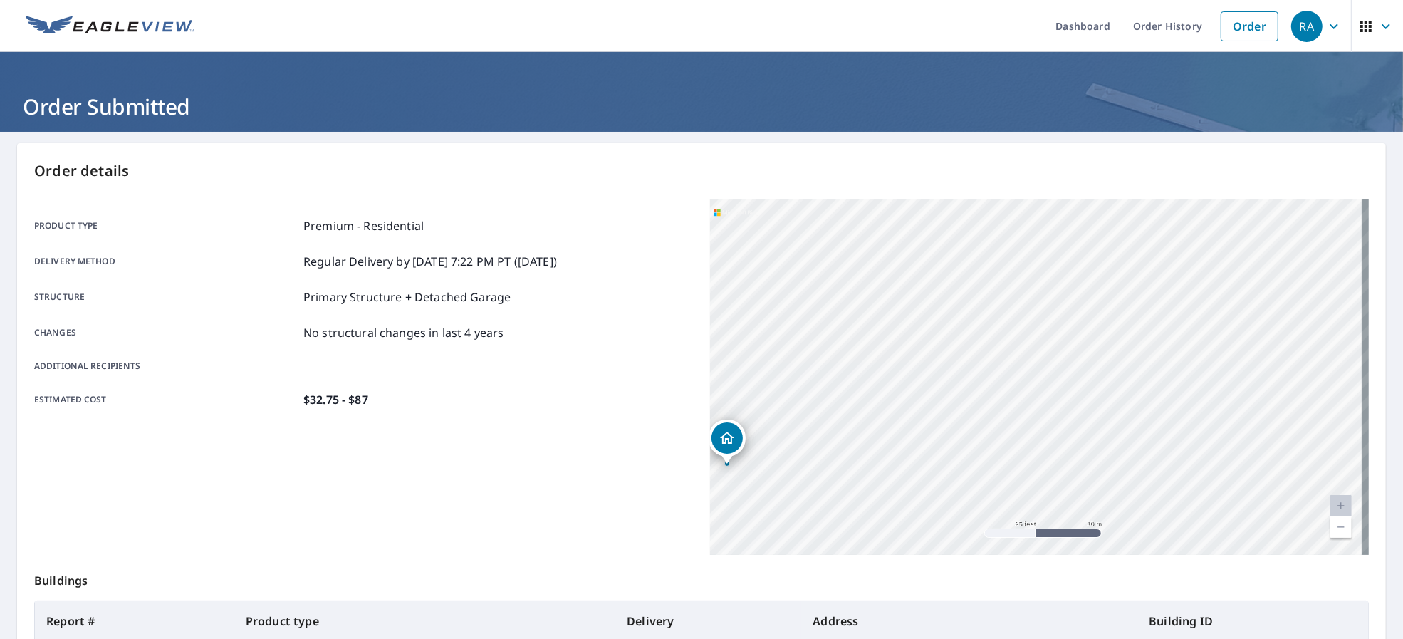
click at [995, 254] on div "[STREET_ADDRESS]" at bounding box center [1039, 377] width 659 height 356
drag, startPoint x: 1010, startPoint y: 243, endPoint x: 938, endPoint y: 317, distance: 103.8
click at [938, 317] on div "[STREET_ADDRESS]" at bounding box center [1039, 377] width 659 height 356
drag, startPoint x: 827, startPoint y: 268, endPoint x: 1018, endPoint y: 228, distance: 195.0
click at [1018, 228] on div "[STREET_ADDRESS]" at bounding box center [1039, 377] width 659 height 356
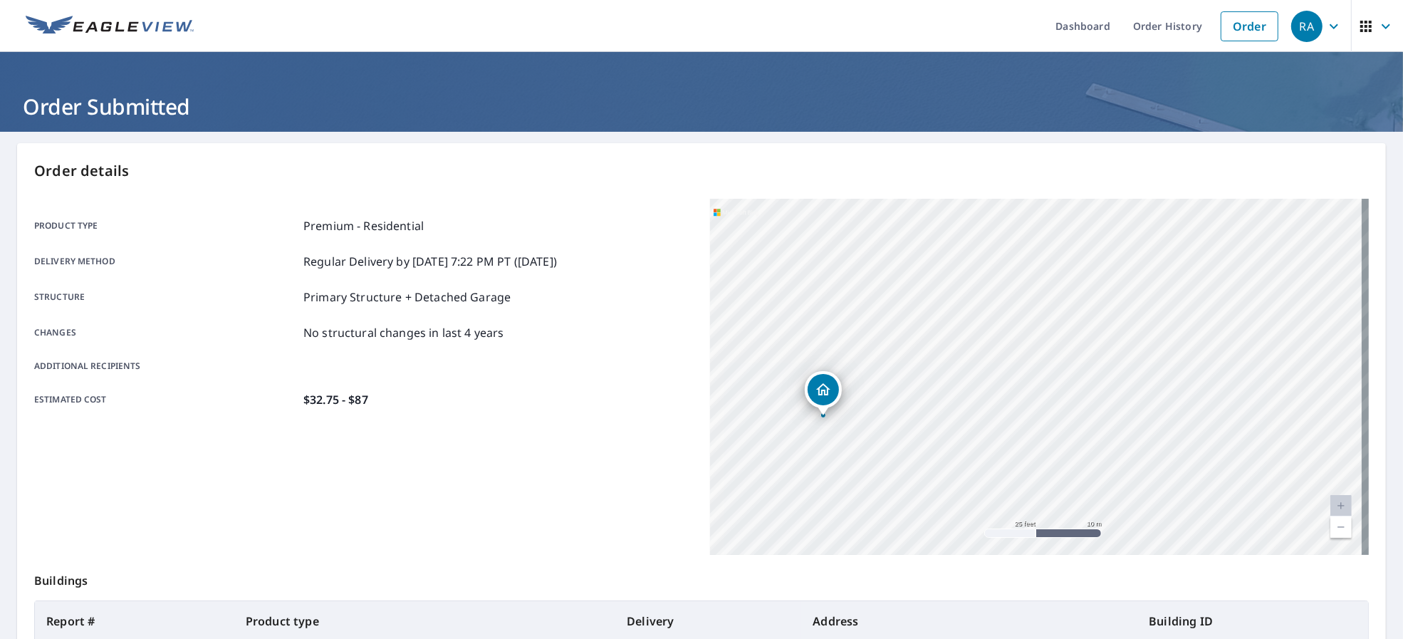
drag, startPoint x: 1027, startPoint y: 301, endPoint x: 1008, endPoint y: 107, distance: 194.7
click at [1008, 107] on div "Dashboard Order History Order RA Order Submitted Order details Product type Pre…" at bounding box center [701, 319] width 1403 height 639
click at [1059, 308] on div "[STREET_ADDRESS]" at bounding box center [1039, 377] width 659 height 356
drag, startPoint x: 1059, startPoint y: 308, endPoint x: 711, endPoint y: 347, distance: 350.5
click at [727, 355] on div "[STREET_ADDRESS]" at bounding box center [1039, 377] width 659 height 356
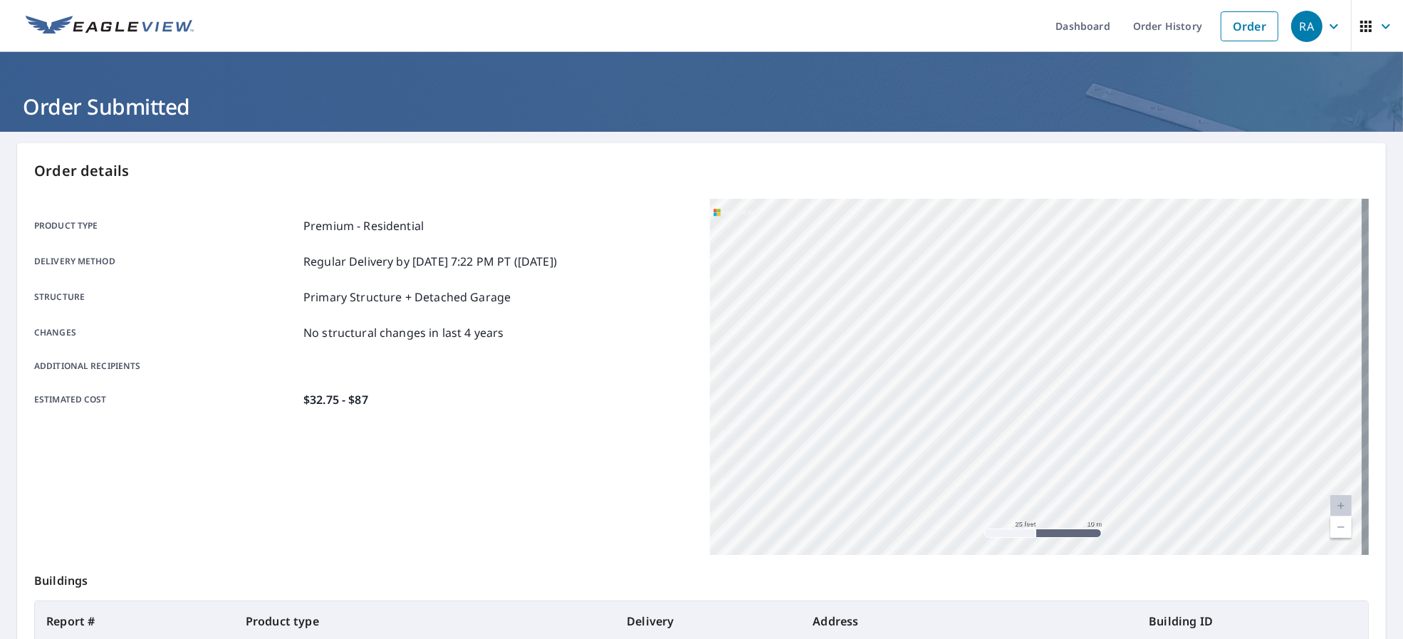
drag, startPoint x: 819, startPoint y: 324, endPoint x: 935, endPoint y: 239, distance: 143.8
click at [935, 239] on div "[STREET_ADDRESS]" at bounding box center [1039, 377] width 659 height 356
drag, startPoint x: 938, startPoint y: 246, endPoint x: 500, endPoint y: 465, distance: 489.0
click at [500, 465] on div "Product type Premium - Residential Delivery method Regular Delivery by [DATE] 7…" at bounding box center [701, 377] width 1335 height 356
click at [969, 315] on div "[STREET_ADDRESS]" at bounding box center [1039, 377] width 659 height 356
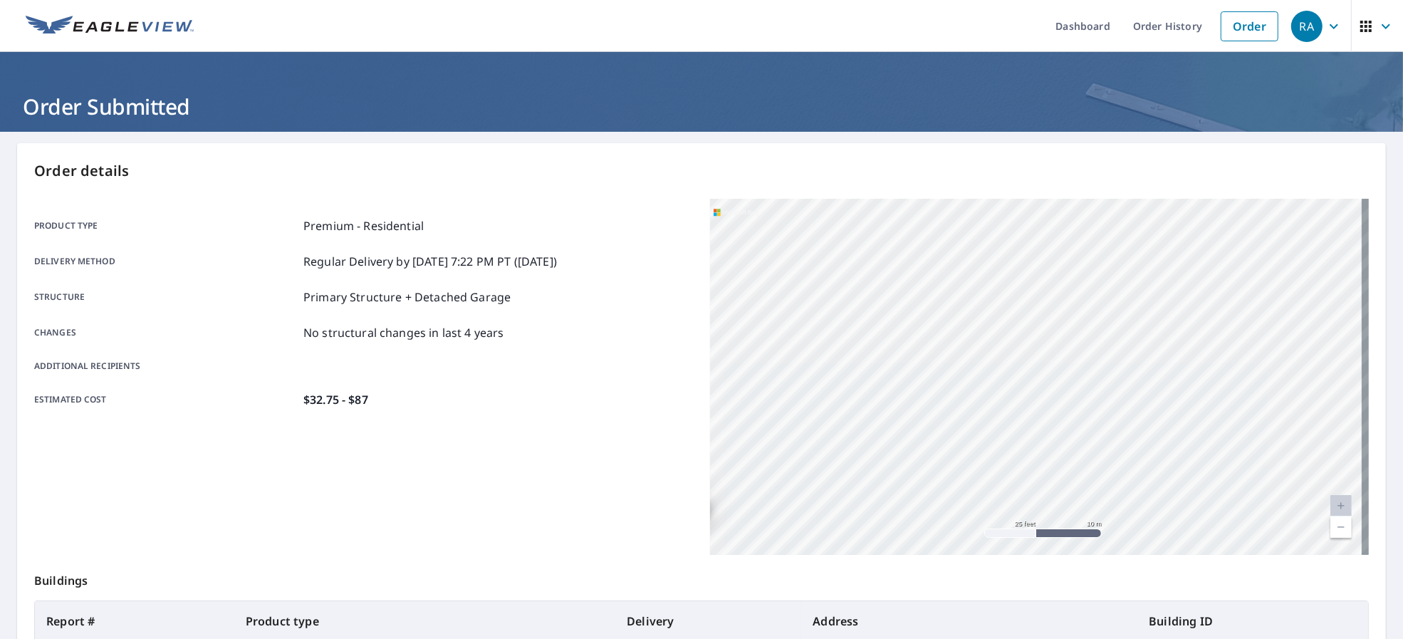
drag, startPoint x: 1174, startPoint y: 234, endPoint x: 601, endPoint y: 400, distance: 596.8
click at [601, 400] on div "Product type Premium - Residential Delivery method Regular Delivery by [DATE] 7…" at bounding box center [701, 377] width 1335 height 356
drag, startPoint x: 949, startPoint y: 349, endPoint x: 537, endPoint y: 430, distance: 419.6
click at [555, 430] on div "Product type Premium - Residential Delivery method Regular Delivery by [DATE] 7…" at bounding box center [701, 377] width 1335 height 356
click at [1172, 292] on div "[STREET_ADDRESS]" at bounding box center [1039, 377] width 659 height 356
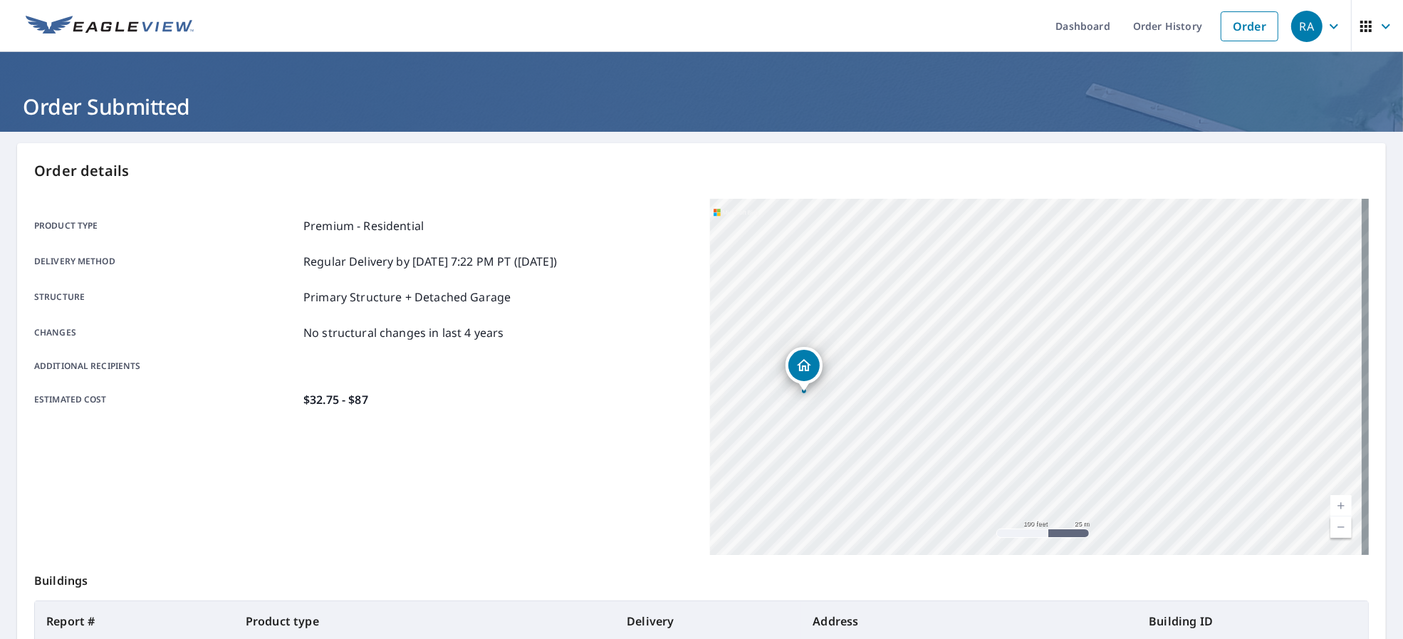
drag, startPoint x: 801, startPoint y: 449, endPoint x: 842, endPoint y: 370, distance: 88.3
click at [842, 370] on div "[STREET_ADDRESS]" at bounding box center [1039, 377] width 659 height 356
click at [1236, 34] on link "Order" at bounding box center [1250, 26] width 58 height 30
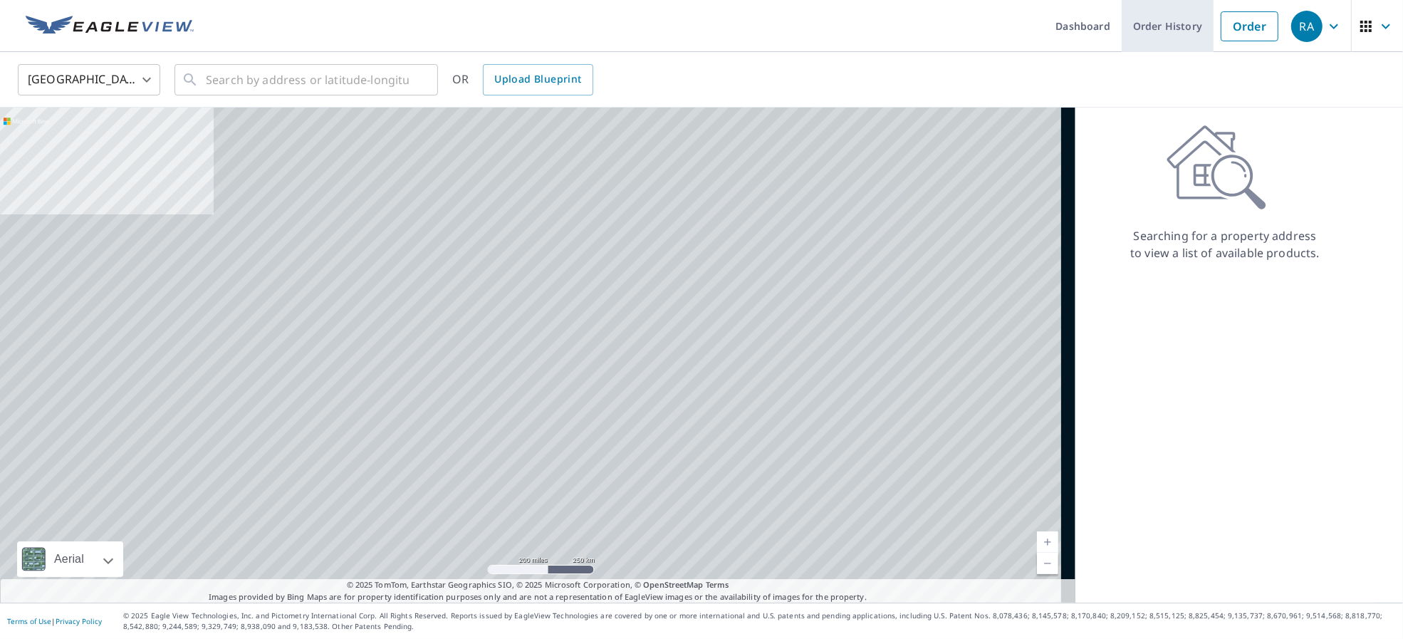
click at [1144, 16] on link "Order History" at bounding box center [1168, 26] width 92 height 52
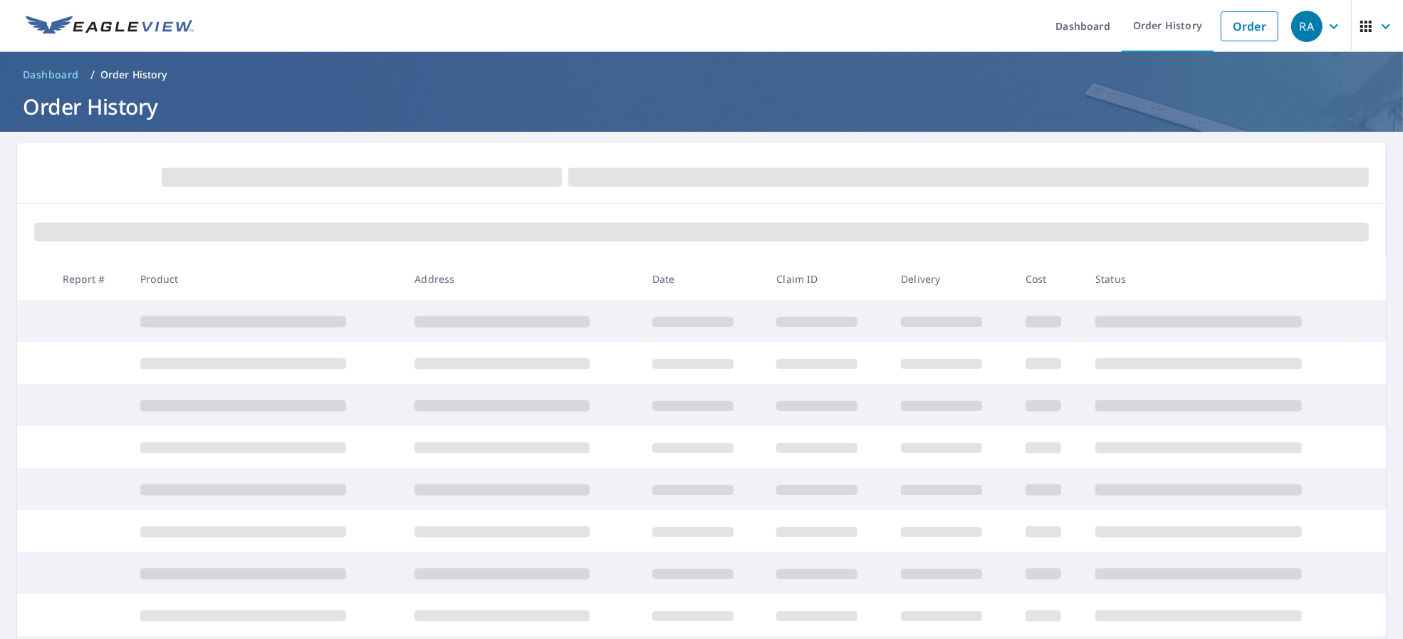
click at [690, 238] on span at bounding box center [701, 232] width 1335 height 19
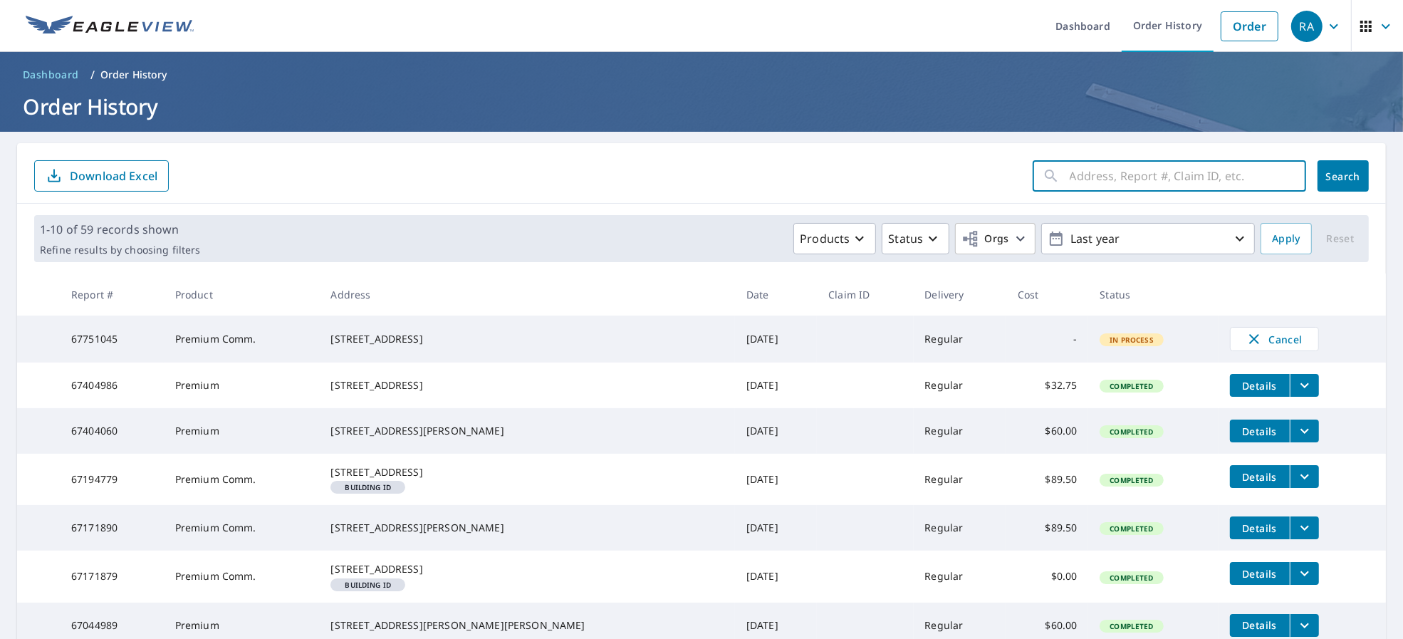
drag, startPoint x: 1215, startPoint y: 189, endPoint x: 1213, endPoint y: 180, distance: 8.8
click at [1215, 189] on input "text" at bounding box center [1188, 176] width 237 height 40
type input "[GEOGRAPHIC_DATA]"
click button "Search" at bounding box center [1343, 175] width 51 height 31
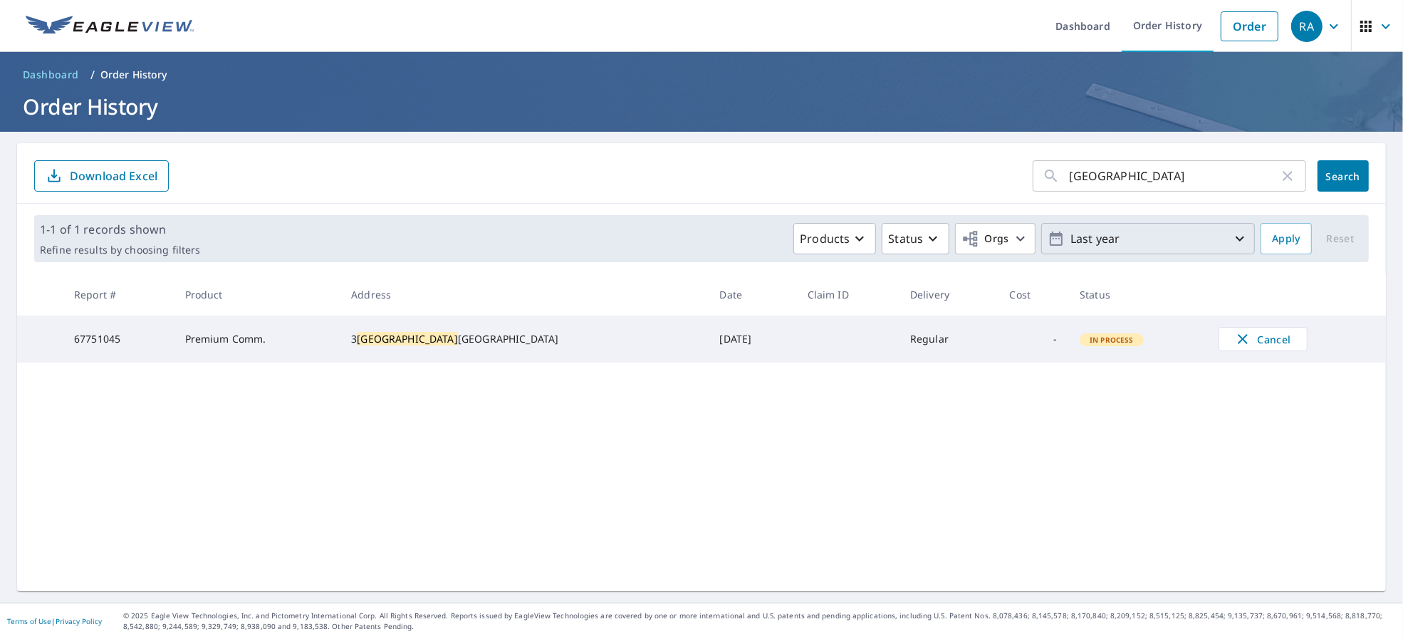
click at [1118, 228] on p "Last year" at bounding box center [1148, 239] width 167 height 25
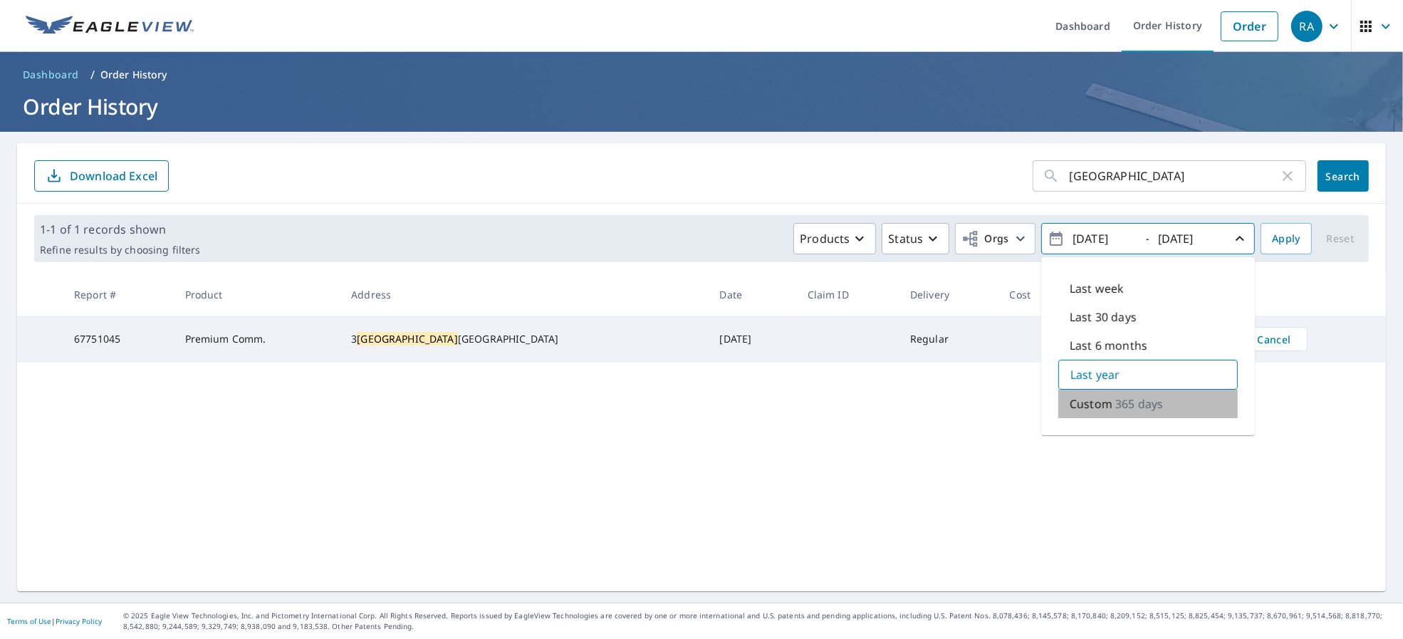
click at [1096, 417] on div "Custom 365 days" at bounding box center [1149, 404] width 180 height 28
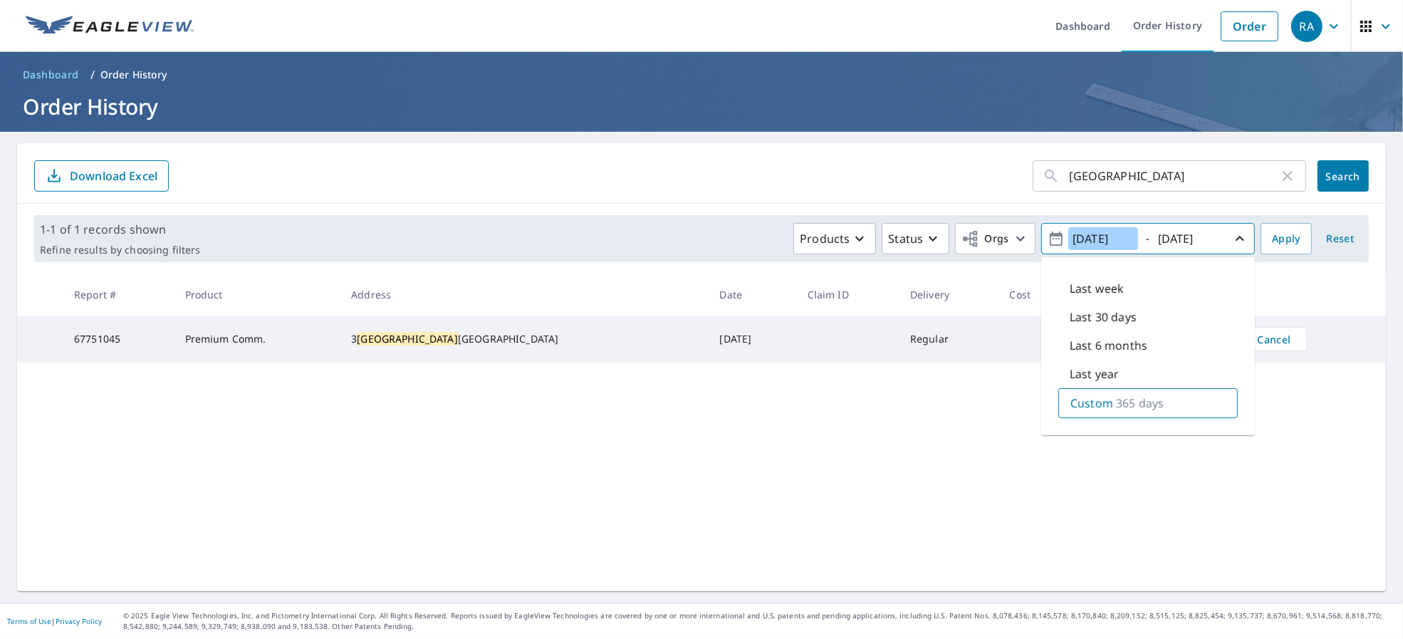
click at [1084, 242] on input "2024/10/06" at bounding box center [1104, 238] width 70 height 23
type input "2022/10/06"
click at [1272, 232] on span "Apply" at bounding box center [1286, 239] width 28 height 18
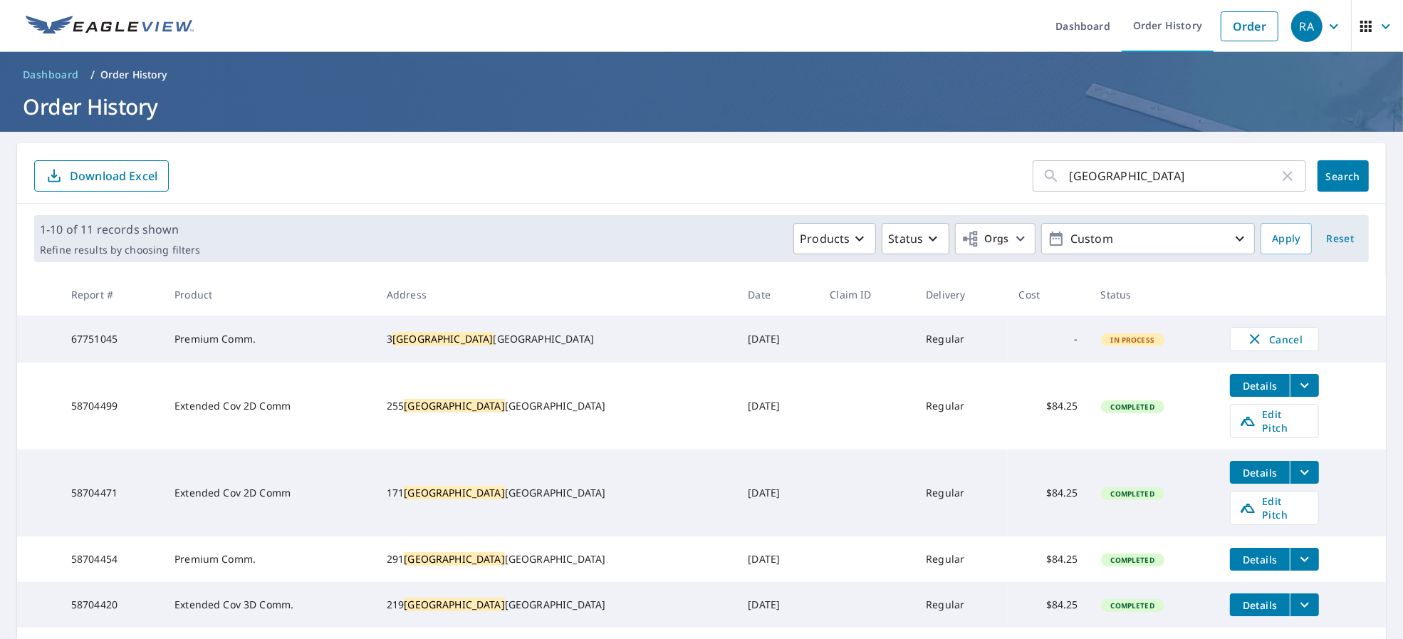
click at [1239, 383] on span "Details" at bounding box center [1260, 386] width 43 height 14
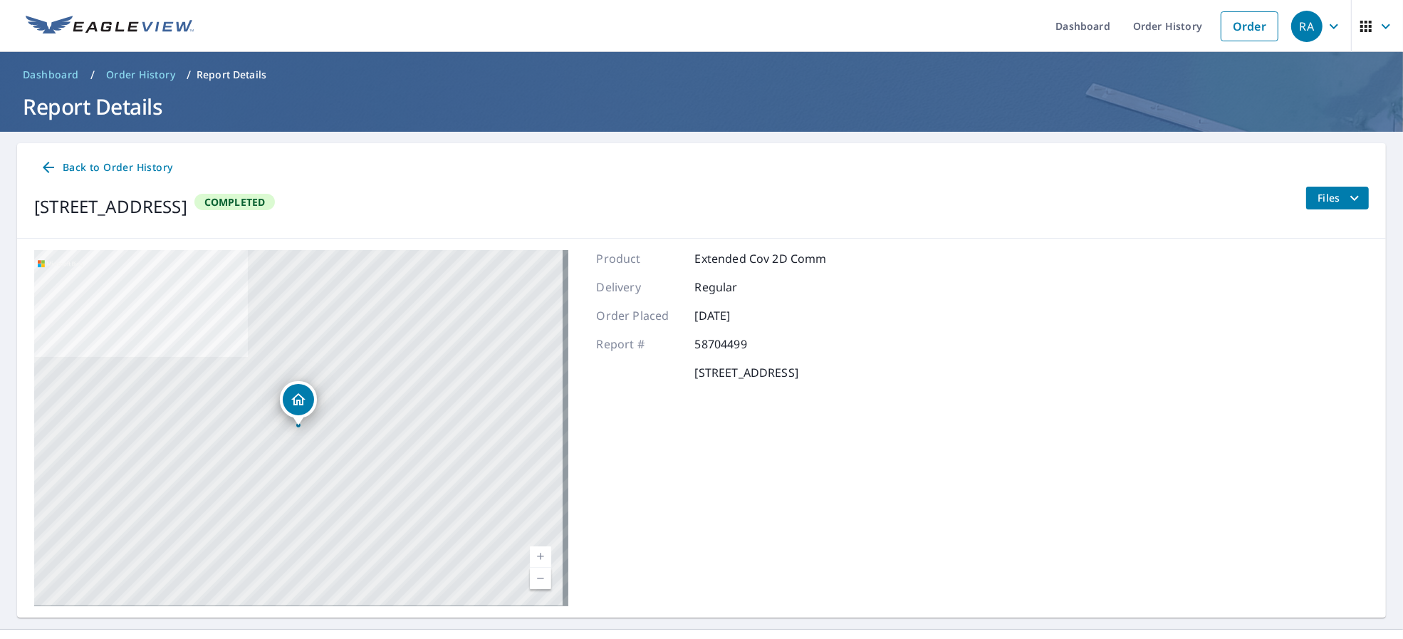
click at [1324, 196] on span "Files" at bounding box center [1341, 197] width 46 height 17
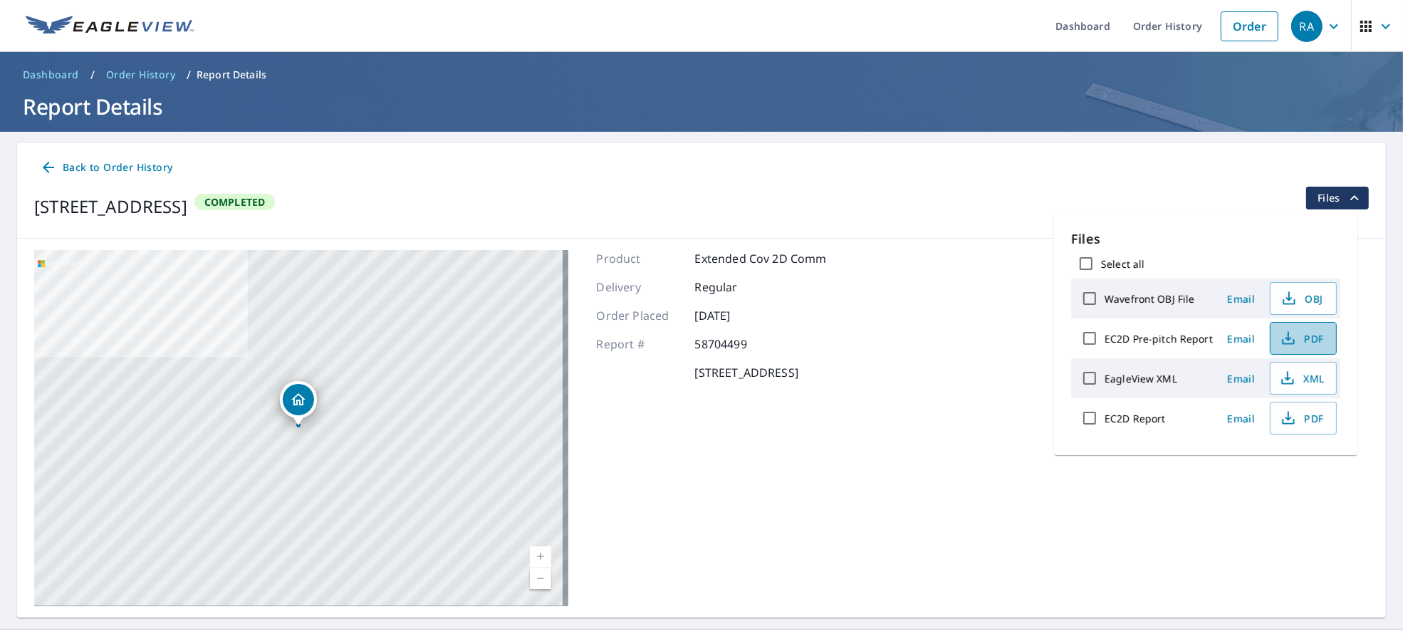
click at [1304, 336] on span "PDF" at bounding box center [1302, 338] width 46 height 17
click at [105, 167] on span "Back to Order History" at bounding box center [106, 168] width 133 height 18
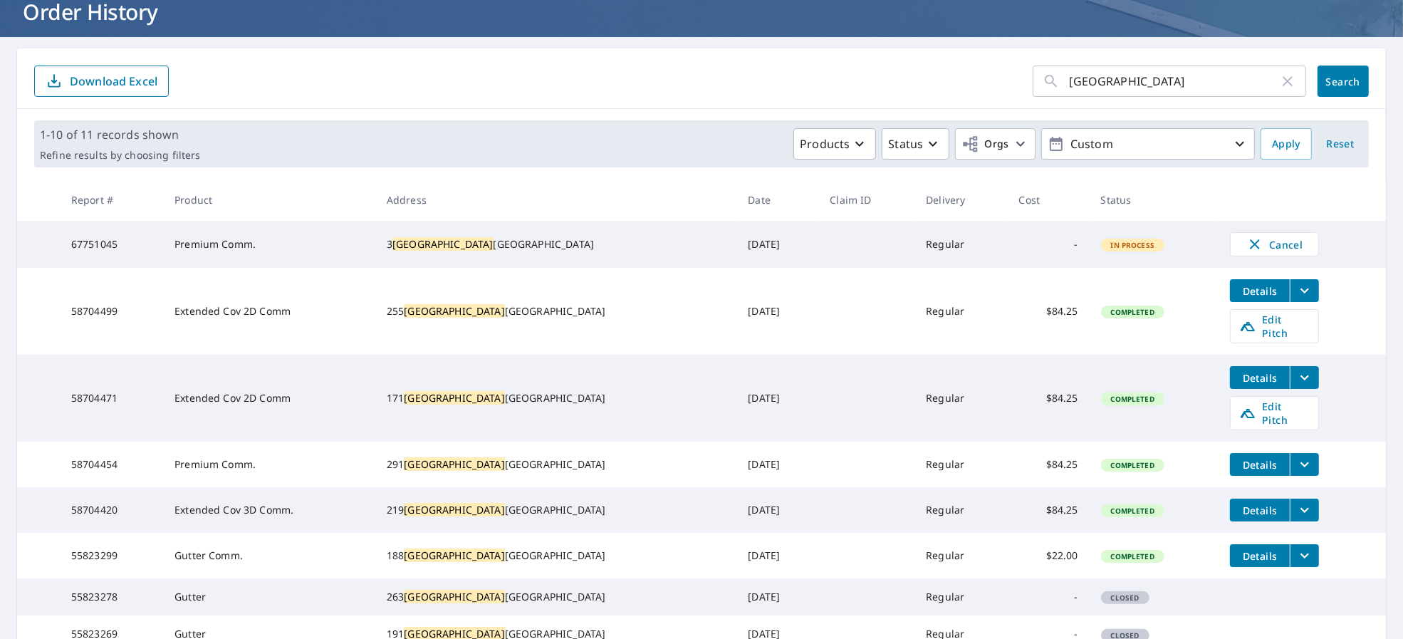
scroll to position [189, 0]
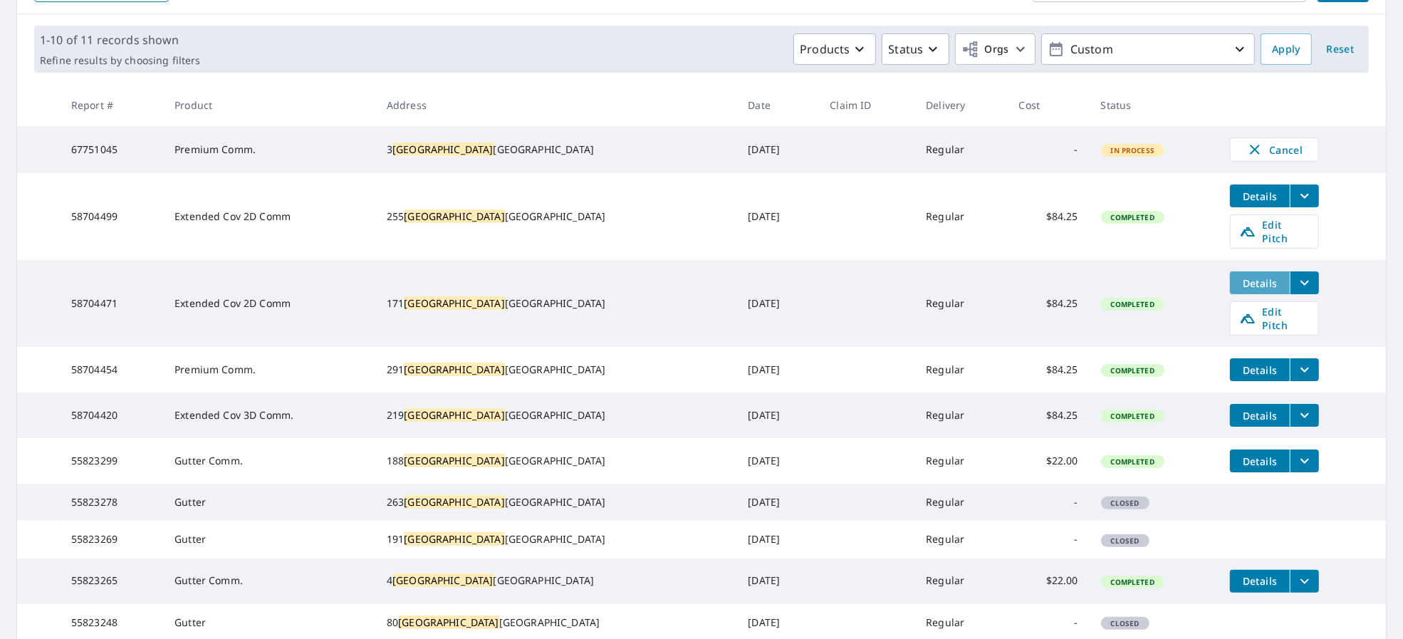
click at [1239, 276] on span "Details" at bounding box center [1260, 283] width 43 height 14
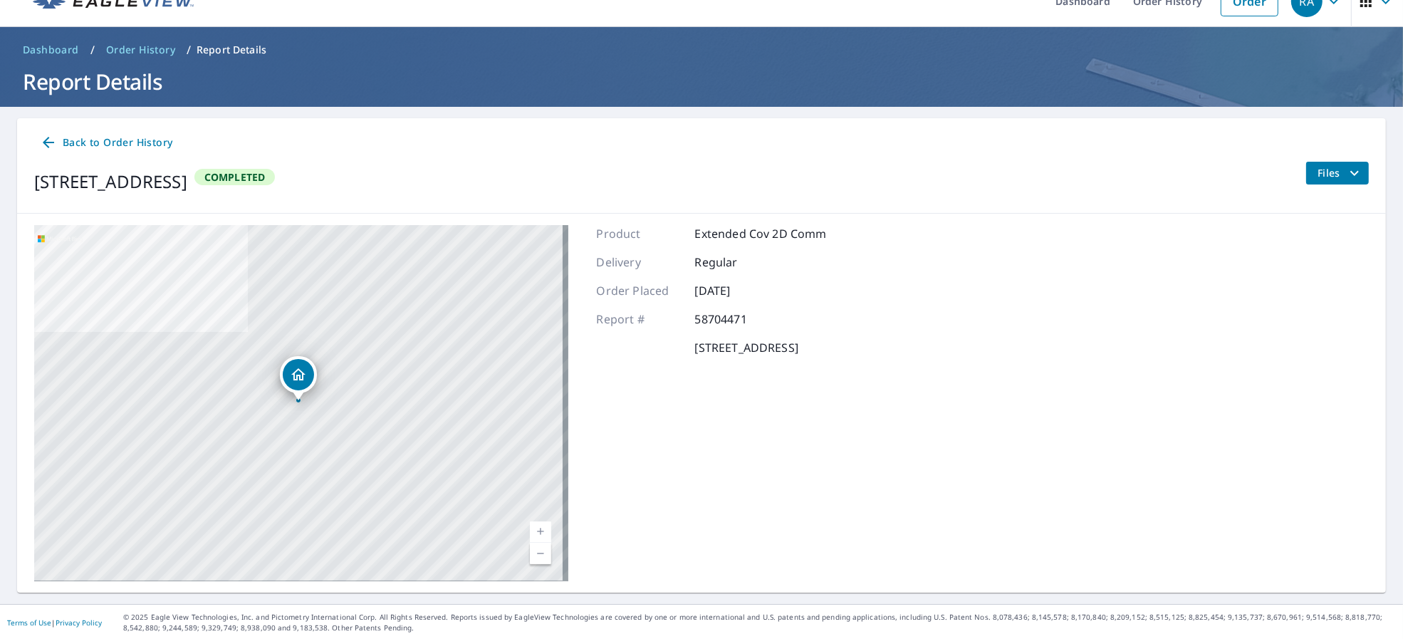
click at [1346, 169] on icon "filesDropdownBtn-58704471" at bounding box center [1354, 173] width 17 height 17
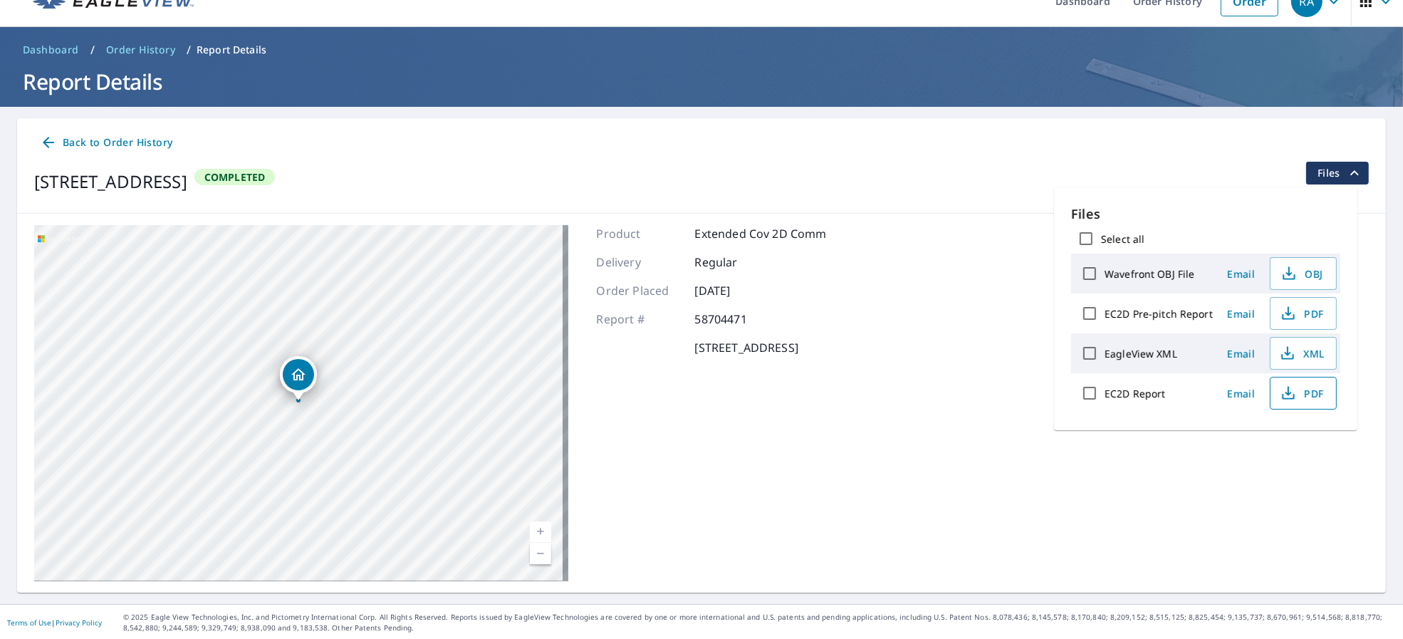
click at [1310, 401] on span "PDF" at bounding box center [1302, 393] width 46 height 17
click at [134, 144] on span "Back to Order History" at bounding box center [106, 143] width 133 height 18
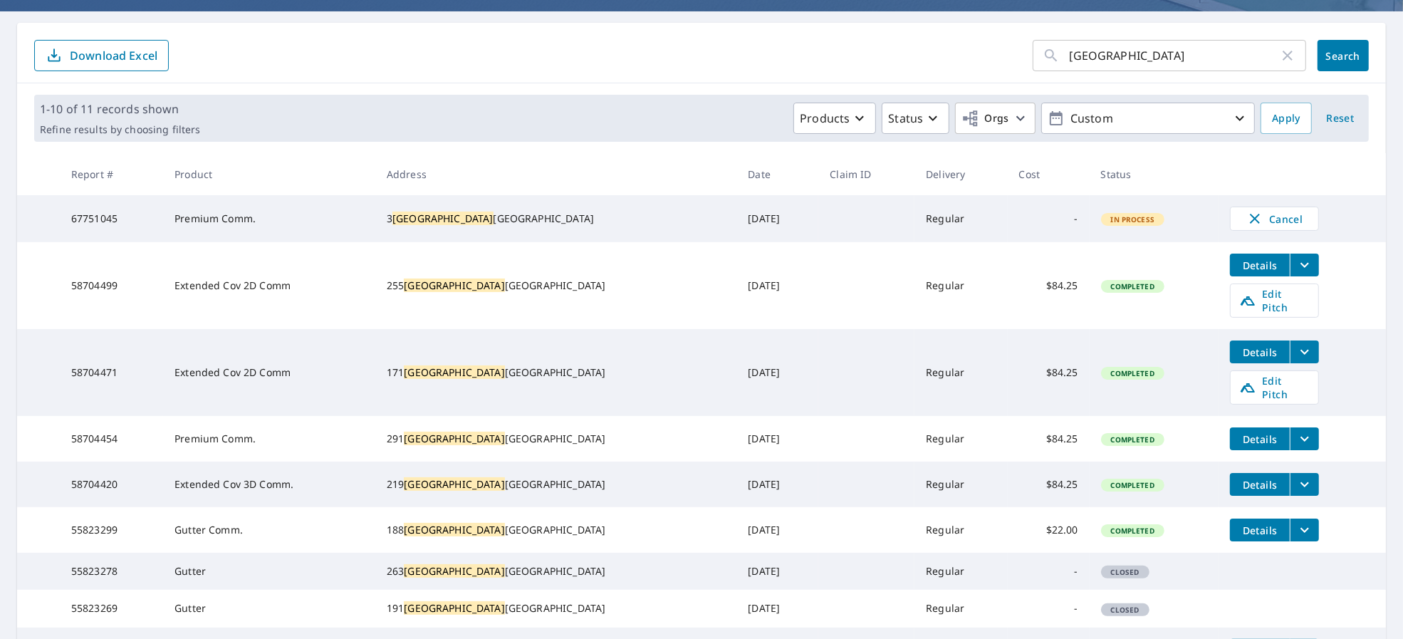
scroll to position [215, 0]
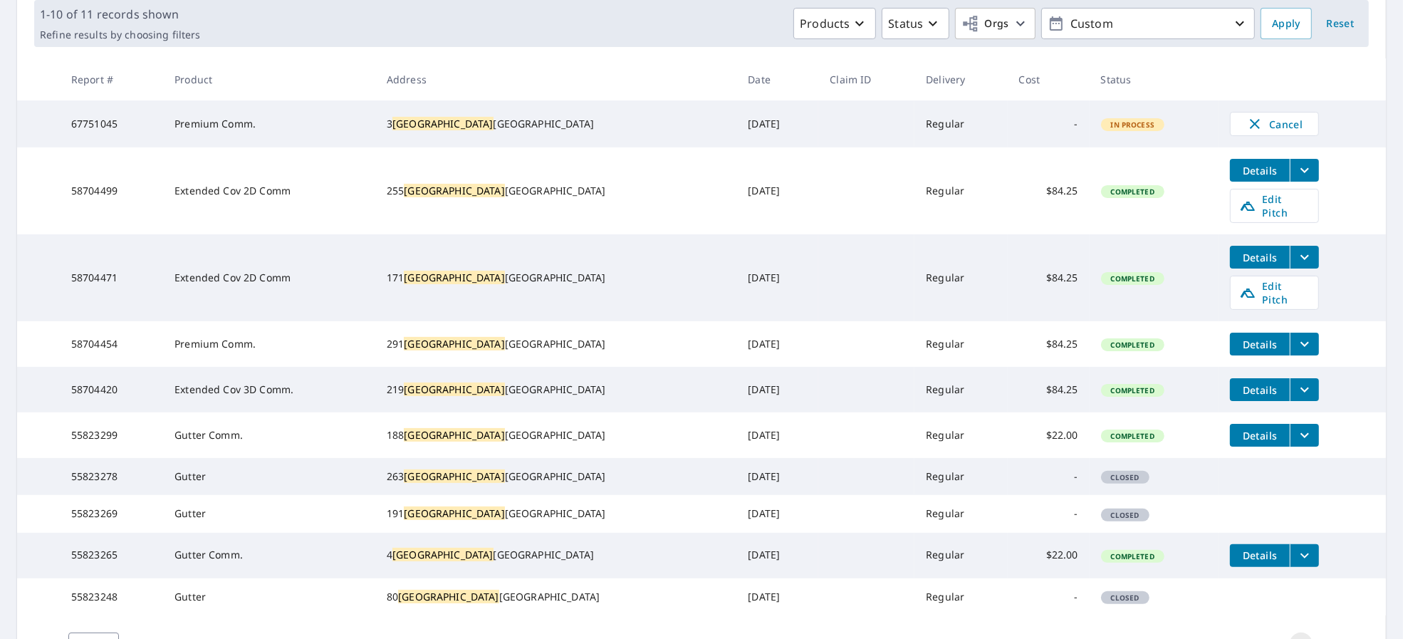
click at [1246, 338] on span "Details" at bounding box center [1260, 345] width 43 height 14
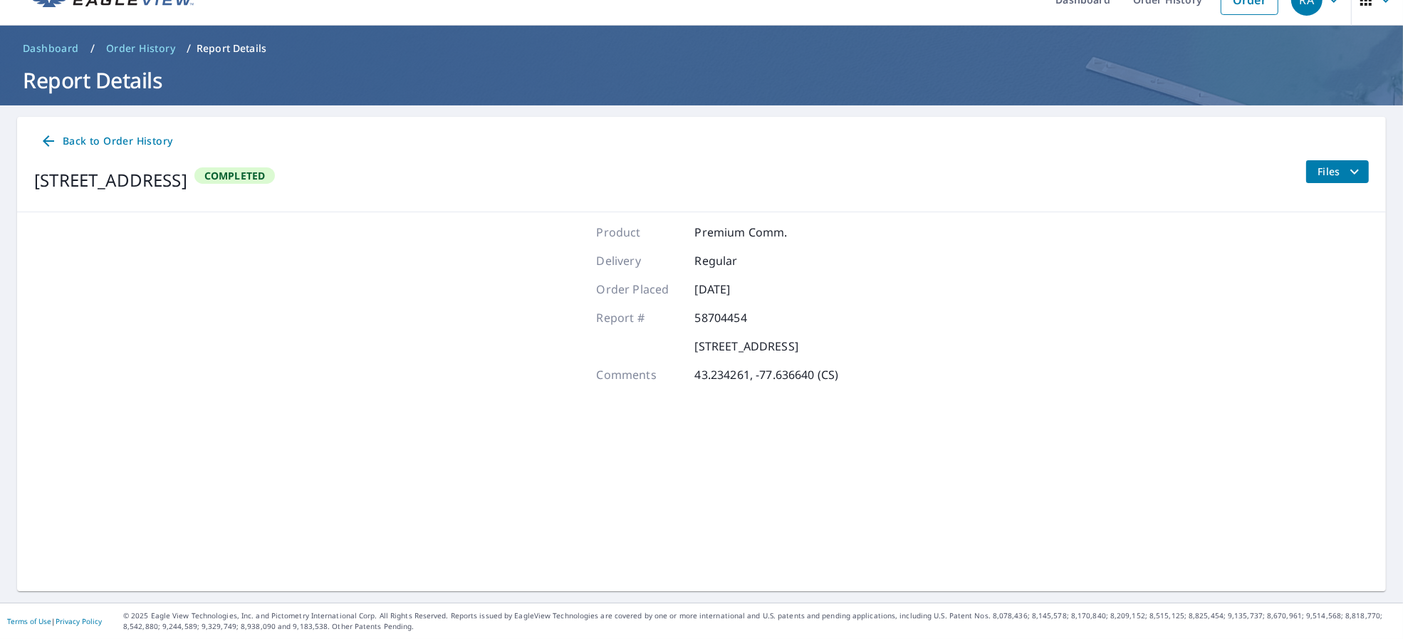
scroll to position [25, 0]
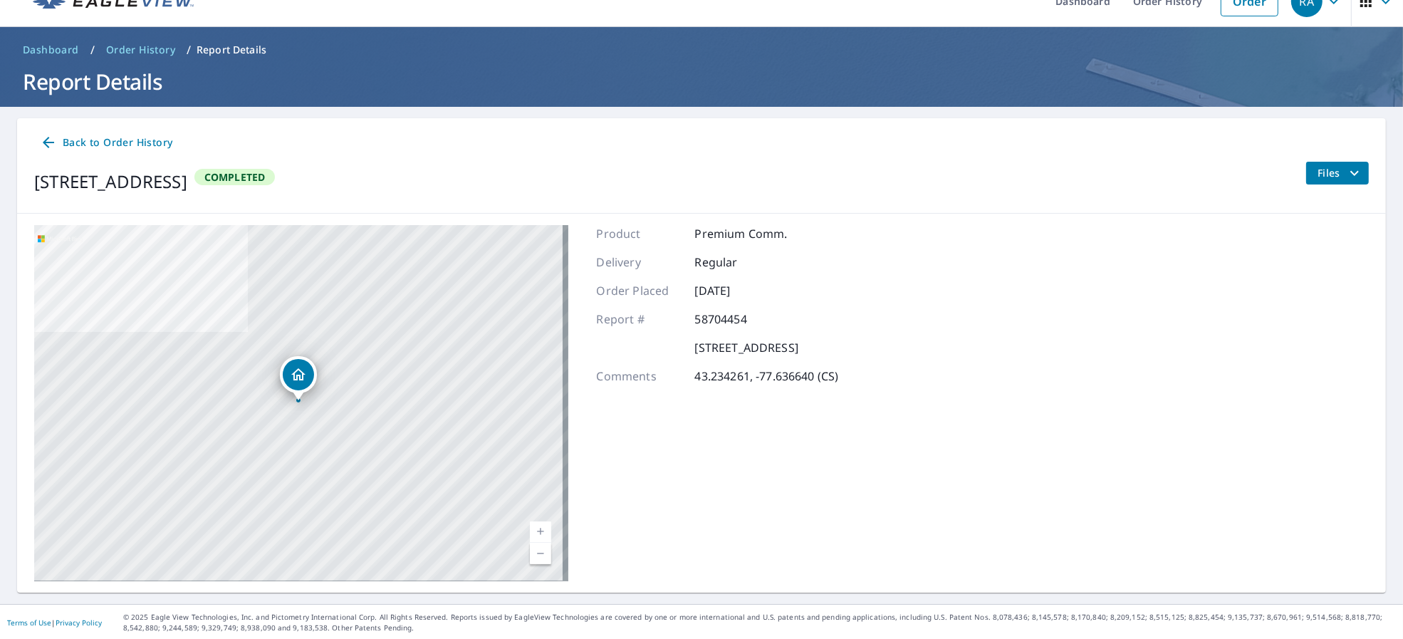
click at [1314, 162] on button "Files" at bounding box center [1337, 173] width 63 height 23
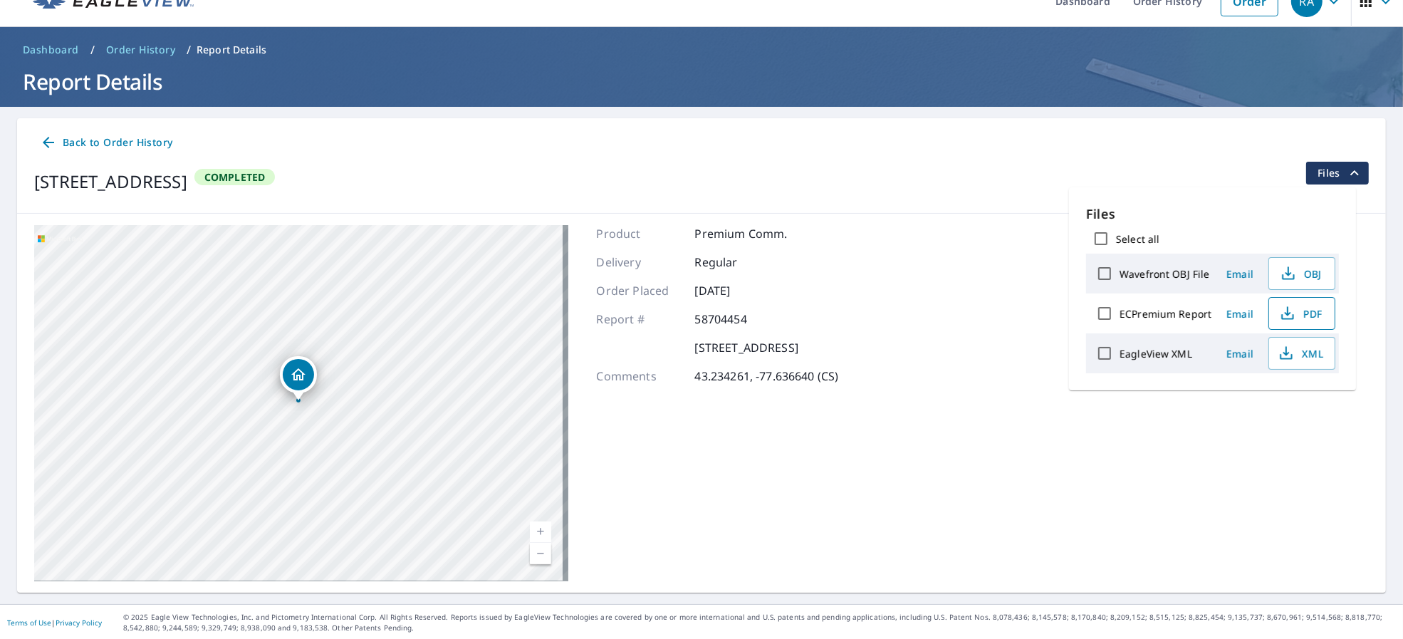
click at [1304, 314] on span "PDF" at bounding box center [1301, 313] width 46 height 17
